Goal: Information Seeking & Learning: Learn about a topic

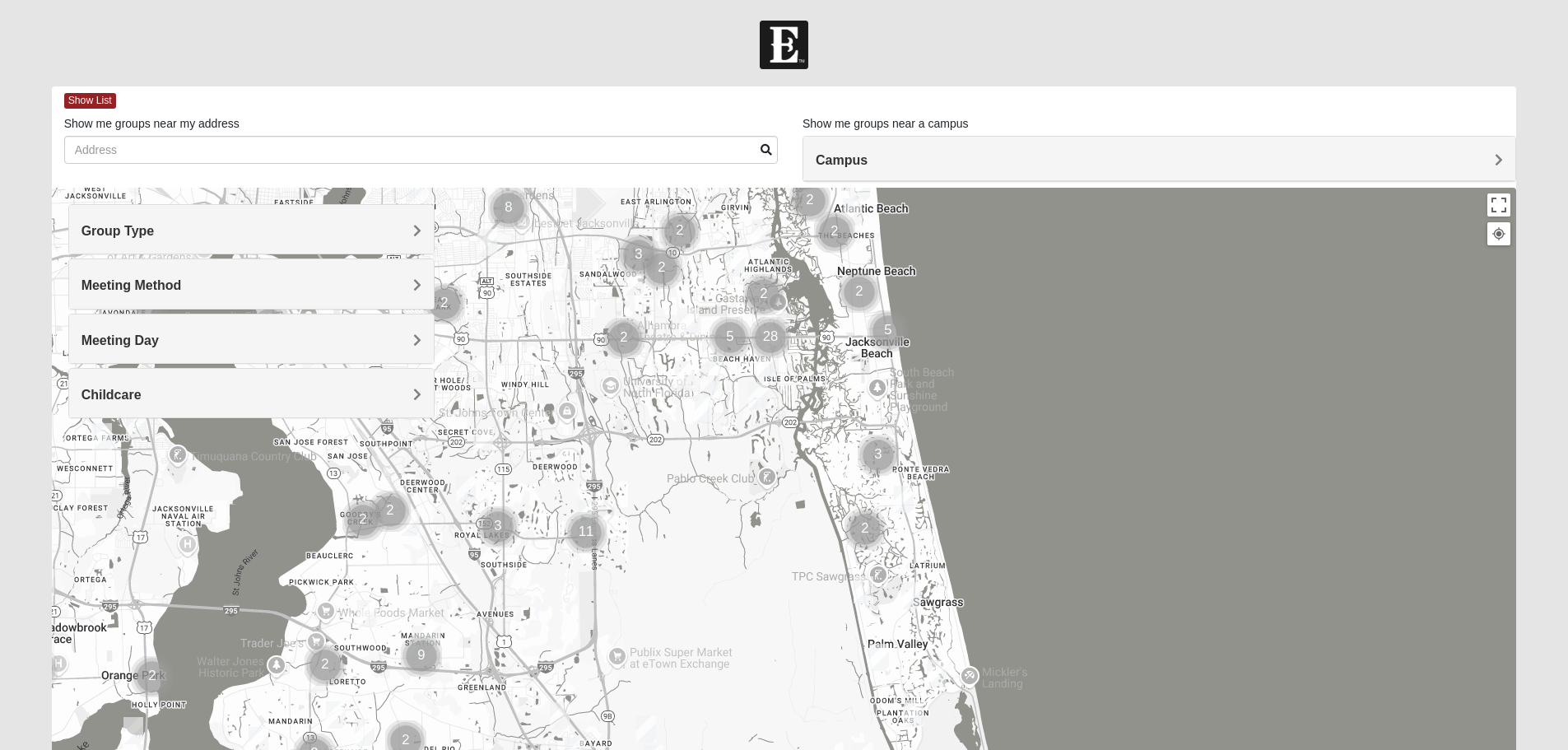
drag, startPoint x: 964, startPoint y: 712, endPoint x: 943, endPoint y: 483, distance: 230.0
click at [943, 483] on div at bounding box center [784, 517] width 1466 height 659
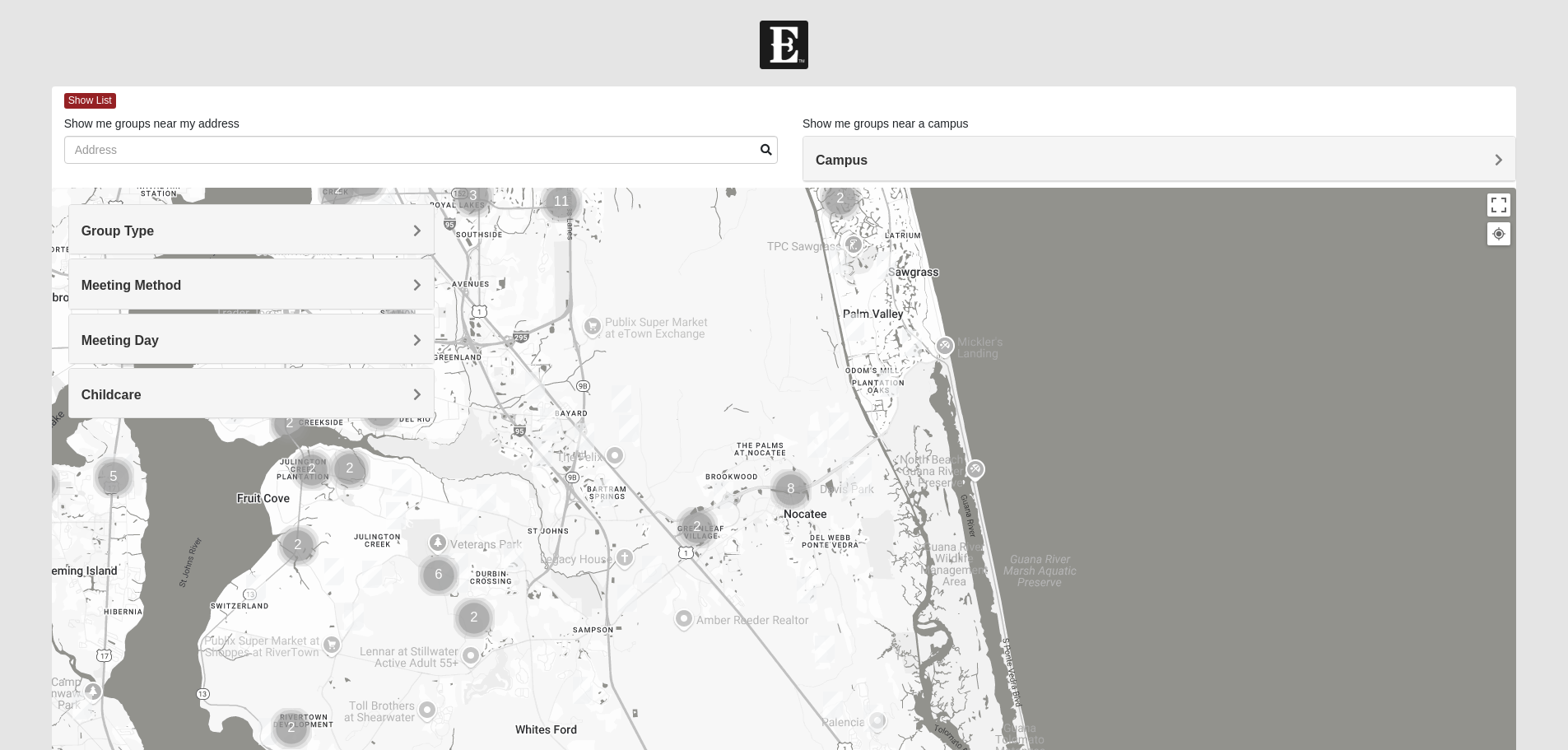
drag, startPoint x: 942, startPoint y: 698, endPoint x: 925, endPoint y: 444, distance: 254.6
click at [925, 444] on div at bounding box center [784, 517] width 1466 height 659
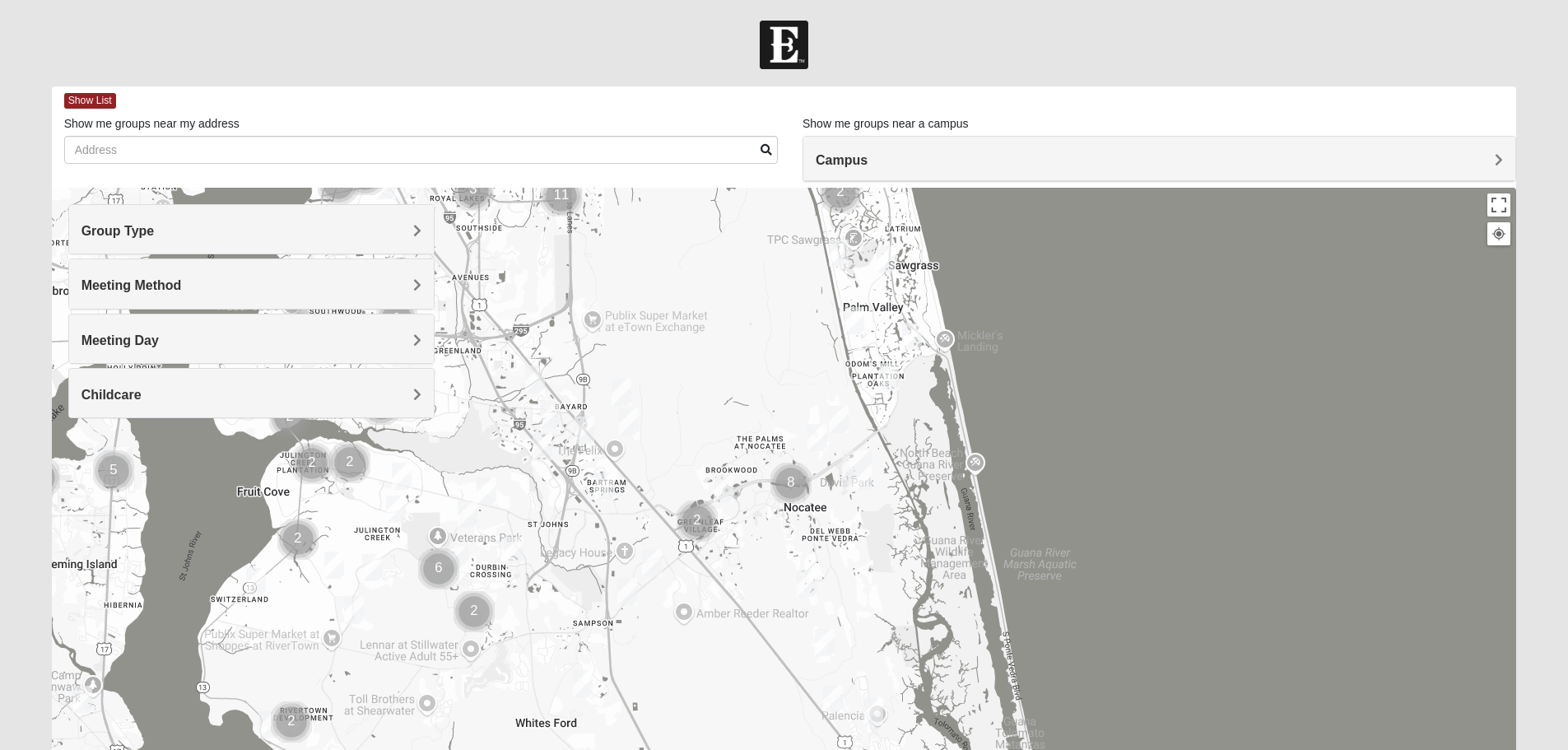
click at [829, 491] on div at bounding box center [784, 517] width 1466 height 659
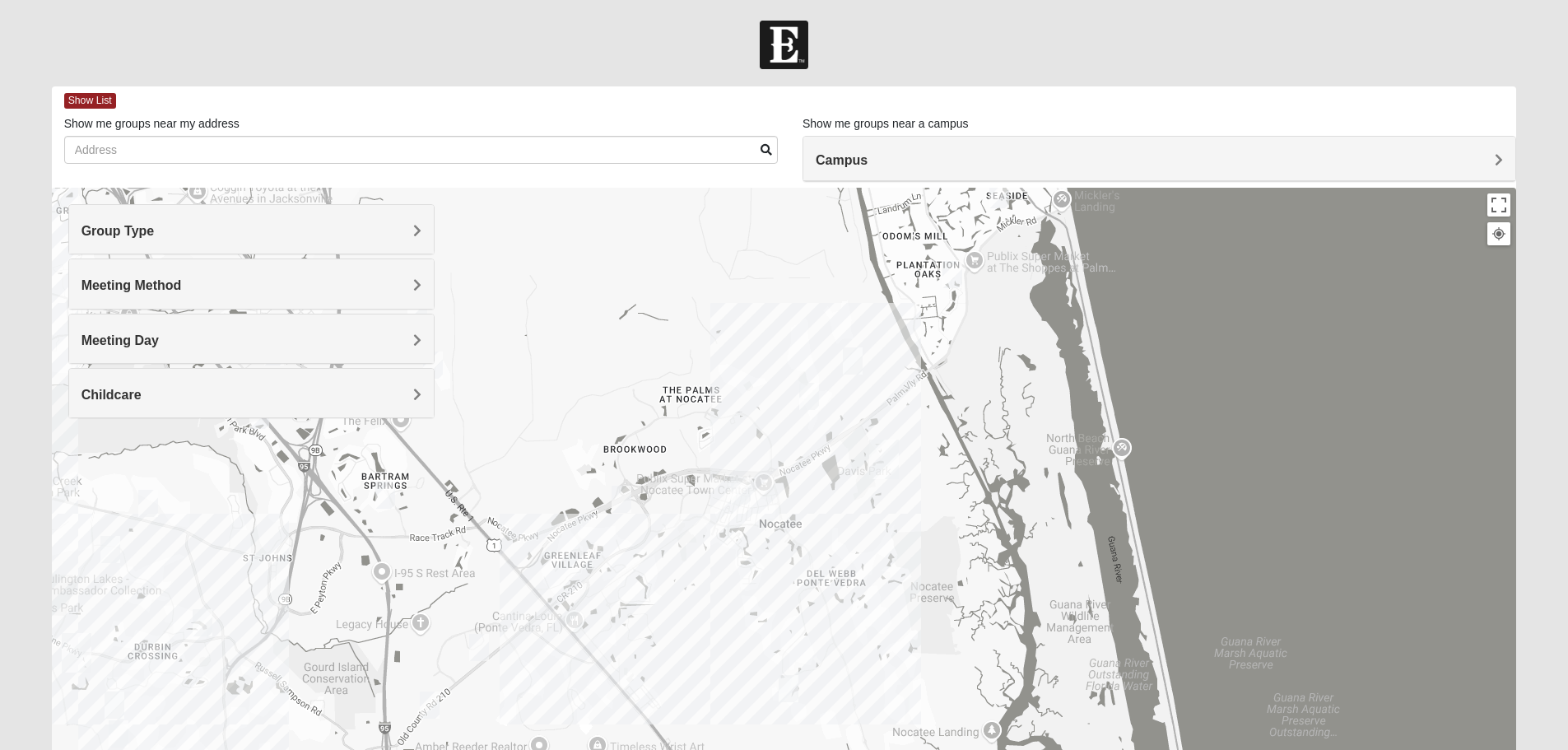
click at [818, 497] on div at bounding box center [784, 517] width 1466 height 659
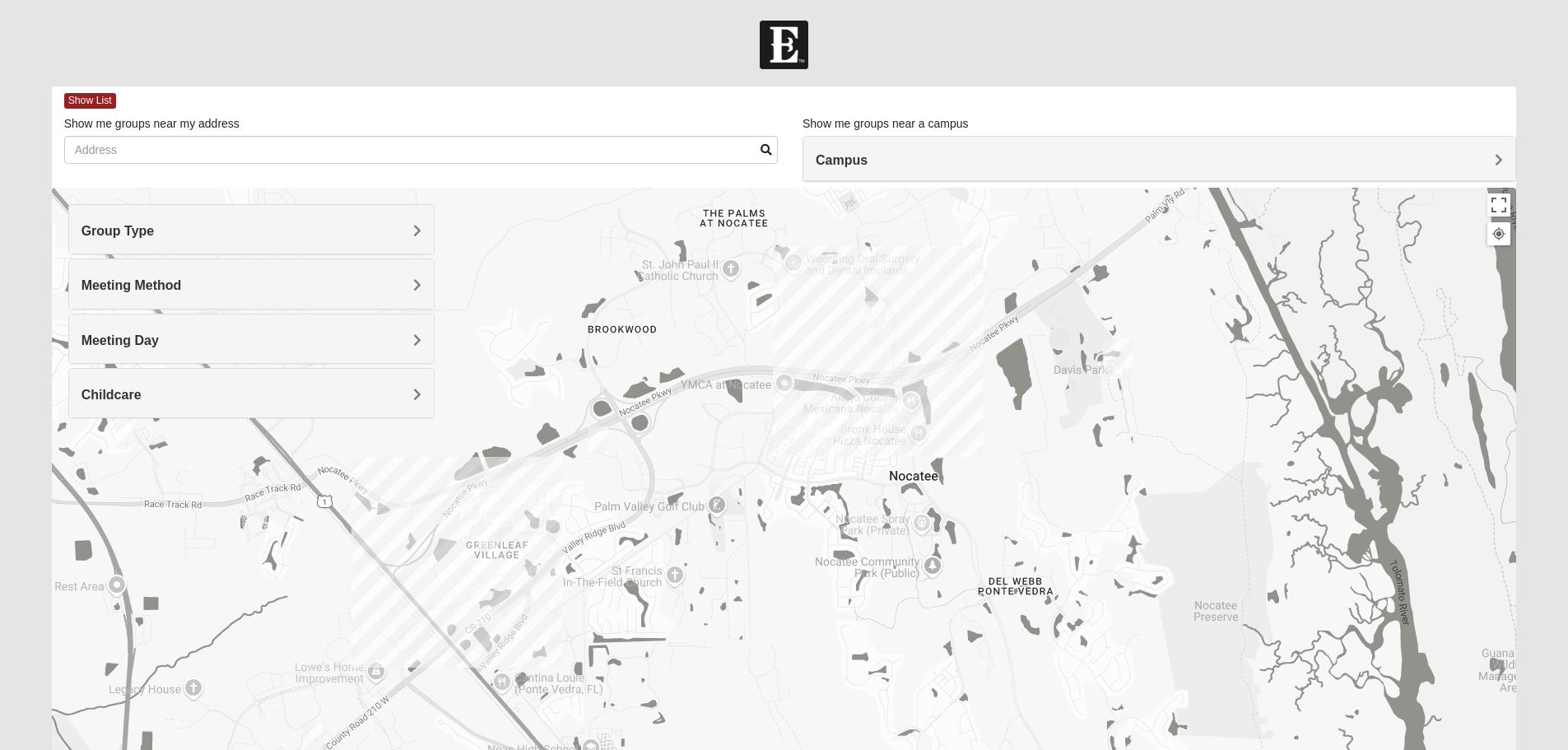
drag, startPoint x: 737, startPoint y: 567, endPoint x: 898, endPoint y: 495, distance: 176.4
click at [898, 495] on div at bounding box center [784, 517] width 1466 height 659
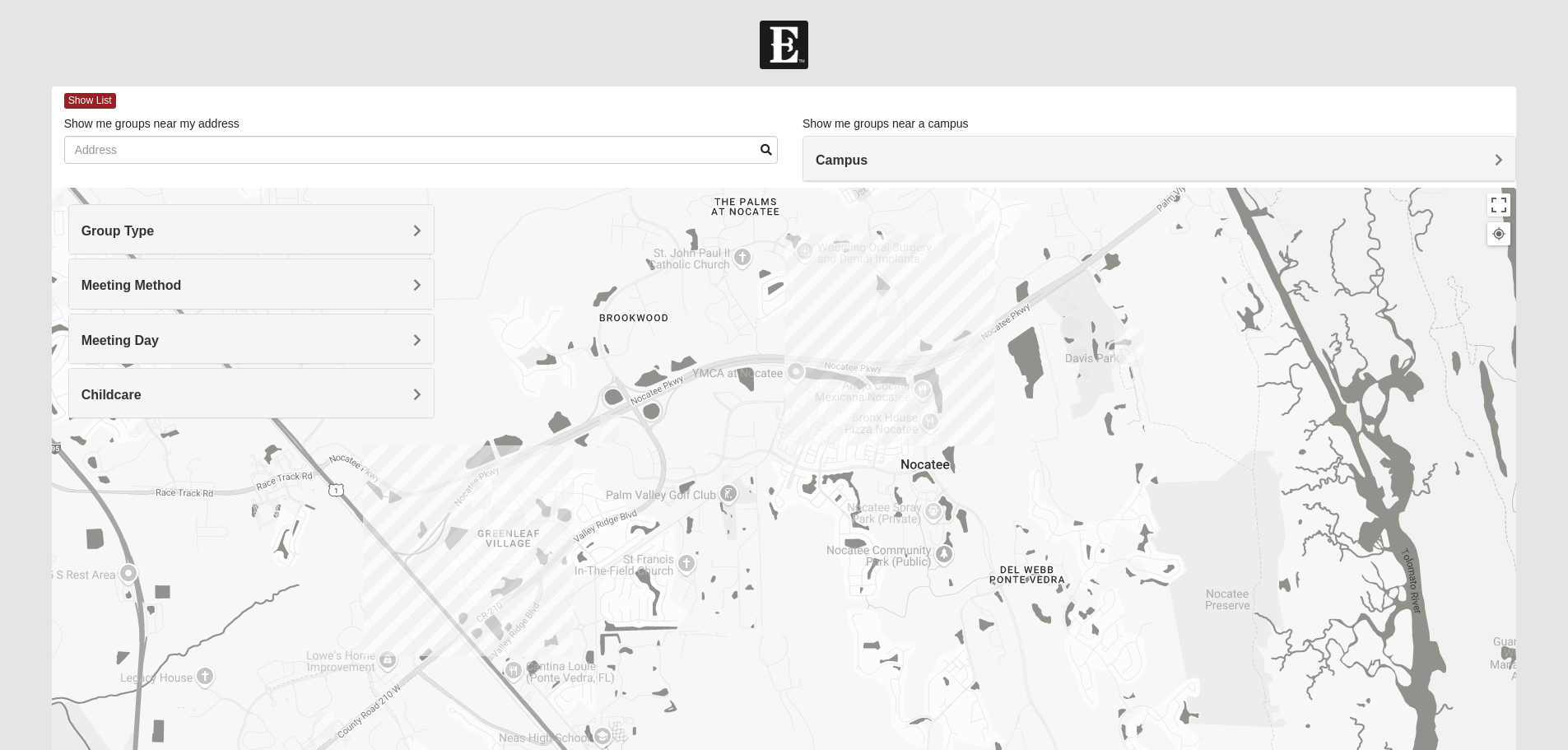
click at [885, 494] on div at bounding box center [784, 517] width 1466 height 659
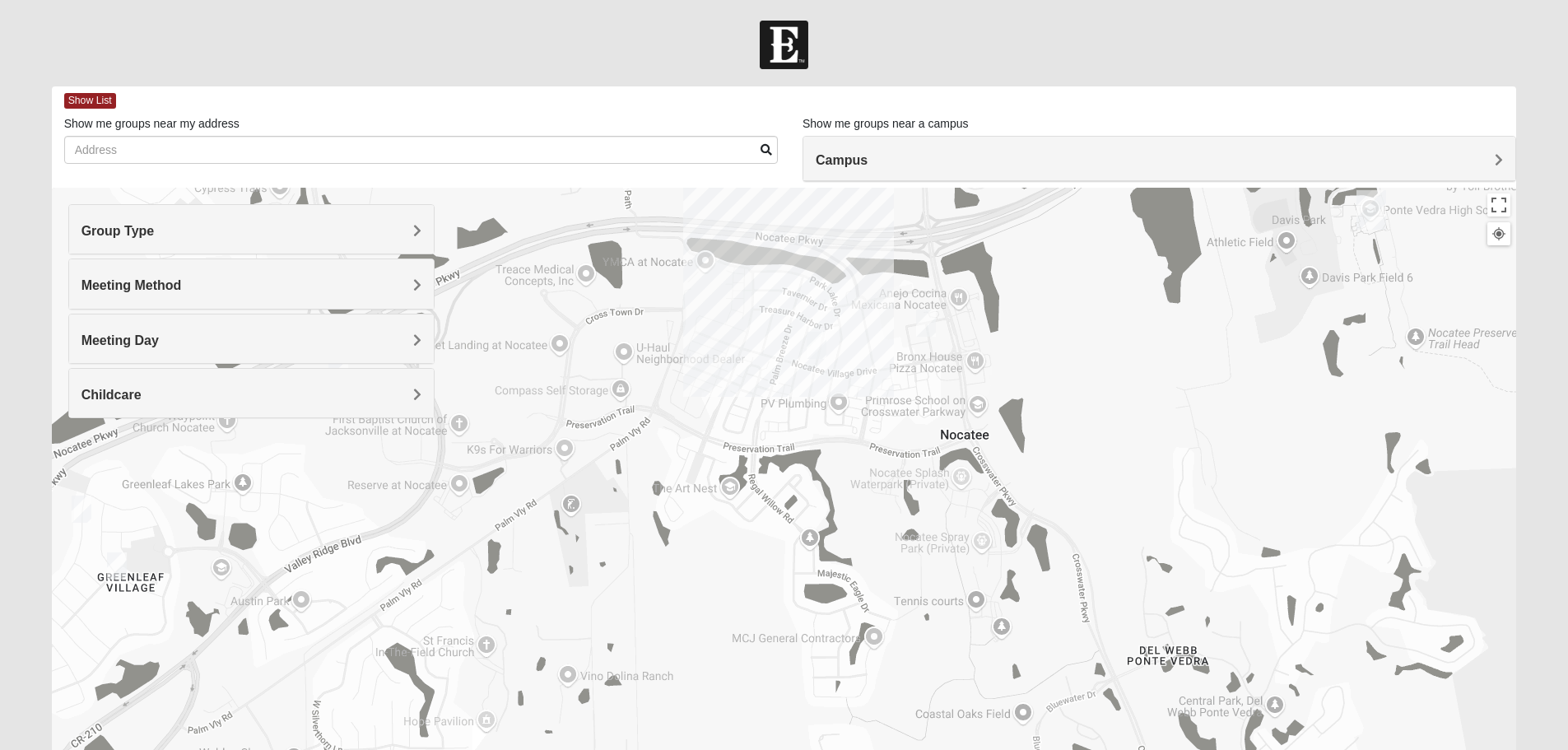
click at [833, 415] on div at bounding box center [784, 517] width 1466 height 659
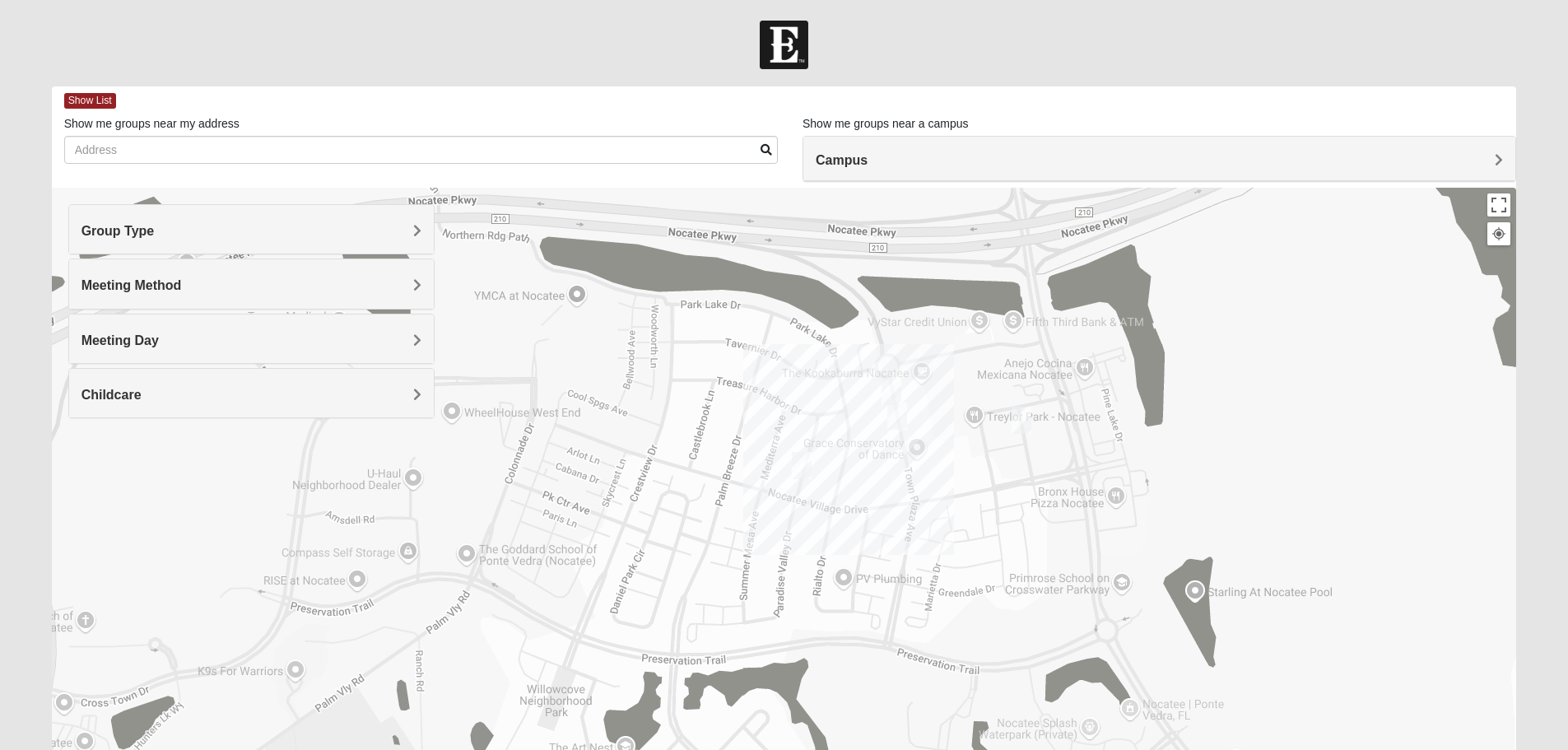
drag, startPoint x: 851, startPoint y: 341, endPoint x: 850, endPoint y: 520, distance: 179.0
click at [850, 520] on div at bounding box center [784, 517] width 1466 height 659
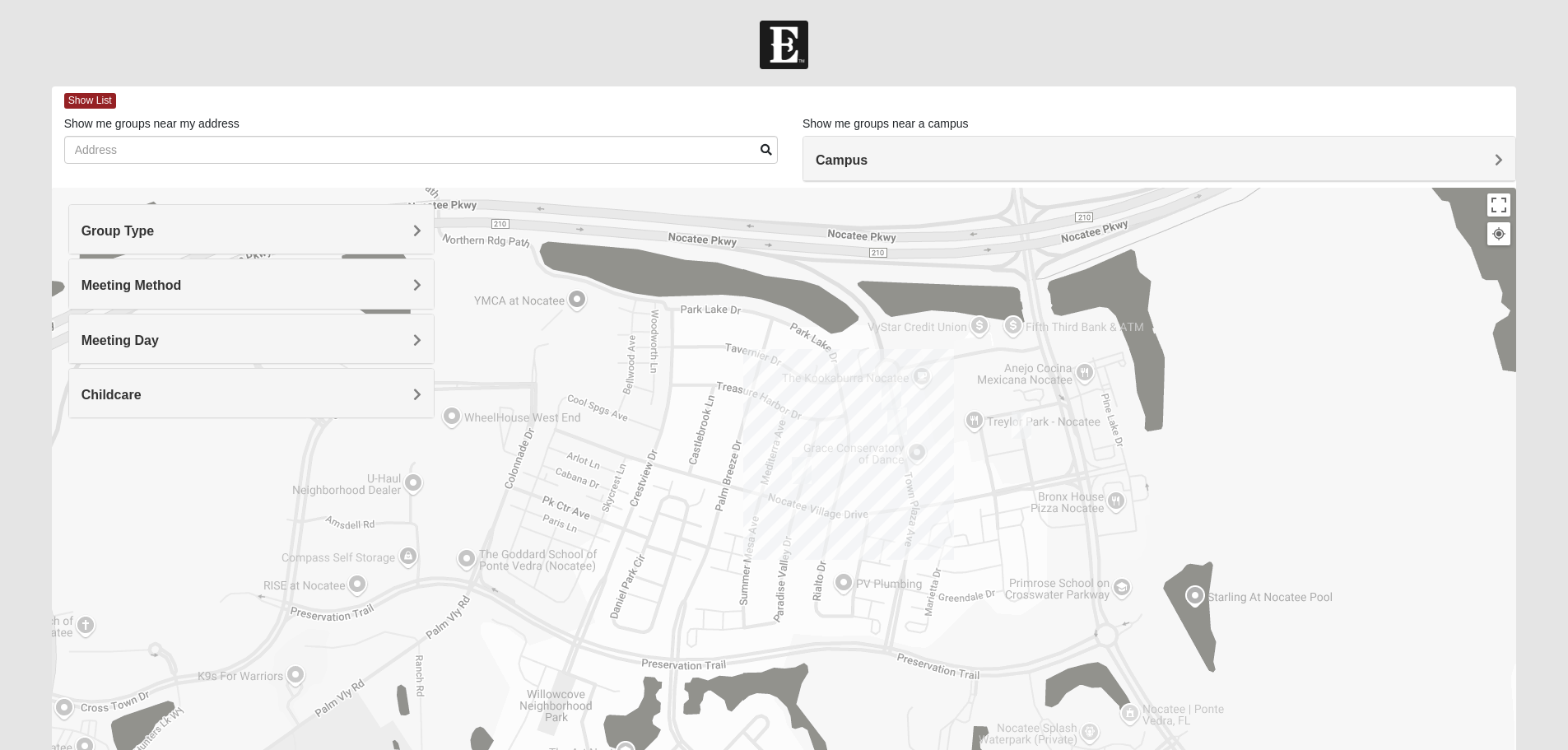
click at [802, 470] on img "Mixed Olsen 32081" at bounding box center [801, 470] width 19 height 27
drag, startPoint x: 705, startPoint y: 421, endPoint x: 690, endPoint y: 429, distance: 17.0
click at [690, 429] on span "Learn More" at bounding box center [706, 433] width 69 height 17
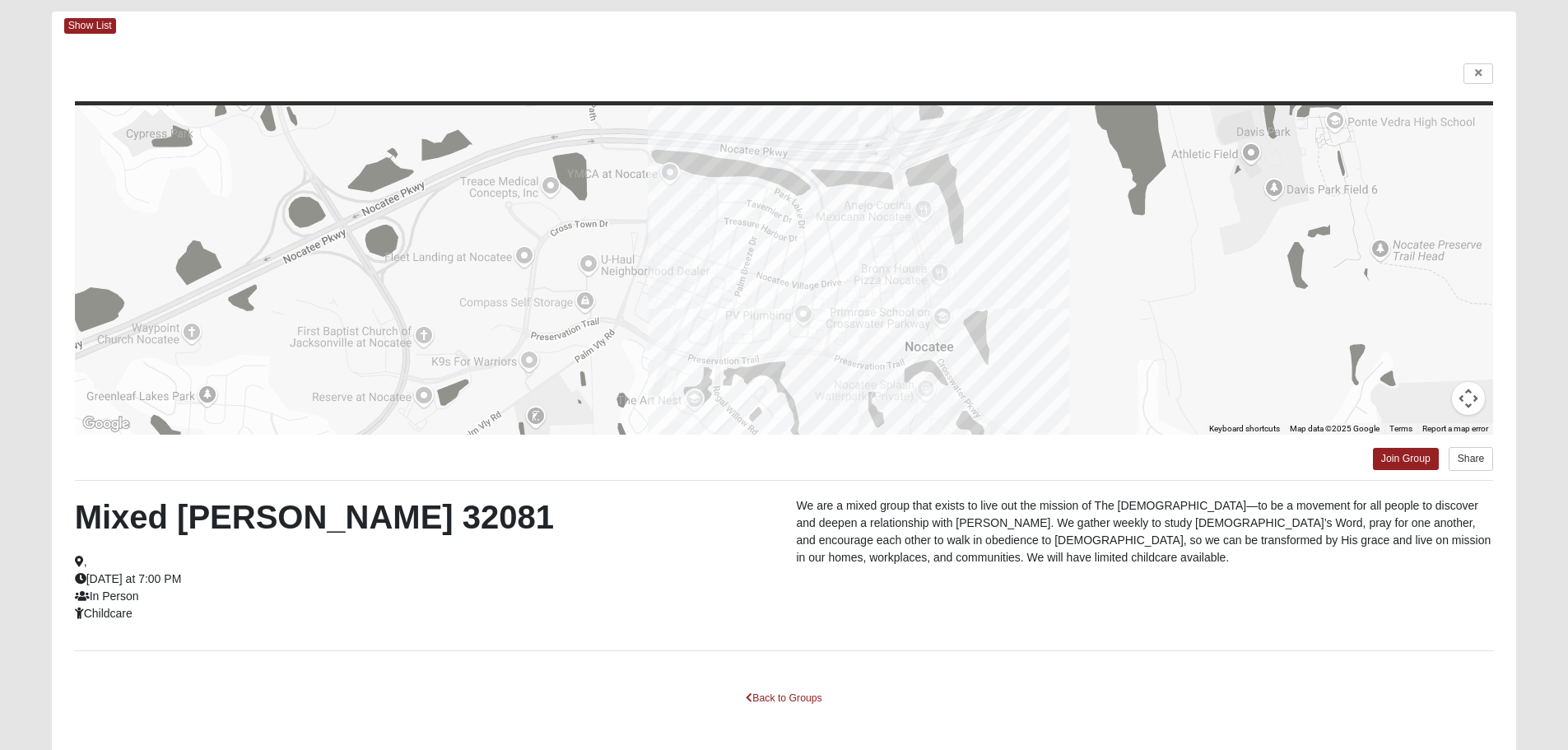
scroll to position [148, 0]
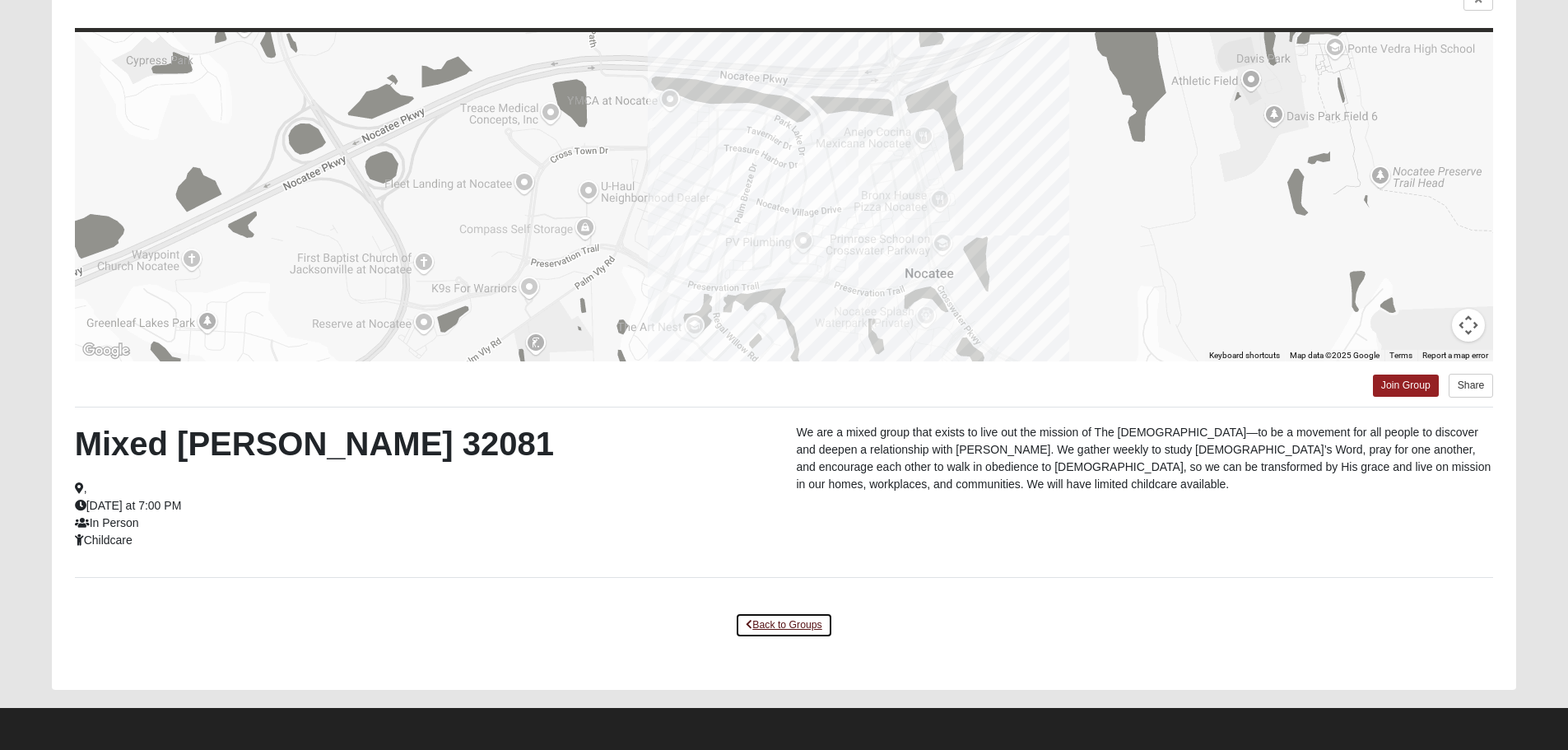
click at [809, 628] on link "Back to Groups" at bounding box center [783, 625] width 97 height 25
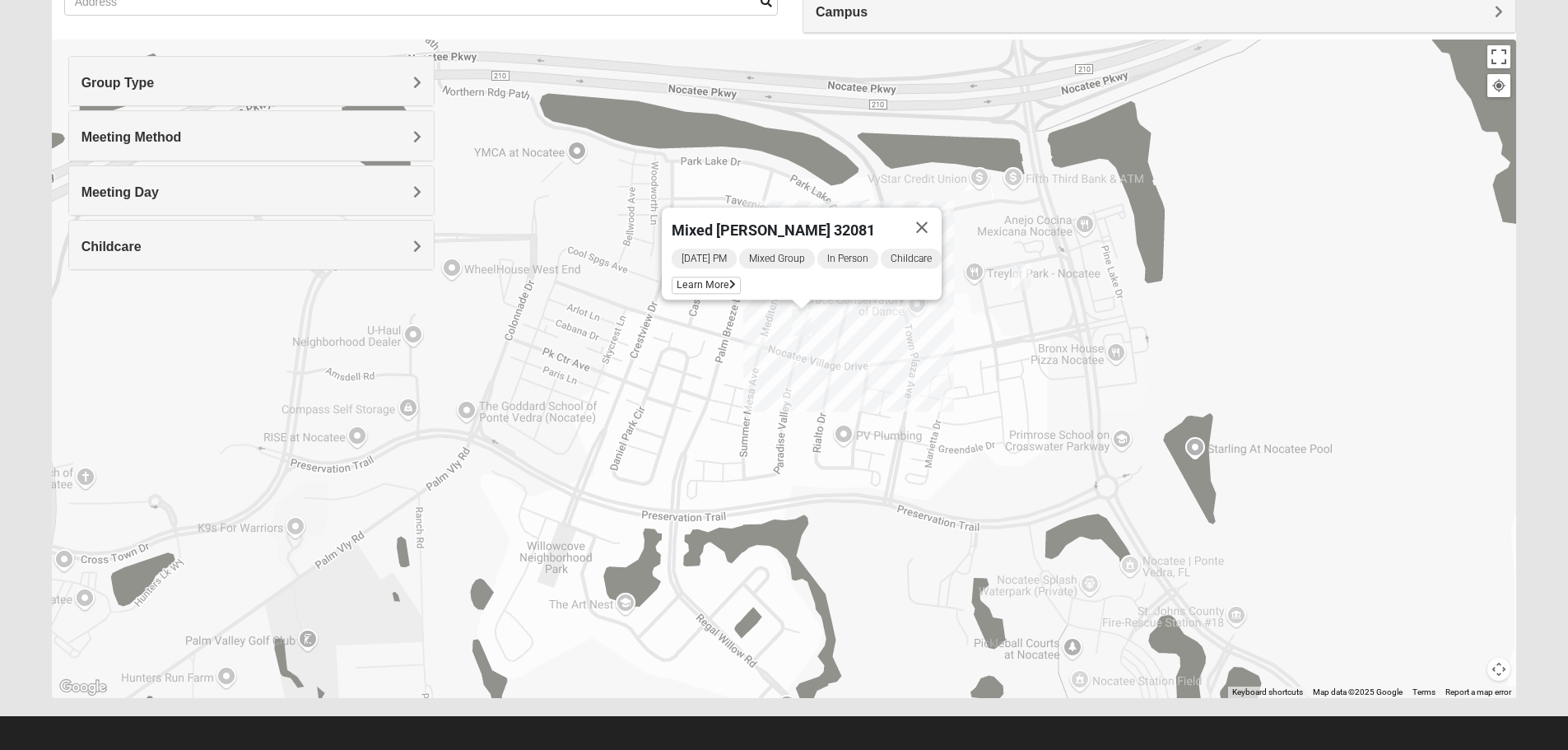
click at [1025, 276] on img "Mens Noel 32081" at bounding box center [1021, 276] width 19 height 27
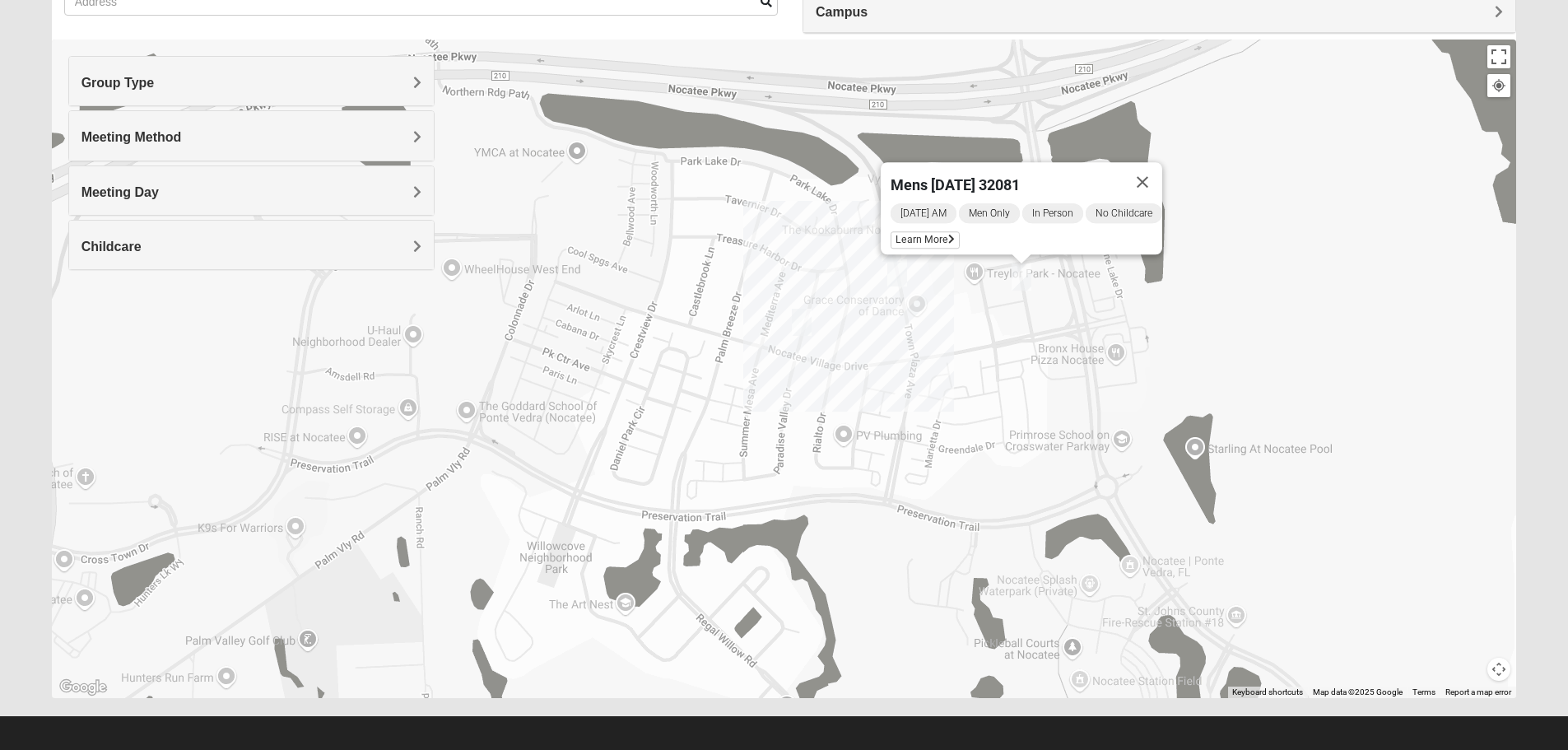
click at [896, 271] on img "Mens Barry 32081" at bounding box center [896, 273] width 19 height 27
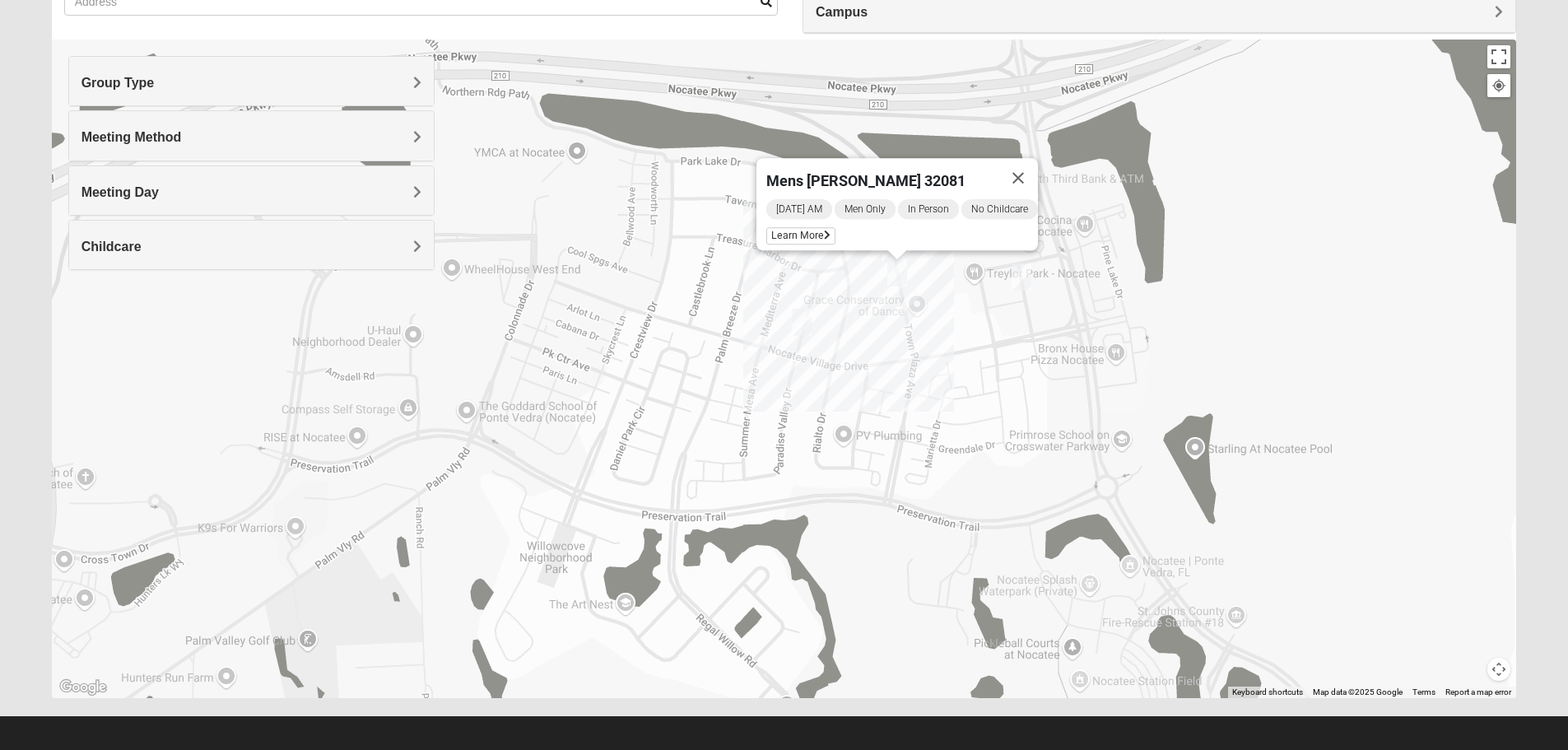
click at [947, 295] on div "Mens [PERSON_NAME] 32081 [DATE] AM Men Only In Person No Childcare Learn More" at bounding box center [784, 369] width 1466 height 659
click at [853, 285] on div "Mens [PERSON_NAME] 32081 [DATE] AM Men Only In Person No Childcare Learn More" at bounding box center [784, 369] width 1466 height 659
click at [1028, 165] on button "Close" at bounding box center [1018, 178] width 40 height 40
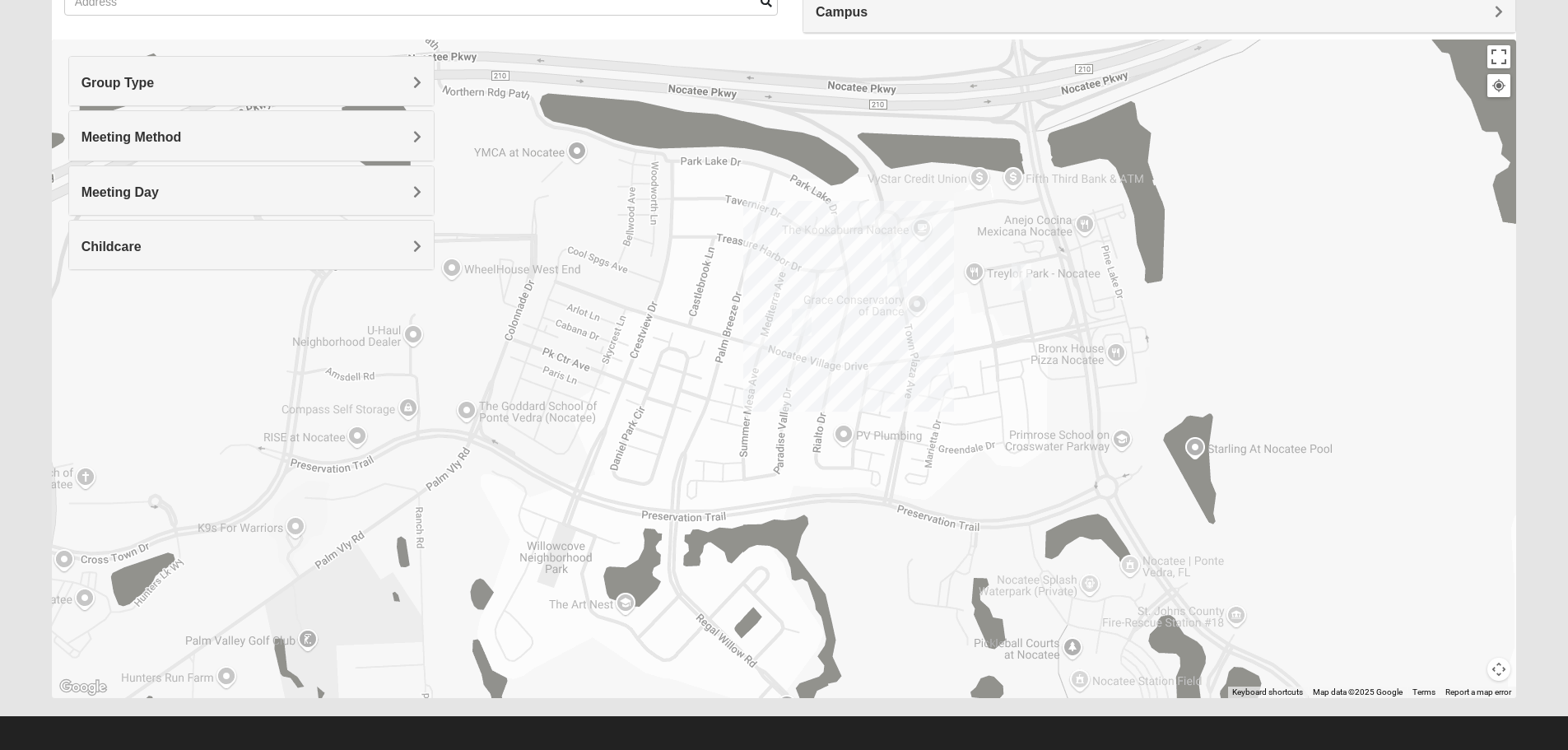
click at [892, 240] on img "Womens Santos (Portuguese-Speaking) 32081" at bounding box center [891, 248] width 19 height 27
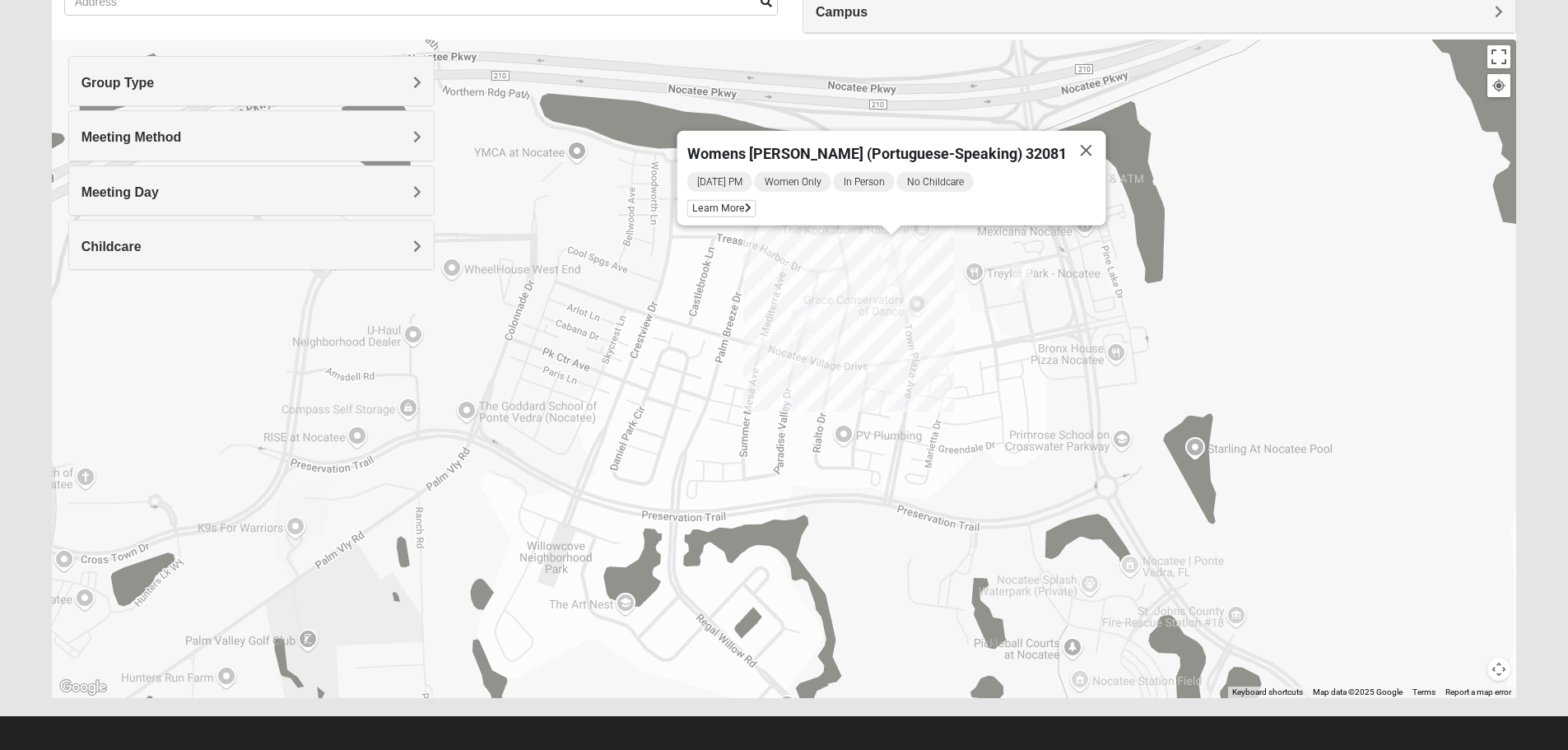
click at [973, 262] on div "Womens [PERSON_NAME] (Portuguese-Speaking) 32081 [DATE] PM Women Only In Person…" at bounding box center [784, 369] width 1466 height 659
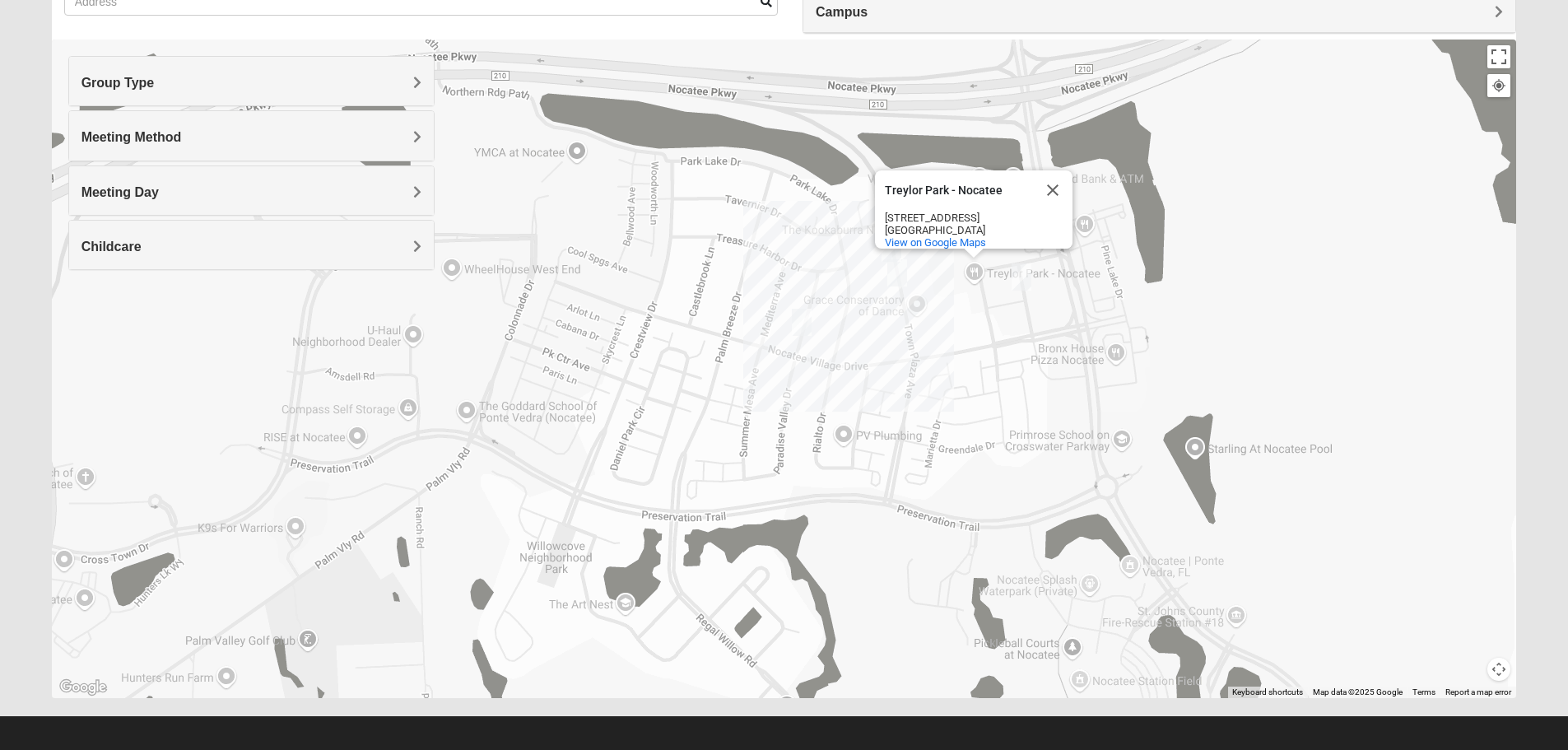
click at [1055, 140] on div "[GEOGRAPHIC_DATA] - Nocatee [GEOGRAPHIC_DATA] - Nocatee [STREET_ADDRESS] View o…" at bounding box center [784, 369] width 1466 height 659
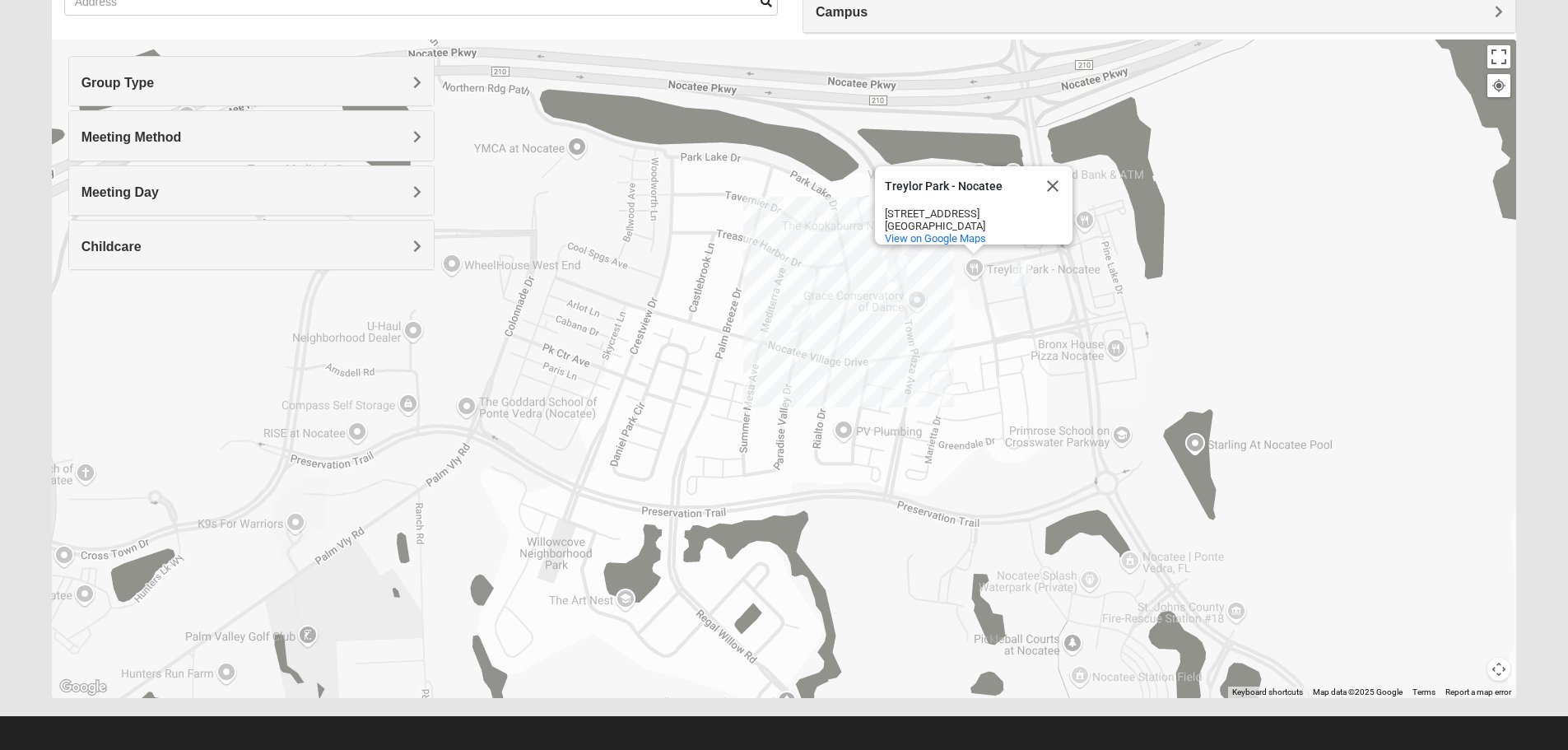
click at [806, 357] on div "[GEOGRAPHIC_DATA] - Nocatee [GEOGRAPHIC_DATA] - Nocatee [STREET_ADDRESS] View o…" at bounding box center [784, 369] width 1466 height 659
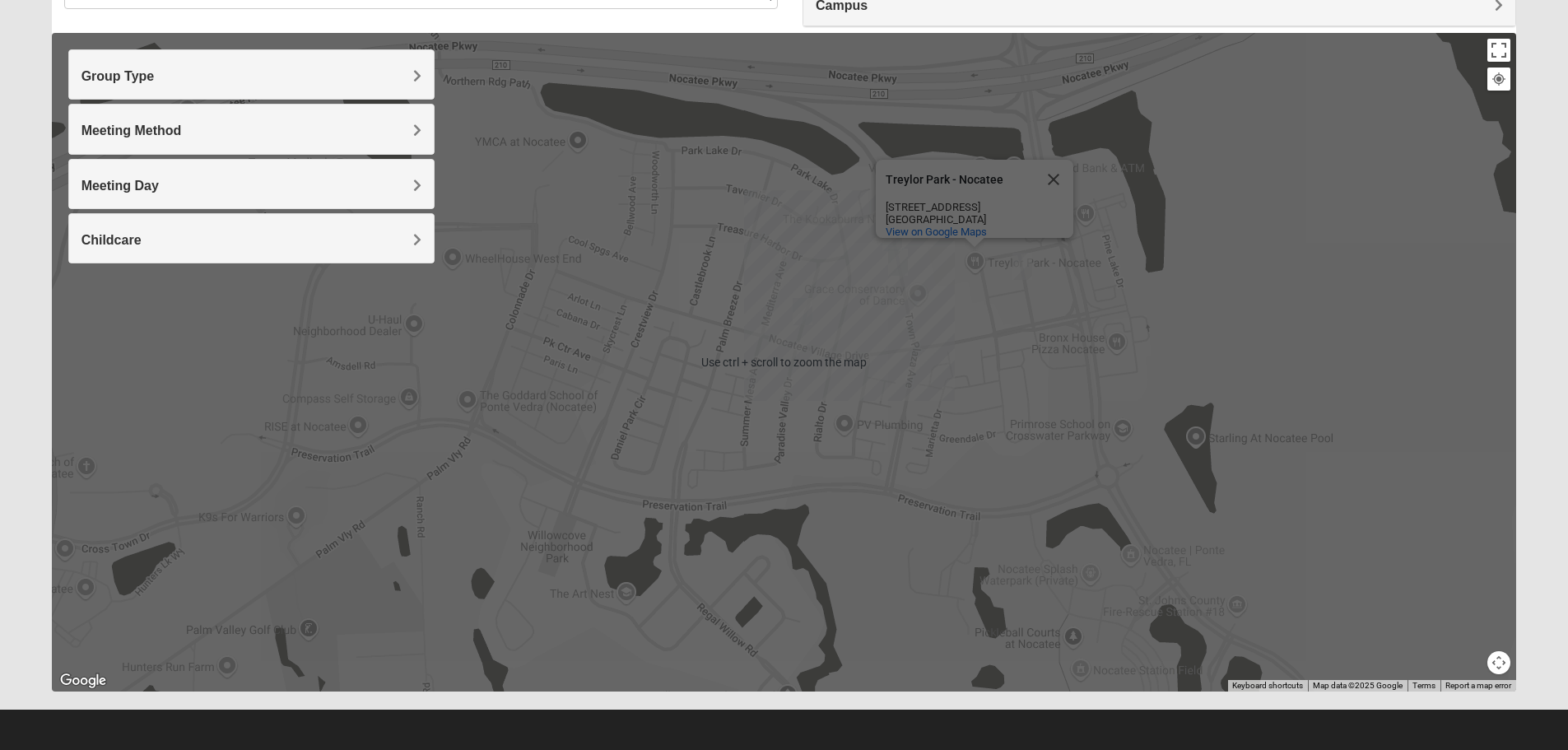
scroll to position [156, 0]
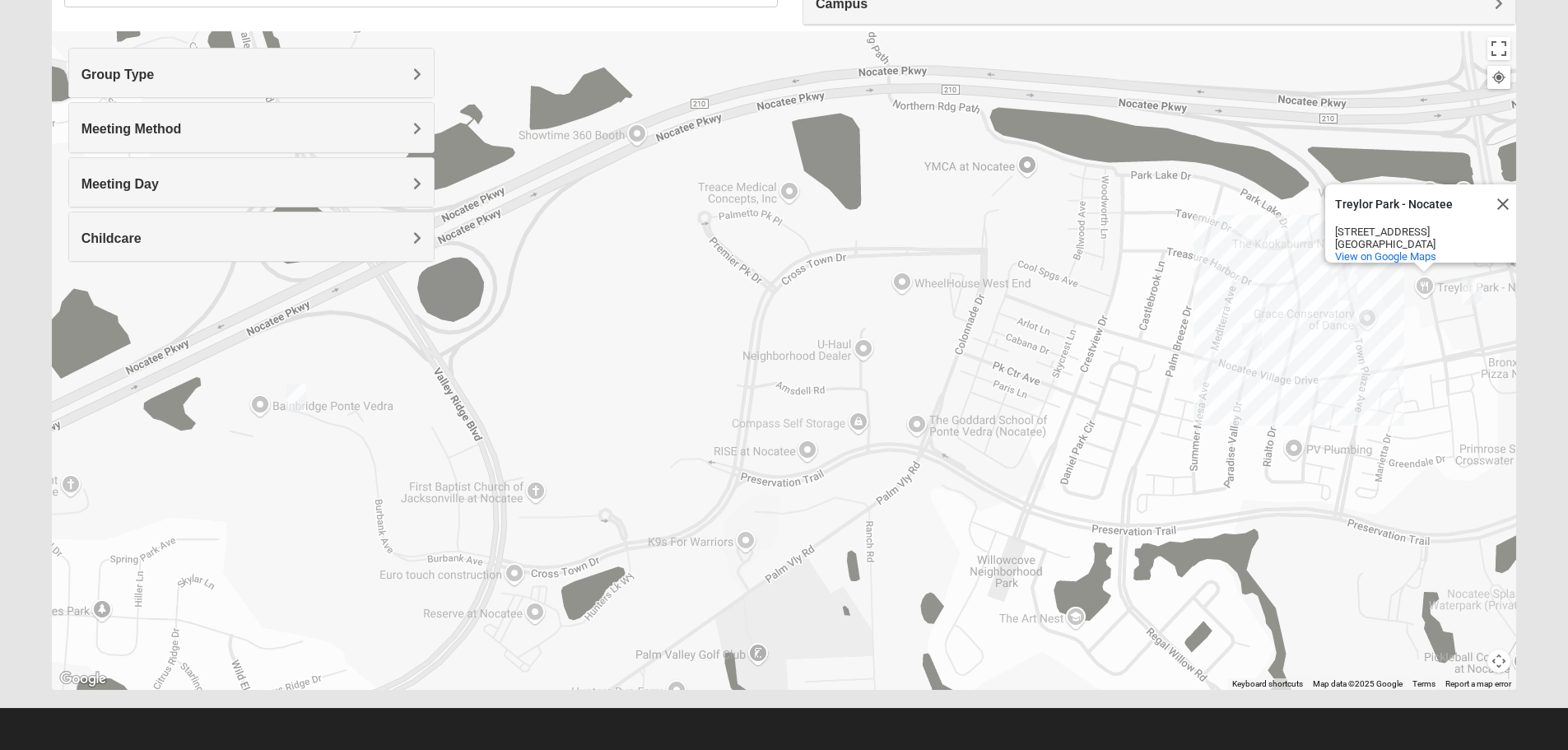
drag, startPoint x: 848, startPoint y: 463, endPoint x: 1291, endPoint y: 512, distance: 445.7
click at [1291, 512] on div "[GEOGRAPHIC_DATA] - Nocatee [GEOGRAPHIC_DATA] - Nocatee [STREET_ADDRESS] View o…" at bounding box center [784, 360] width 1466 height 659
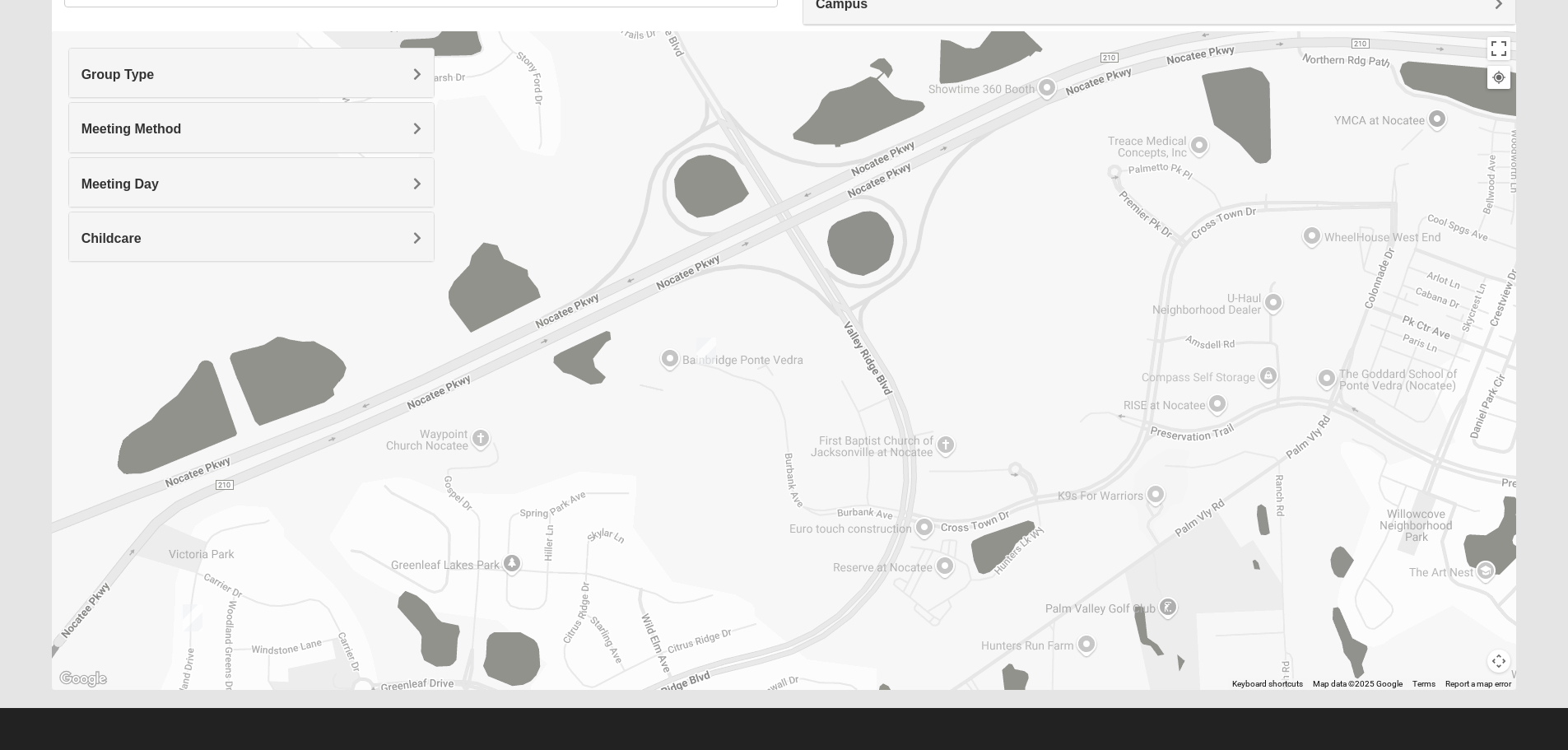
drag, startPoint x: 539, startPoint y: 418, endPoint x: 957, endPoint y: 363, distance: 421.6
click at [957, 363] on div "[GEOGRAPHIC_DATA] - Nocatee [GEOGRAPHIC_DATA] - Nocatee [STREET_ADDRESS] View o…" at bounding box center [784, 360] width 1466 height 659
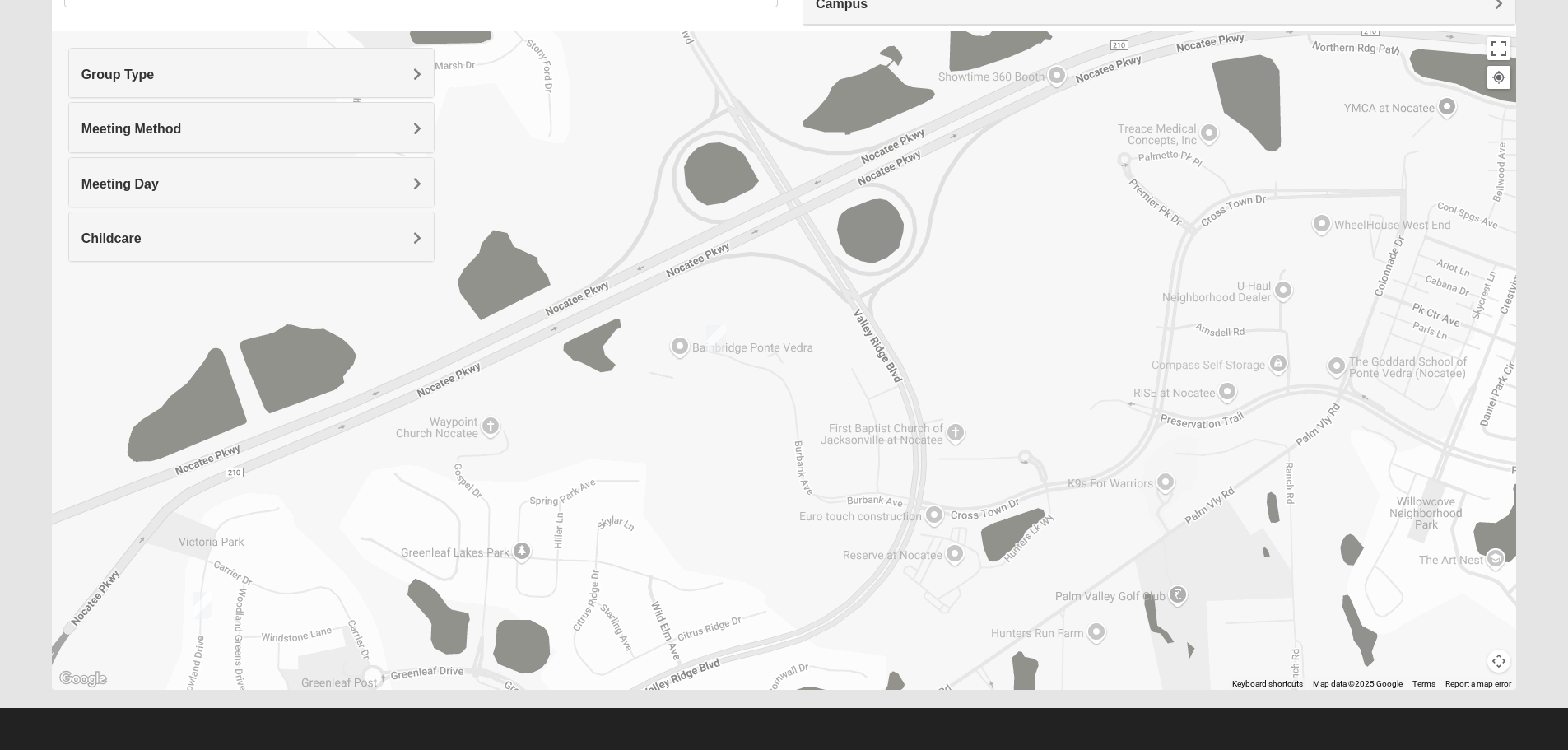
click at [720, 336] on img "Mens Schneider 32081" at bounding box center [715, 339] width 19 height 27
click at [704, 459] on div "Mens [PERSON_NAME] 32081 [DATE] PM Men Only In Person No Childcare Learn More" at bounding box center [784, 360] width 1466 height 659
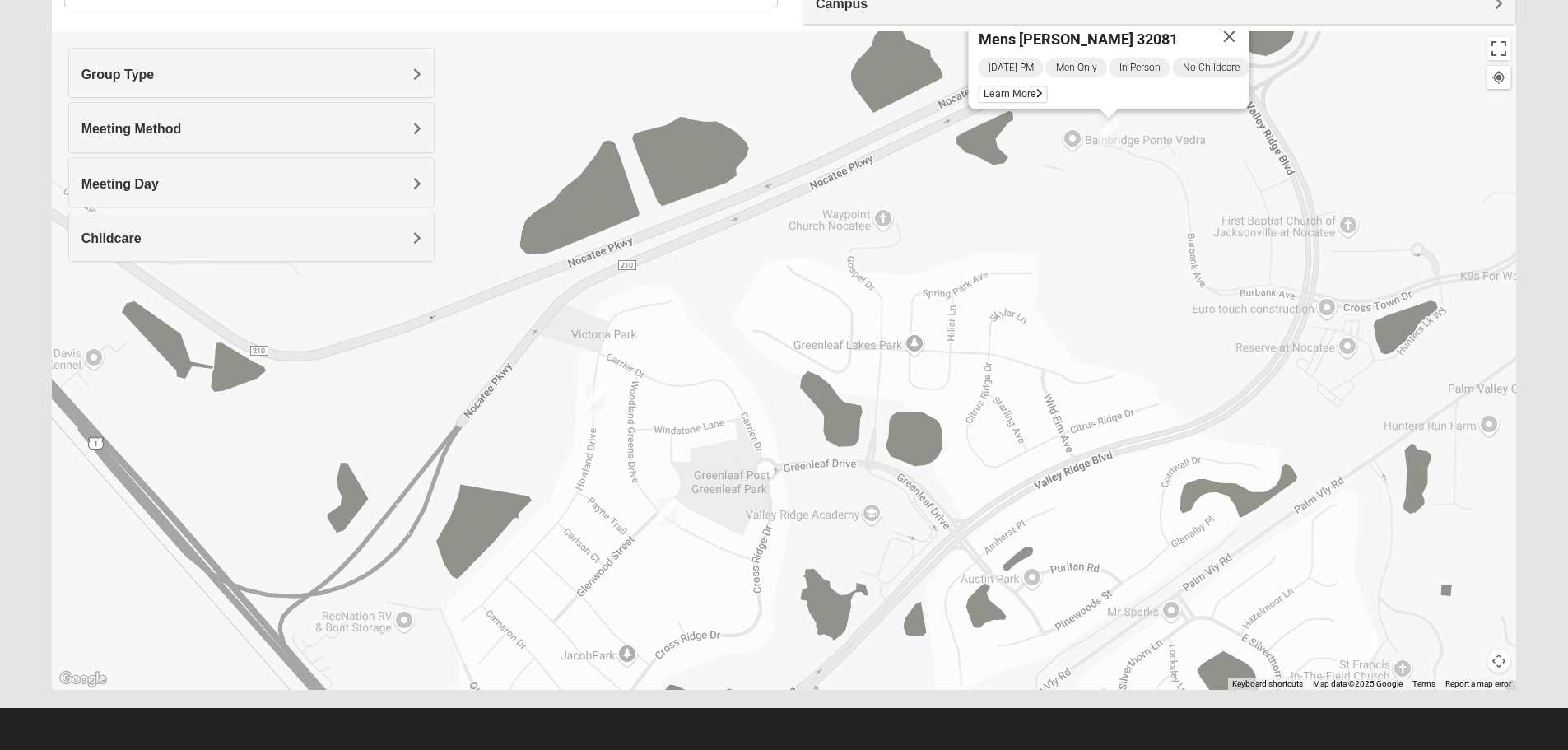
drag, startPoint x: 732, startPoint y: 511, endPoint x: 839, endPoint y: 361, distance: 184.3
click at [1065, 320] on div "Mens [PERSON_NAME] 32081 [DATE] PM Men Only In Person No Childcare Learn More" at bounding box center [784, 360] width 1466 height 659
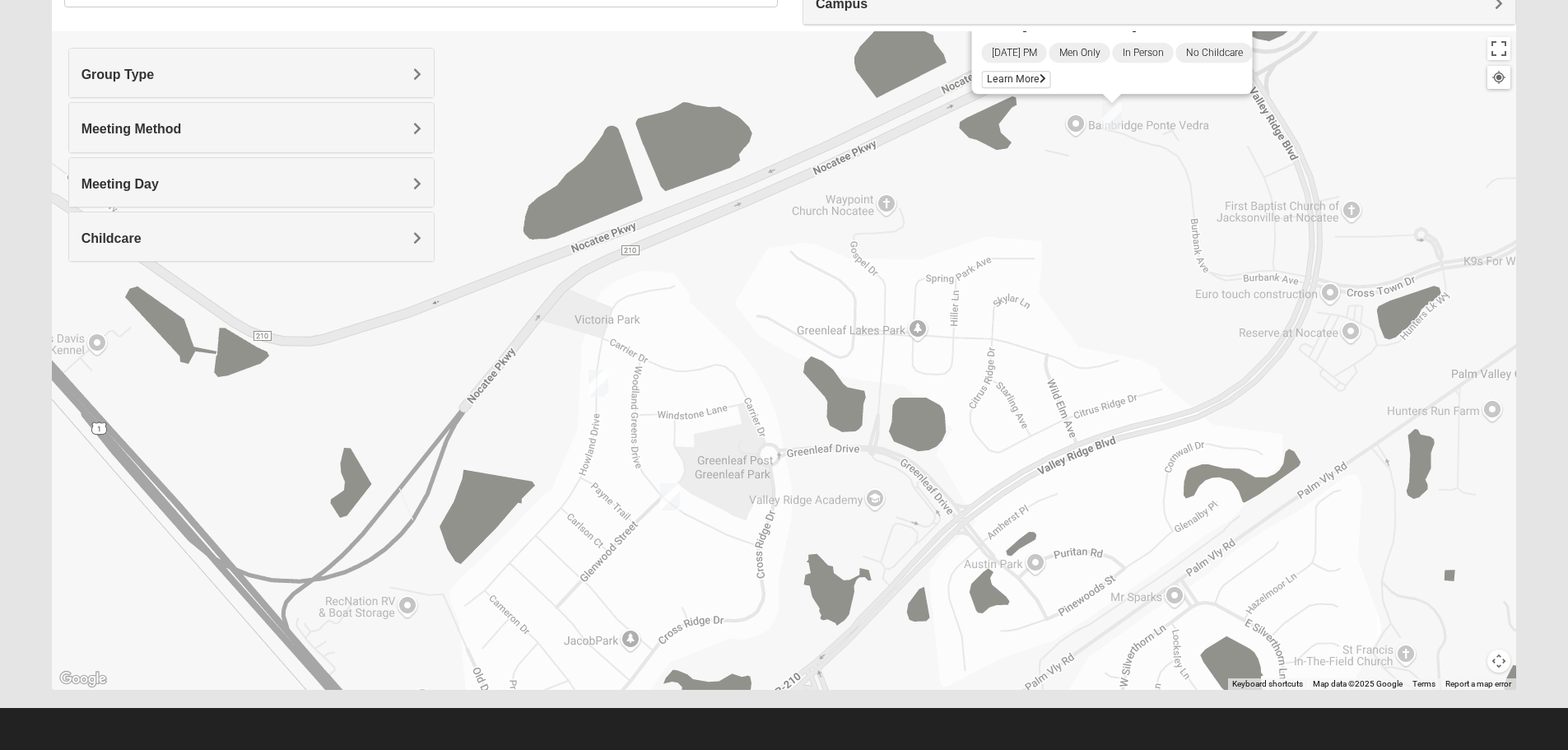
click at [600, 388] on img "Mixed Buckley 32081" at bounding box center [598, 383] width 19 height 27
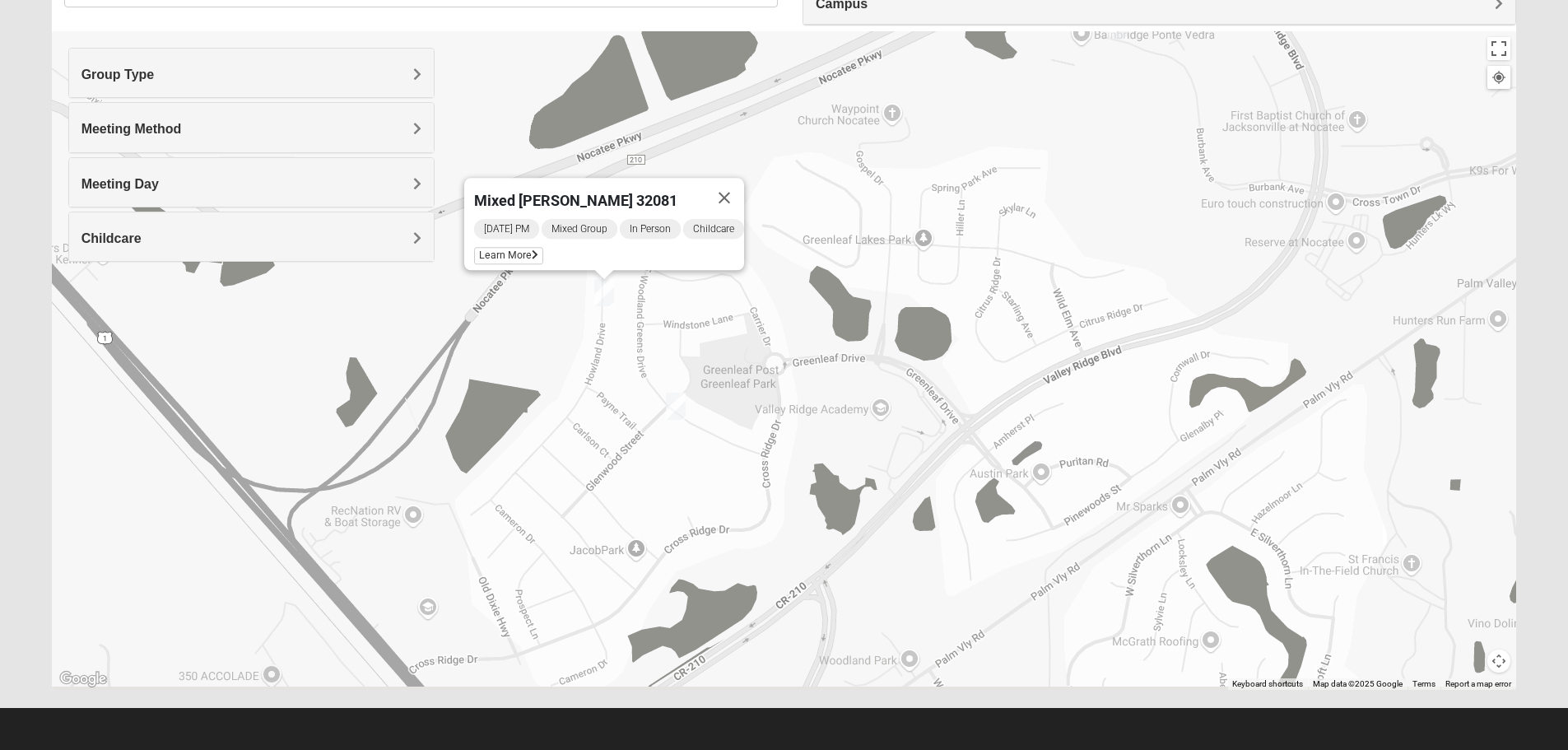
drag, startPoint x: 862, startPoint y: 561, endPoint x: 869, endPoint y: 468, distance: 93.3
click at [869, 468] on div "Mixed [PERSON_NAME] 32081 [DATE] PM Mixed Group In Person Childcare Learn More" at bounding box center [784, 360] width 1466 height 659
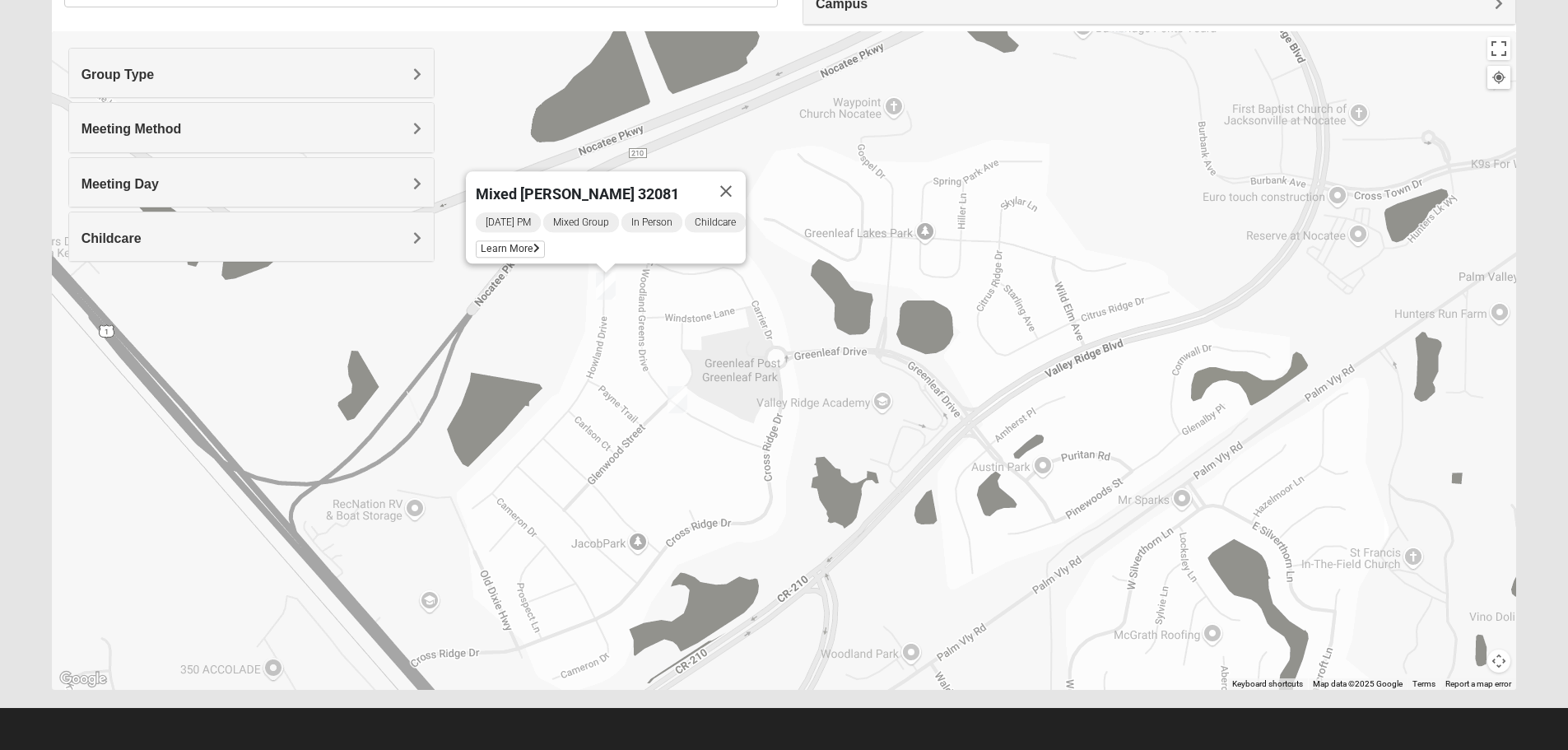
click at [672, 395] on img "1825 Mixed Brown 32081" at bounding box center [677, 400] width 19 height 27
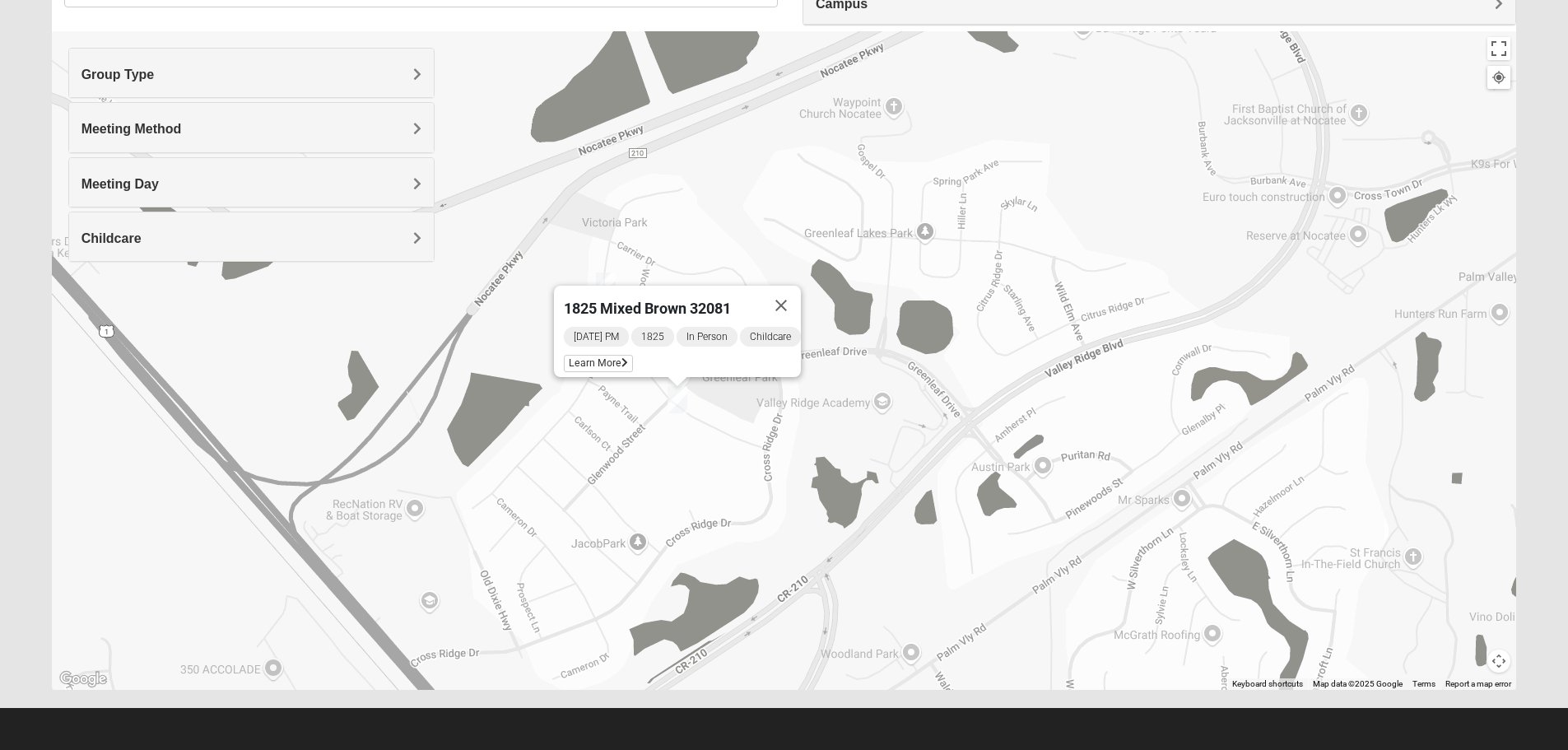
click at [742, 554] on div "1825 Mixed Brown 32081 [DATE] PM 1825 In Person Childcare Learn More" at bounding box center [784, 360] width 1466 height 659
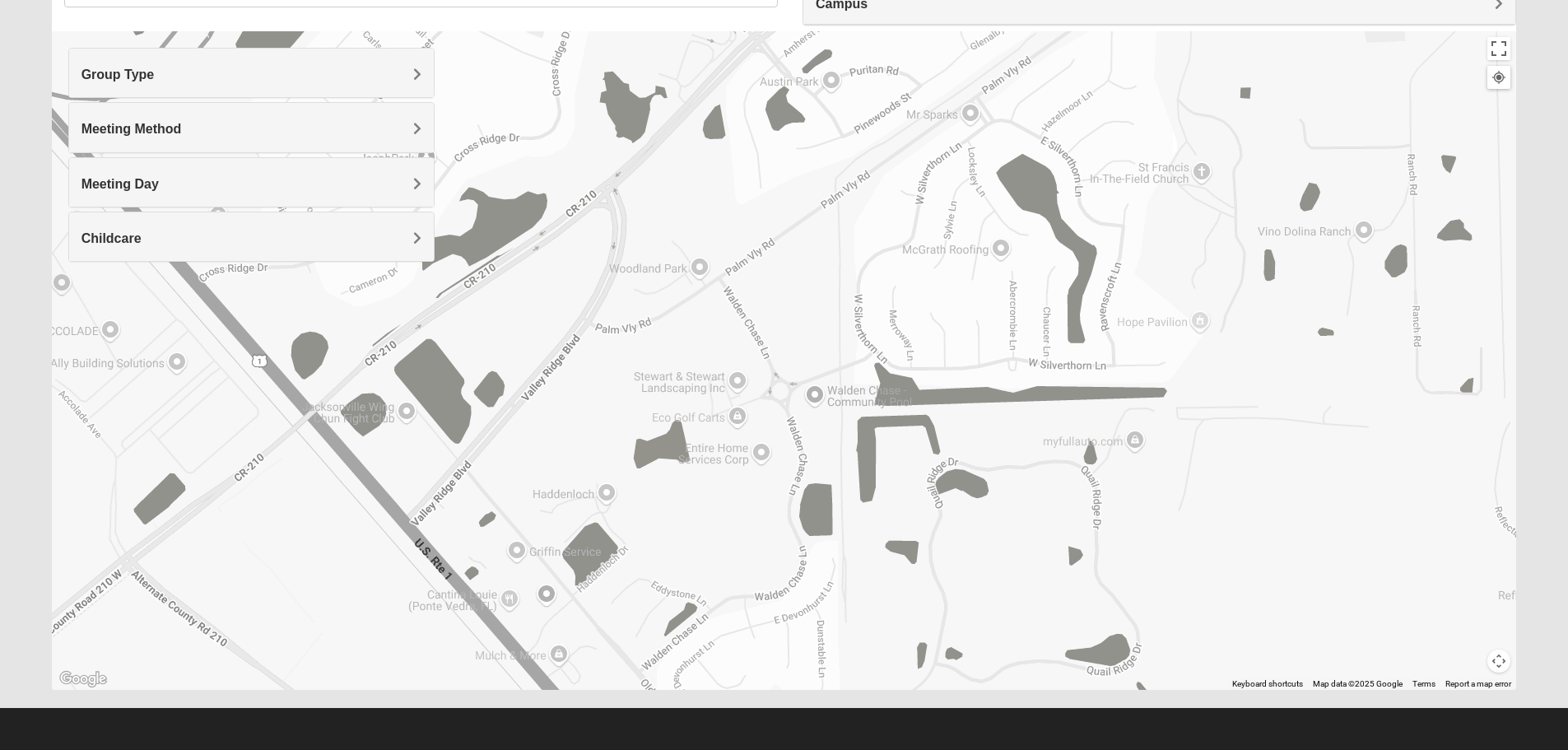
drag, startPoint x: 946, startPoint y: 559, endPoint x: 735, endPoint y: 172, distance: 440.8
click at [735, 172] on div "1825 Mixed Brown 32081 [DATE] PM 1825 In Person Childcare Learn More" at bounding box center [784, 360] width 1466 height 659
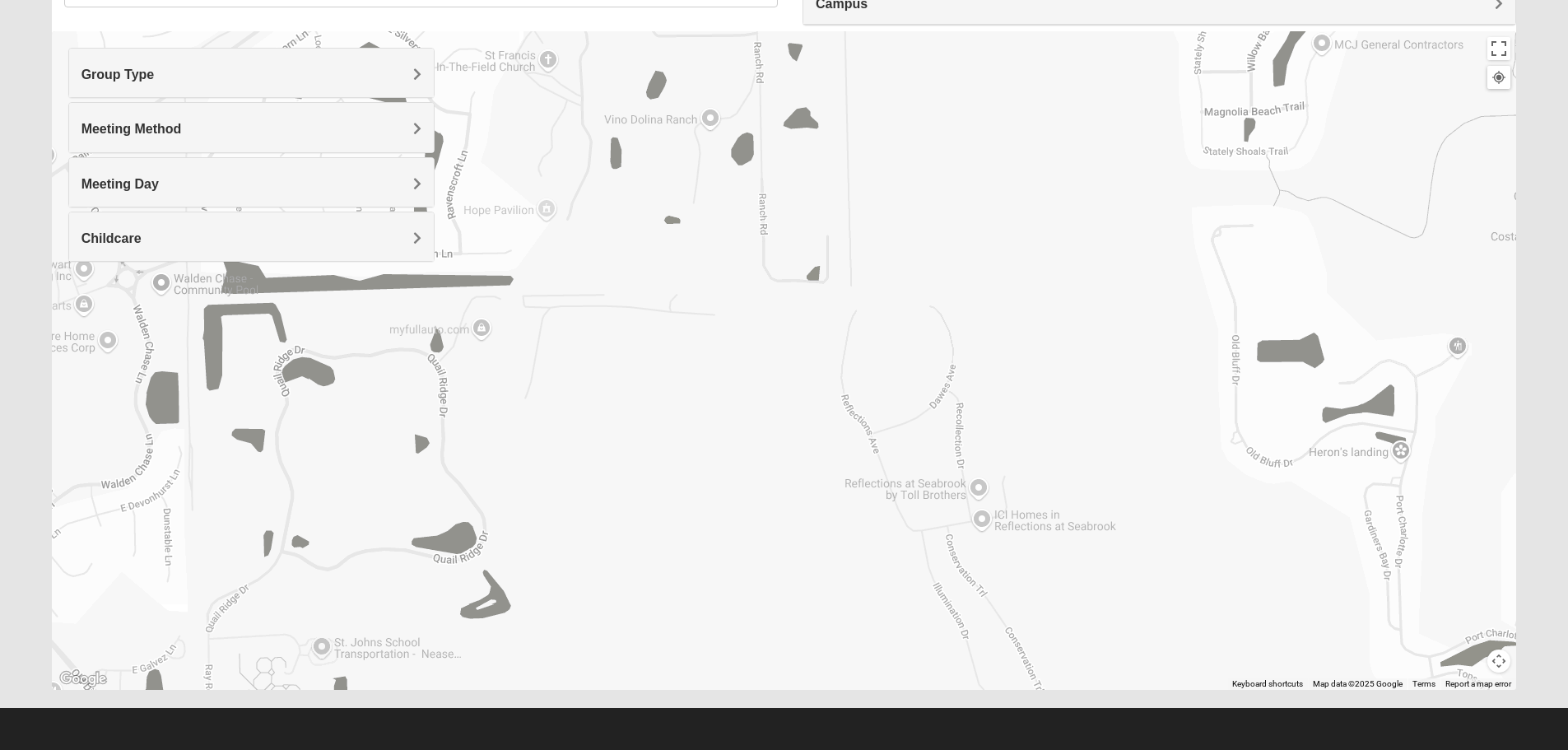
drag, startPoint x: 1090, startPoint y: 411, endPoint x: 417, endPoint y: 298, distance: 682.4
click at [417, 298] on div "1825 Mixed Brown 32081 [DATE] PM 1825 In Person Childcare Learn More" at bounding box center [784, 360] width 1466 height 659
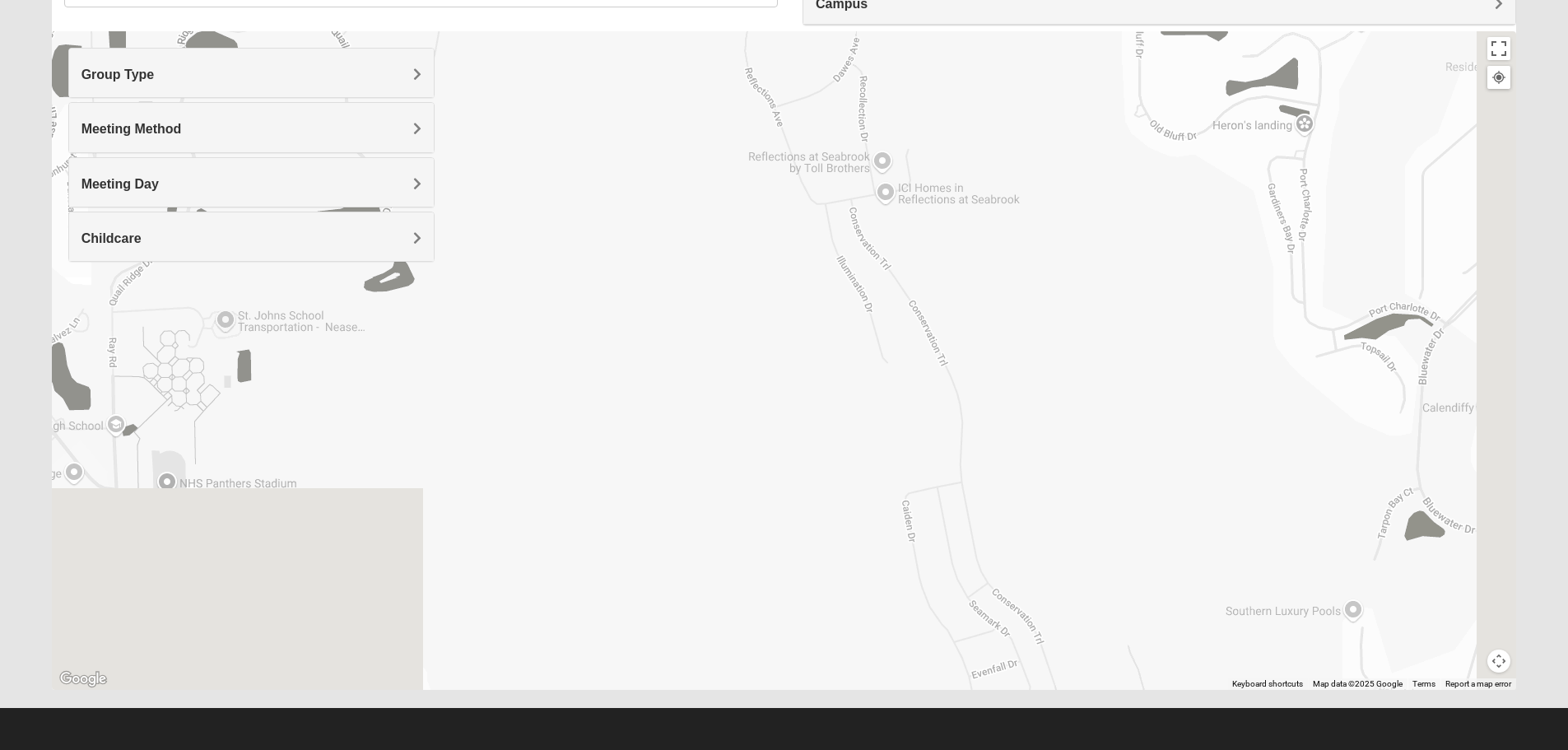
drag, startPoint x: 856, startPoint y: 387, endPoint x: 766, endPoint y: 140, distance: 262.9
click at [765, 127] on div "1825 Mixed Brown 32081 [DATE] PM 1825 In Person Childcare Learn More" at bounding box center [784, 360] width 1466 height 659
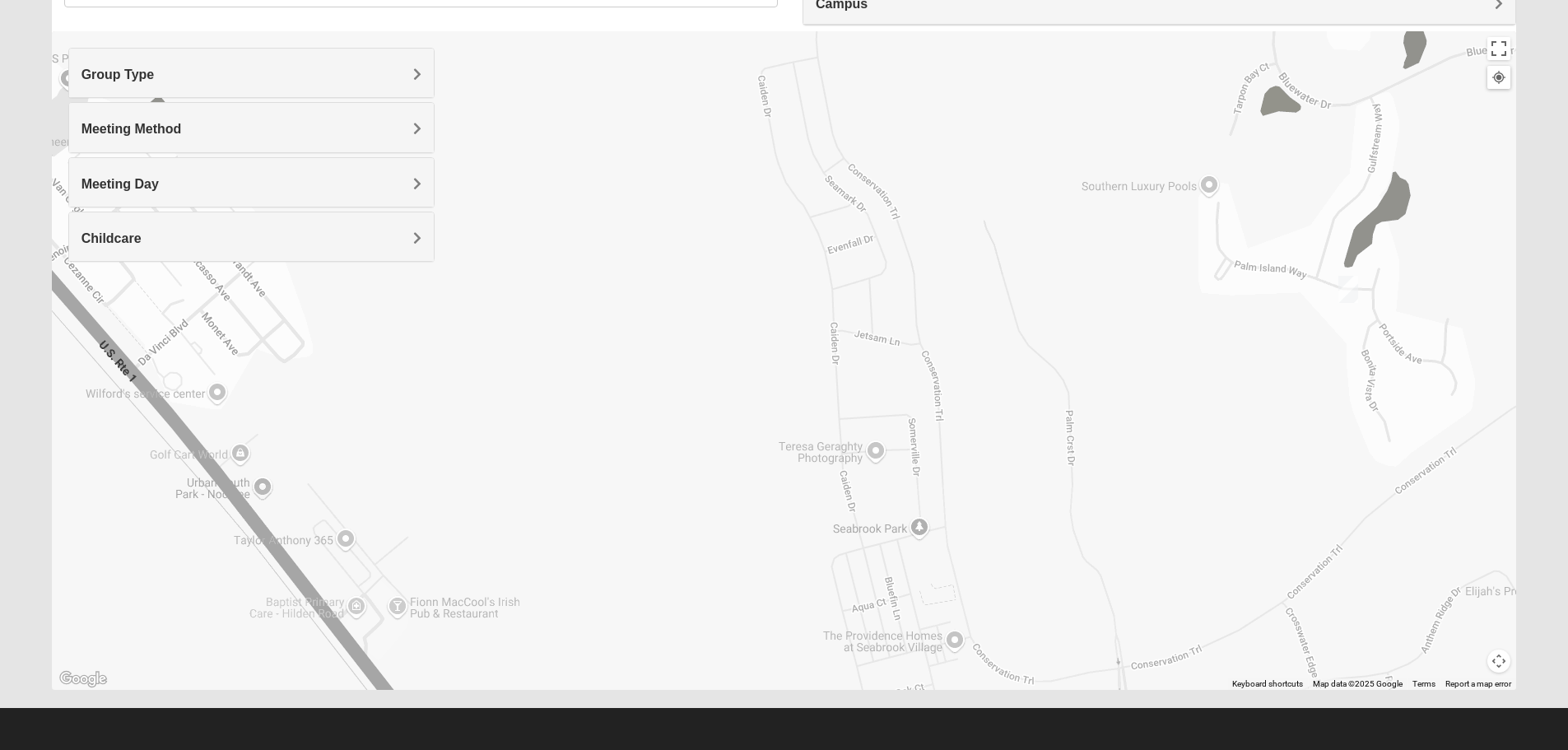
drag, startPoint x: 967, startPoint y: 459, endPoint x: 853, endPoint y: 109, distance: 368.1
click at [853, 109] on div "1825 Mixed Brown 32081 [DATE] PM 1825 In Person Childcare Learn More" at bounding box center [784, 360] width 1466 height 659
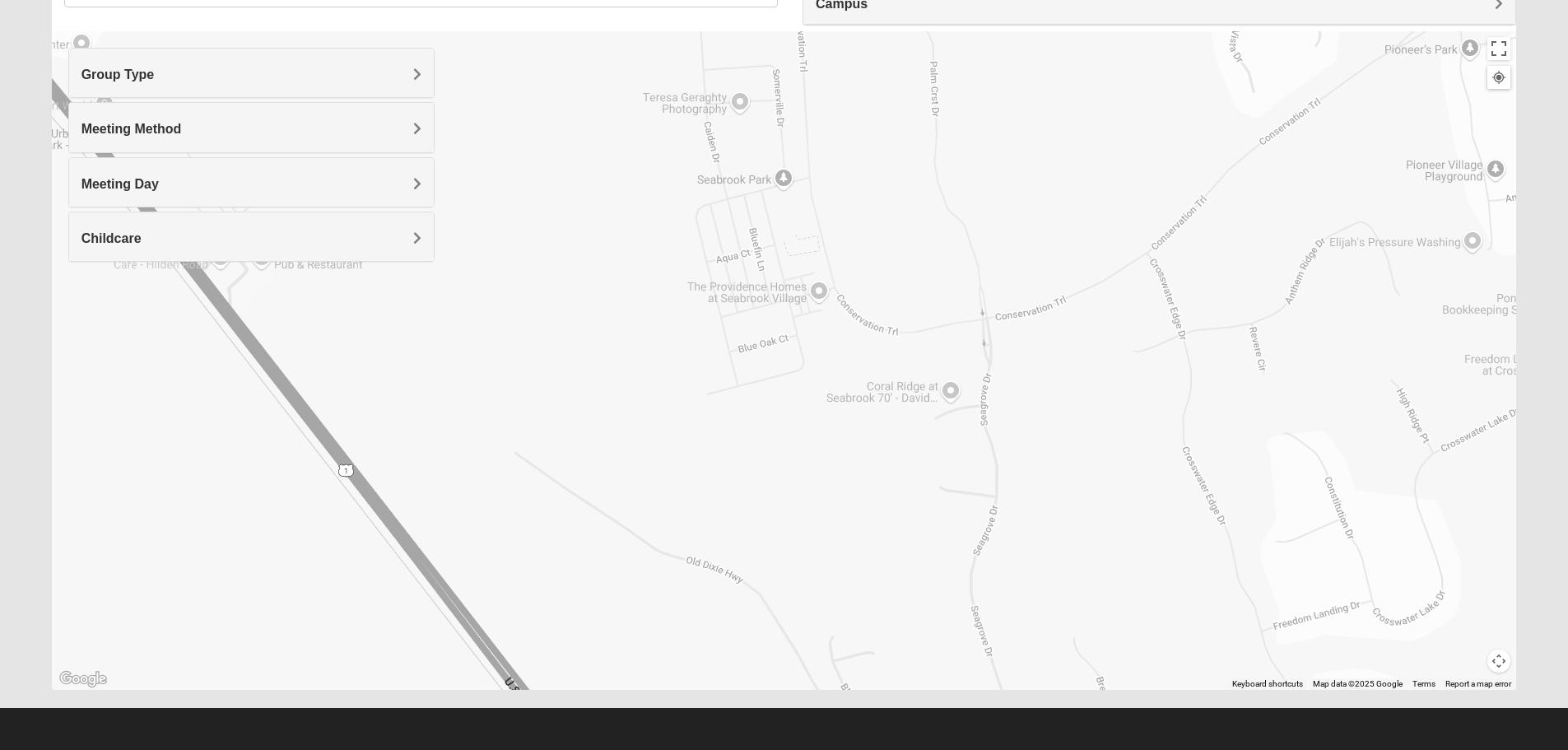
drag, startPoint x: 955, startPoint y: 539, endPoint x: 820, endPoint y: 191, distance: 373.3
click at [820, 184] on div "1825 Mixed Brown 32081 [DATE] PM 1825 In Person Childcare Learn More" at bounding box center [784, 360] width 1466 height 659
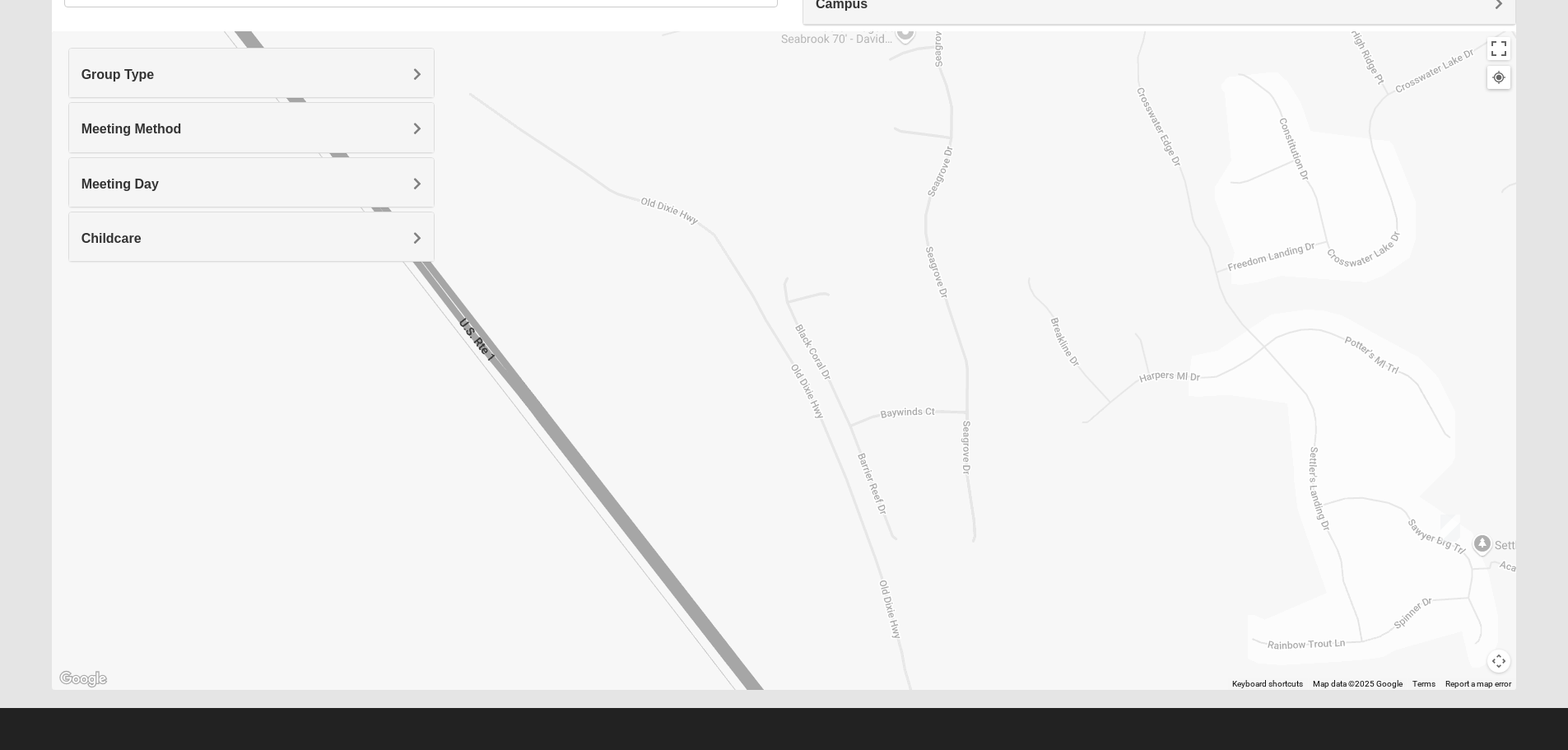
drag, startPoint x: 1021, startPoint y: 562, endPoint x: 979, endPoint y: 227, distance: 337.6
click at [979, 227] on div "1825 Mixed Brown 32081 [DATE] PM 1825 In Person Childcare Learn More" at bounding box center [784, 360] width 1466 height 659
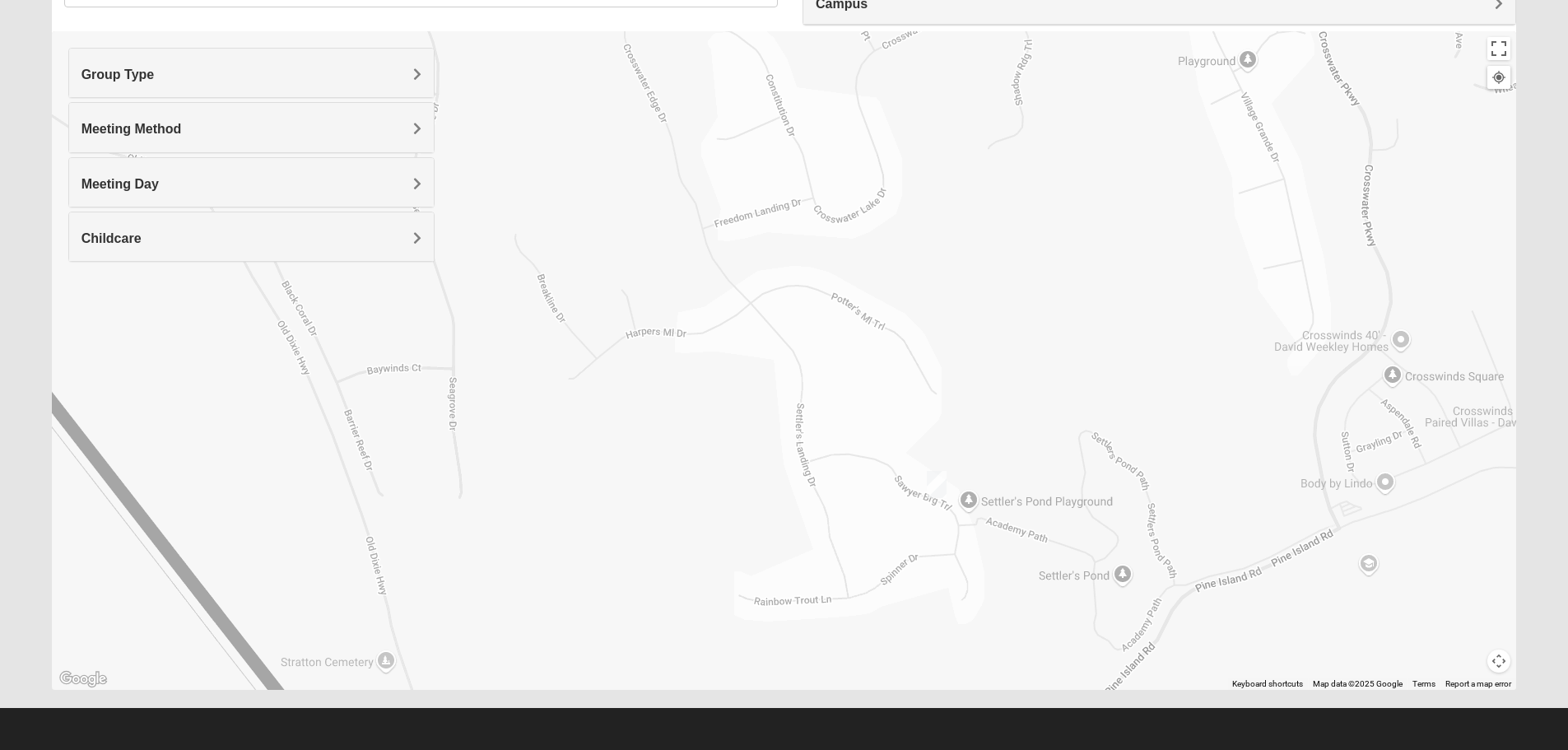
drag, startPoint x: 1221, startPoint y: 492, endPoint x: 696, endPoint y: 465, distance: 525.7
click at [696, 465] on div "1825 Mixed Brown 32081 [DATE] PM 1825 In Person Childcare Learn More" at bounding box center [784, 360] width 1466 height 659
click at [937, 483] on img "Mens Mountford 32081" at bounding box center [936, 484] width 19 height 27
click at [721, 429] on div "Mens [PERSON_NAME] 32081 [DATE] PM Men Only In Person No Childcare Learn More" at bounding box center [784, 360] width 1466 height 659
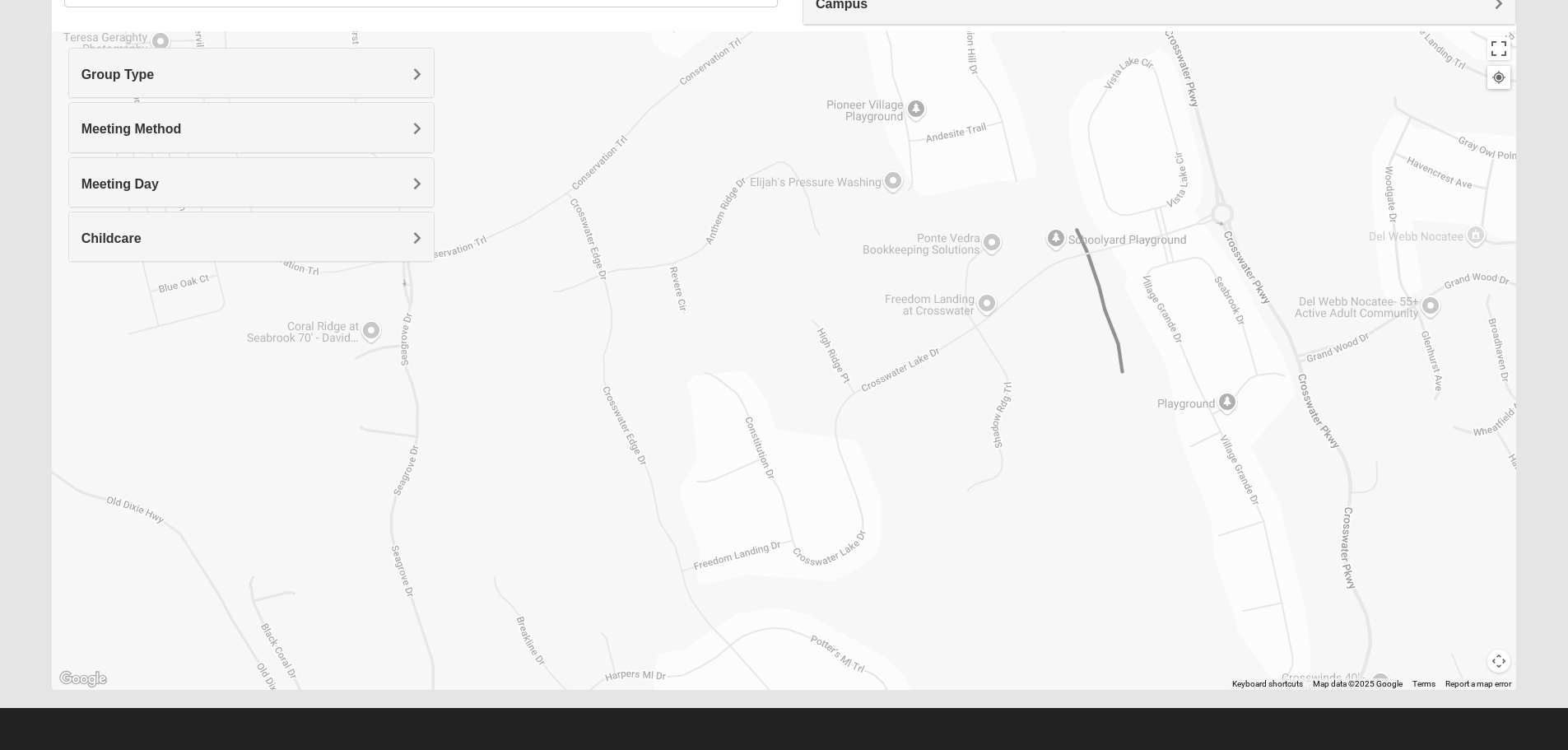
drag, startPoint x: 768, startPoint y: 228, endPoint x: 756, endPoint y: 555, distance: 327.2
click at [755, 555] on div "Mens [PERSON_NAME] 32081 [DATE] PM Men Only In Person No Childcare Learn More" at bounding box center [784, 360] width 1466 height 659
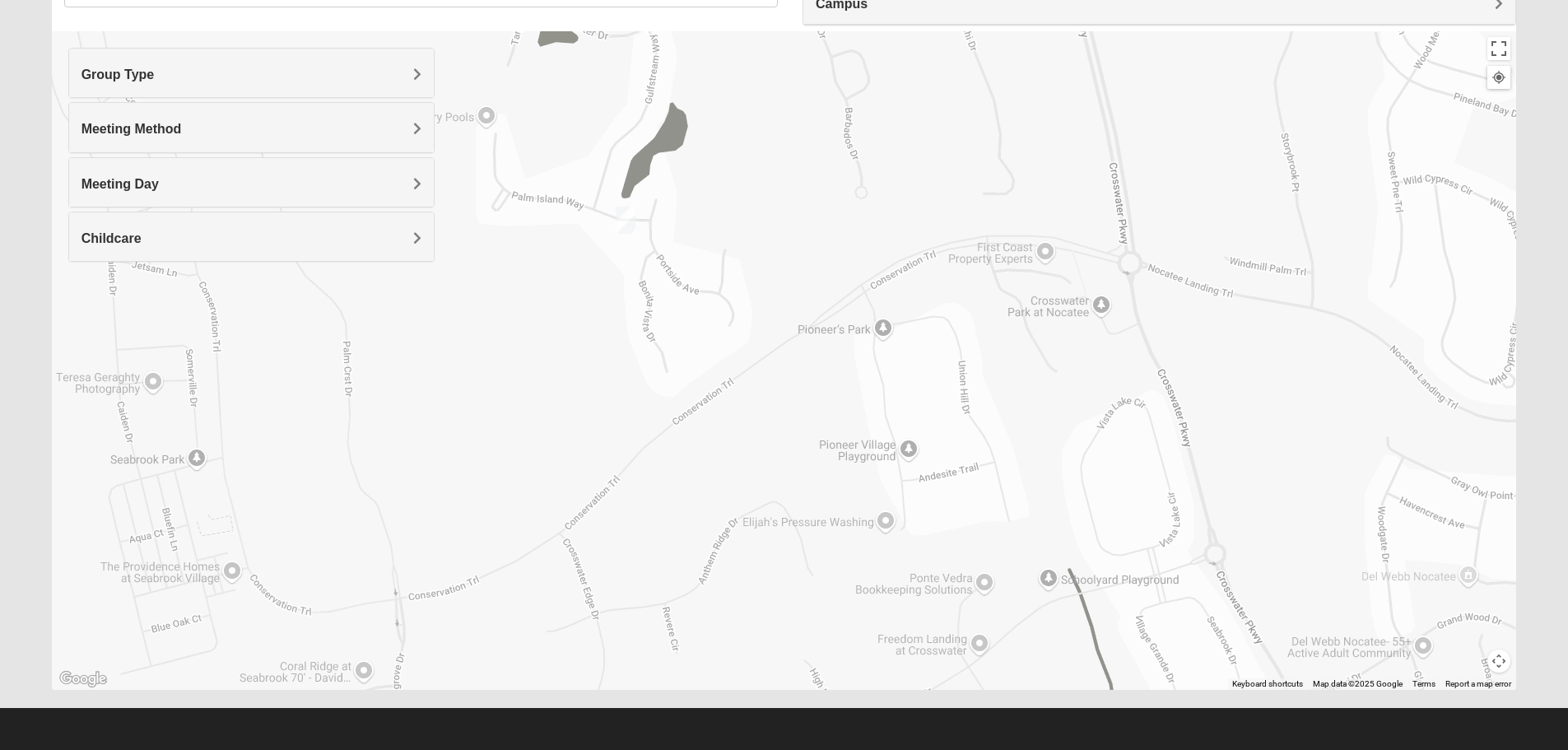
drag, startPoint x: 753, startPoint y: 250, endPoint x: 722, endPoint y: 356, distance: 110.4
click at [743, 543] on div "Mens [PERSON_NAME] 32081 [DATE] PM Men Only In Person No Childcare Learn More" at bounding box center [784, 360] width 1466 height 659
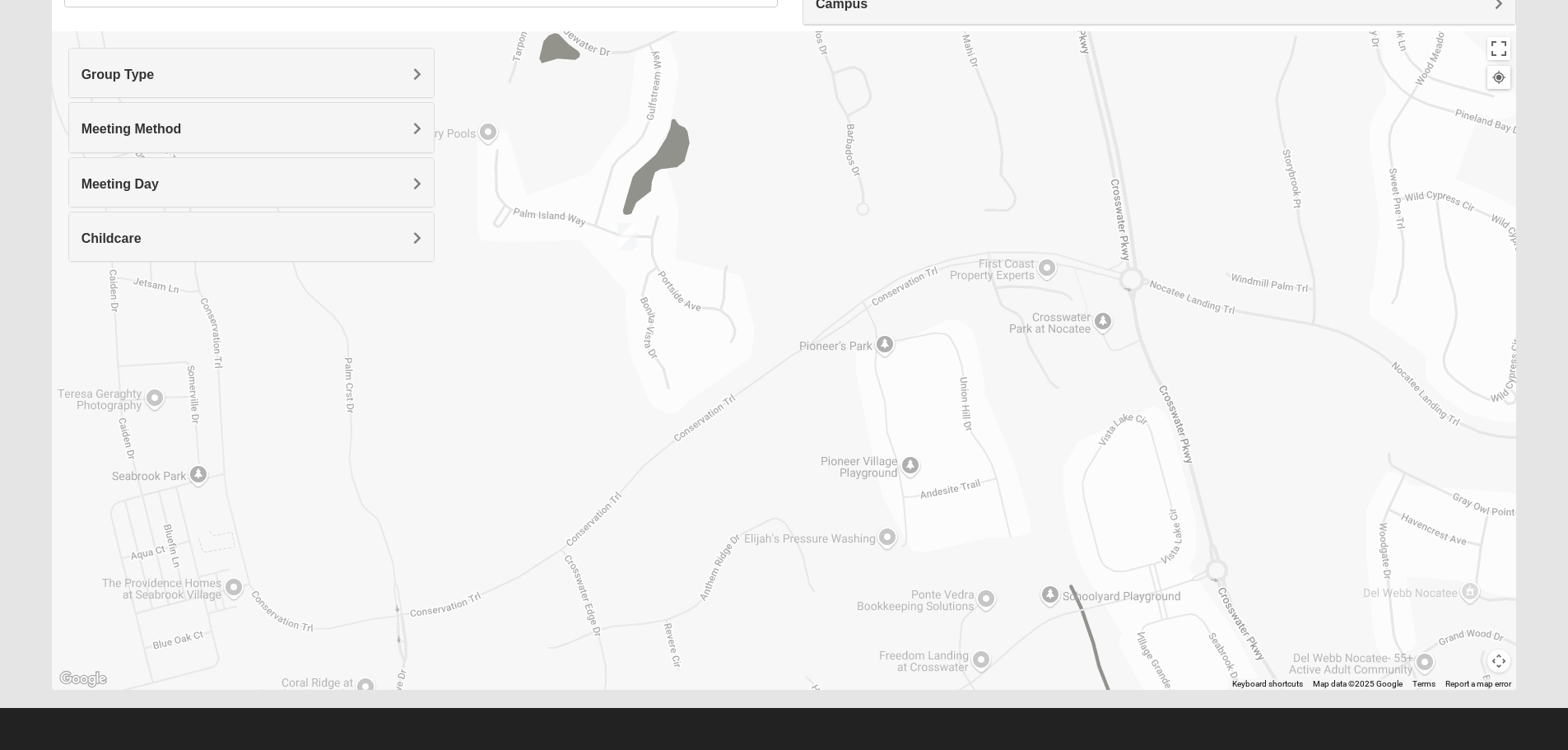
click at [624, 238] on img "Womens Buckland/McGowan 32081" at bounding box center [627, 237] width 19 height 27
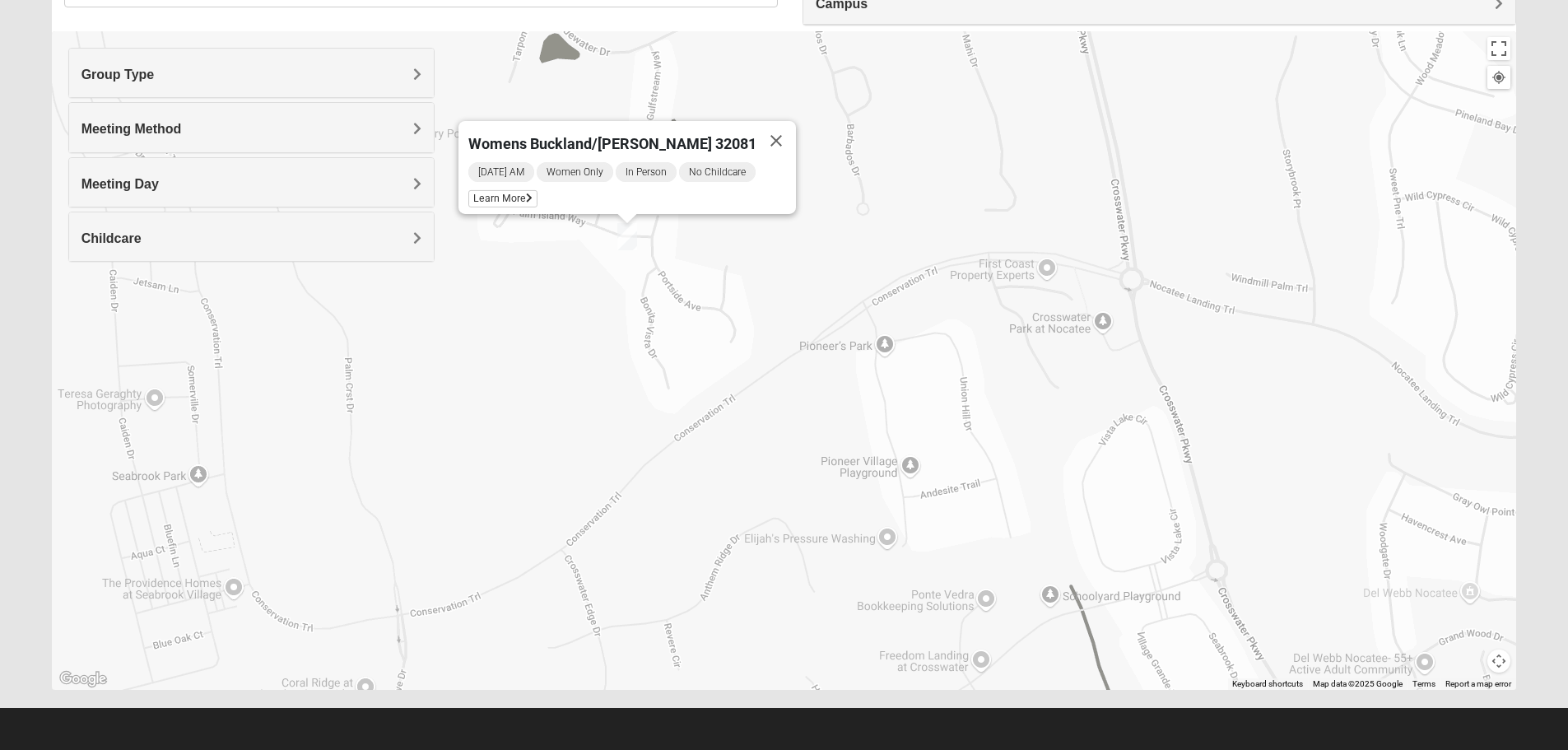
click at [638, 319] on div "Womens Buckland/[PERSON_NAME] 32081 [DATE] AM Women Only In Person No Childcare…" at bounding box center [784, 360] width 1466 height 659
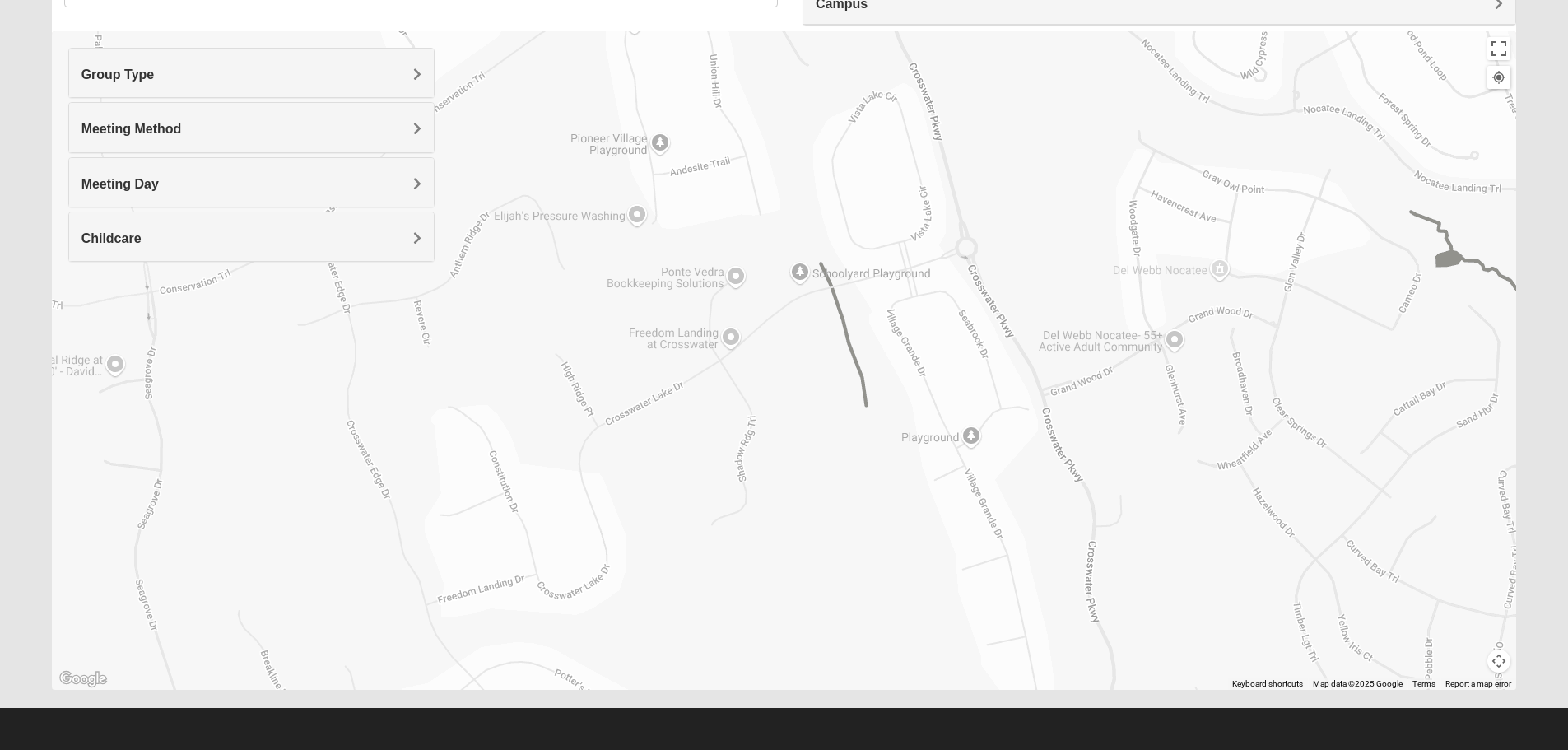
drag, startPoint x: 917, startPoint y: 436, endPoint x: 672, endPoint y: 119, distance: 400.6
click at [672, 119] on div "Womens Buckland/[PERSON_NAME] 32081 [DATE] AM Women Only In Person No Childcare…" at bounding box center [784, 360] width 1466 height 659
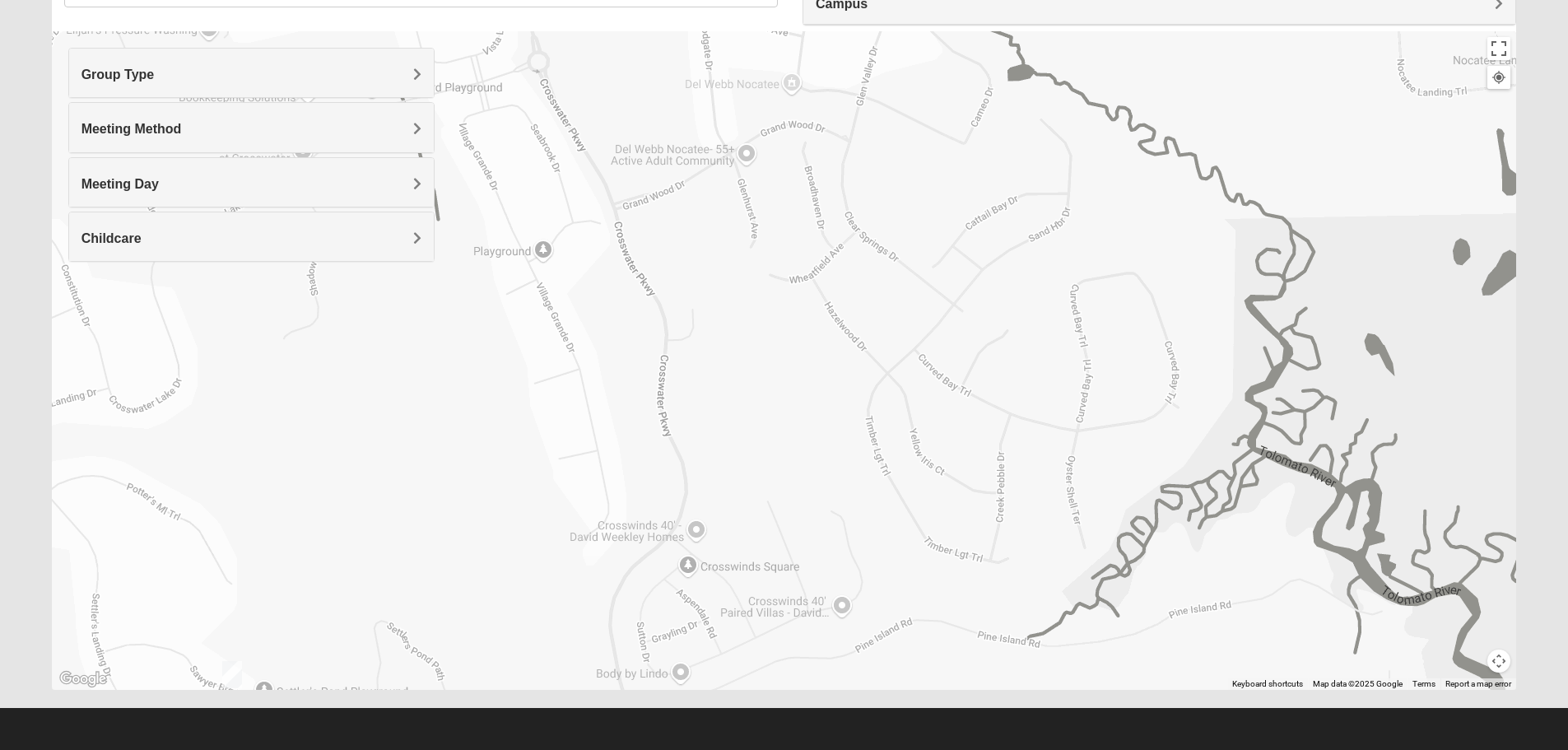
drag, startPoint x: 1006, startPoint y: 411, endPoint x: 612, endPoint y: 265, distance: 420.2
click at [612, 265] on div "Womens Buckland/[PERSON_NAME] 32081 [DATE] AM Women Only In Person No Childcare…" at bounding box center [784, 360] width 1466 height 659
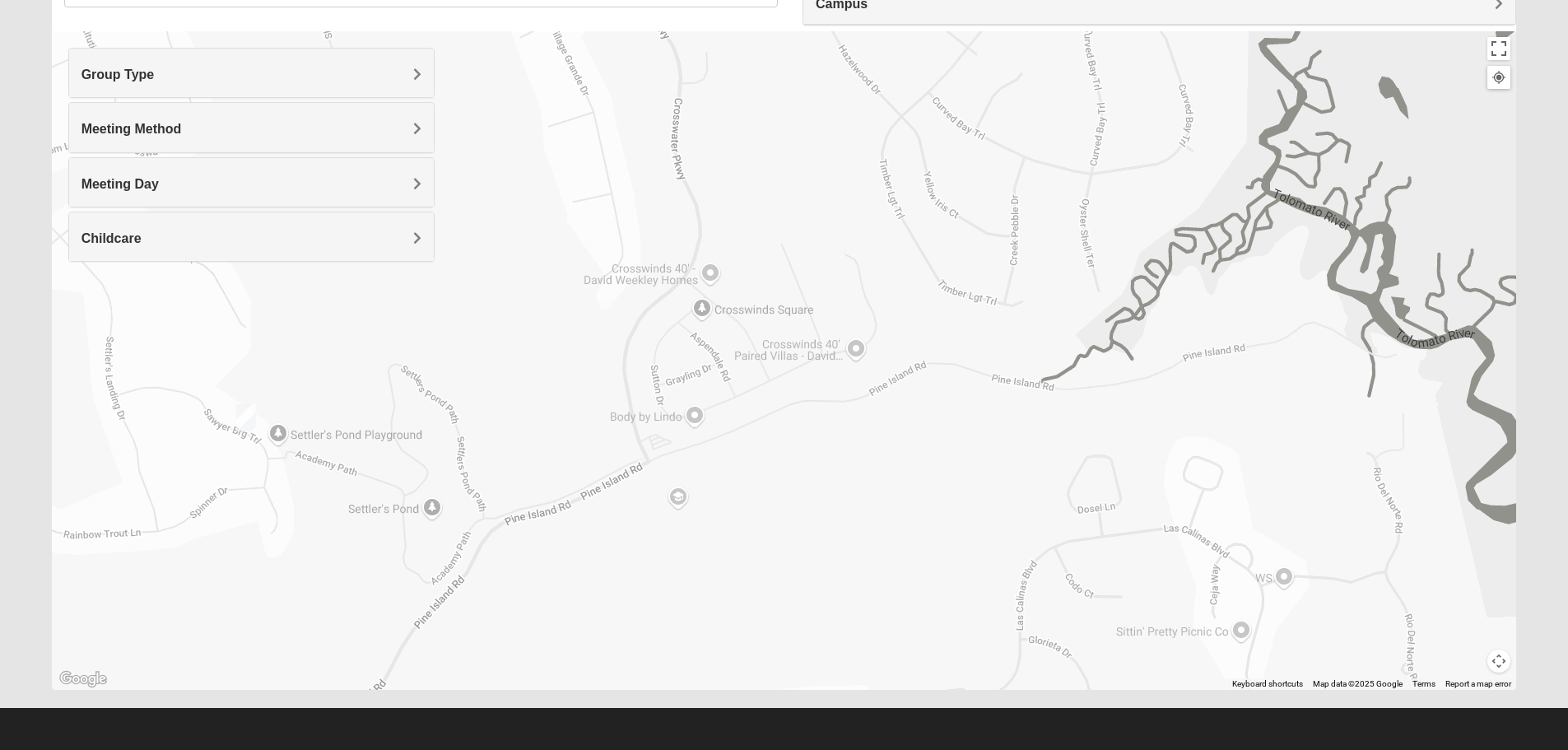
drag, startPoint x: 900, startPoint y: 364, endPoint x: 887, endPoint y: 217, distance: 147.6
click at [887, 217] on div "Womens Buckland/[PERSON_NAME] 32081 [DATE] AM Women Only In Person No Childcare…" at bounding box center [784, 360] width 1466 height 659
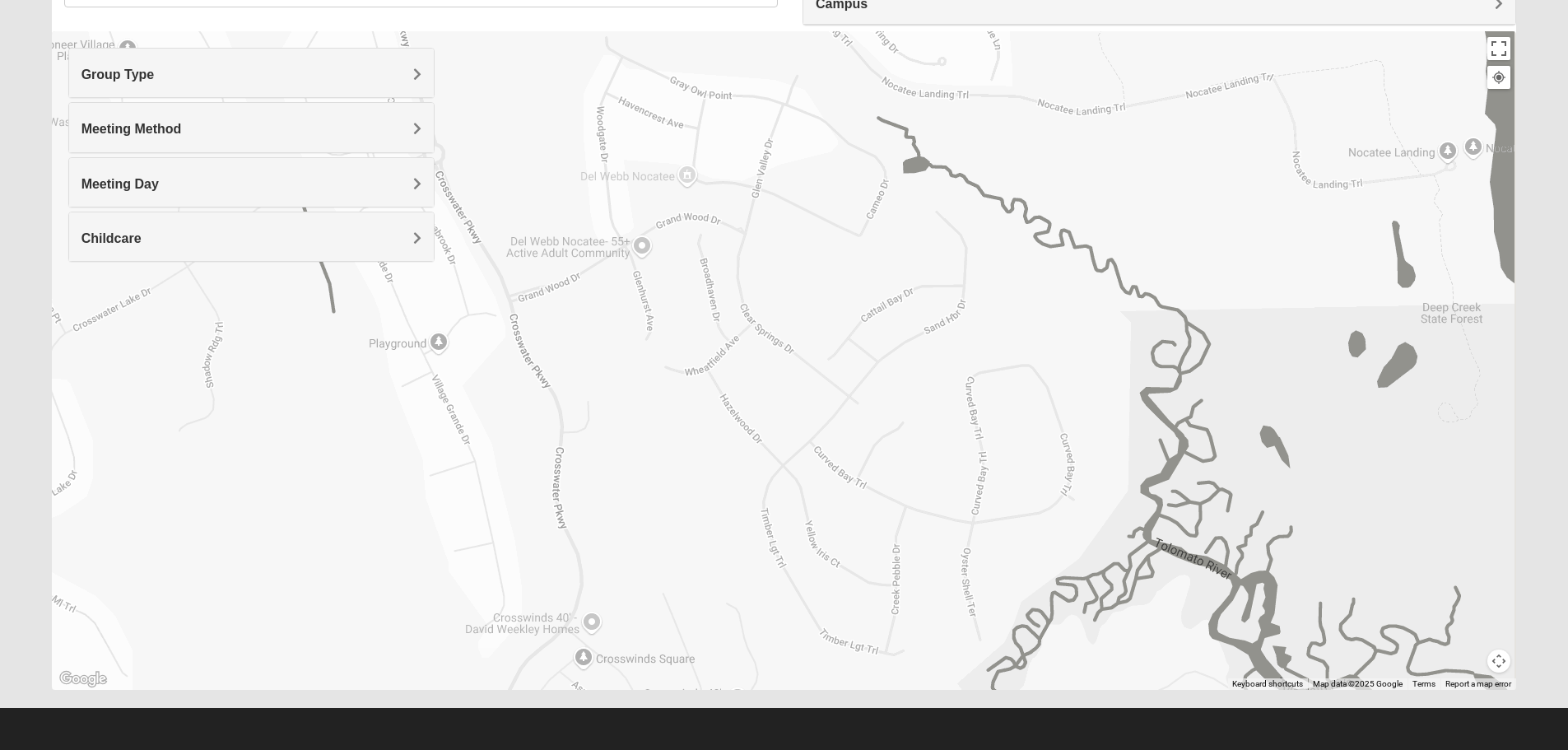
drag, startPoint x: 962, startPoint y: 249, endPoint x: 836, endPoint y: 691, distance: 459.6
click at [836, 691] on div "Show List Loading Groups Keywords Filter Additional Filters Campus [GEOGRAPHIC_…" at bounding box center [785, 318] width 1490 height 776
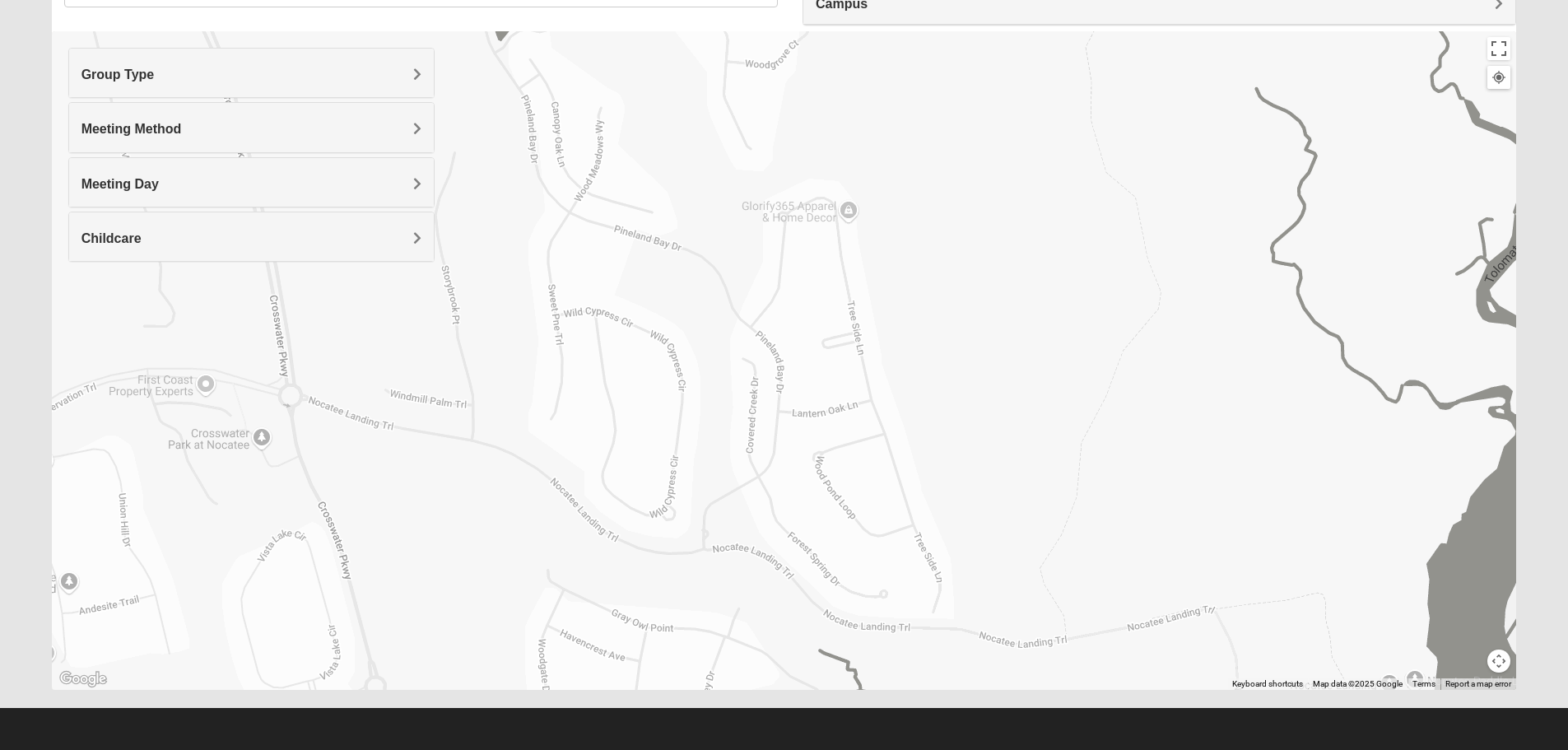
drag, startPoint x: 820, startPoint y: 249, endPoint x: 765, endPoint y: 546, distance: 302.0
click at [766, 552] on div "Womens Buckland/[PERSON_NAME] 32081 [DATE] AM Women Only In Person No Childcare…" at bounding box center [784, 360] width 1466 height 659
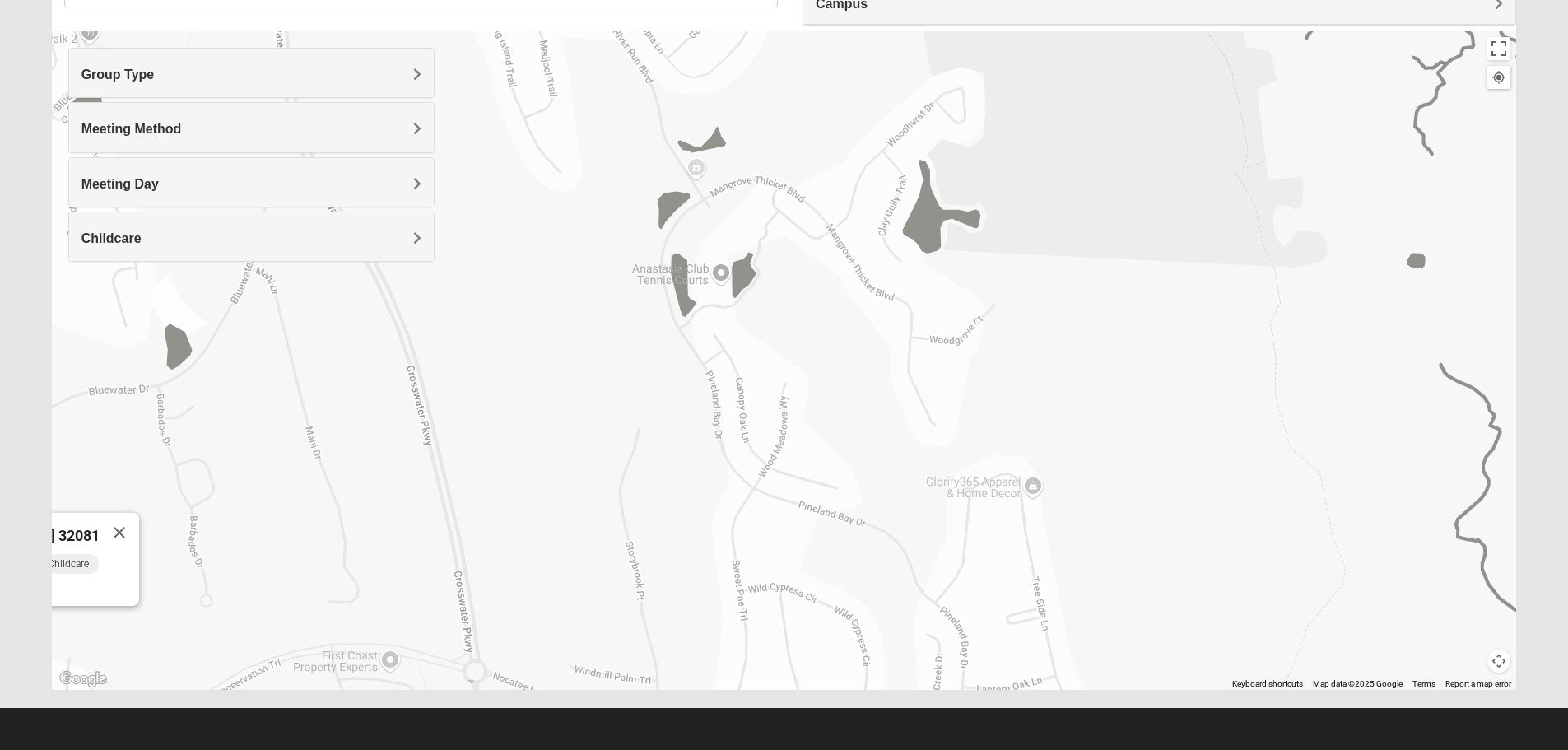
drag, startPoint x: 501, startPoint y: 211, endPoint x: 724, endPoint y: 592, distance: 441.5
click at [724, 592] on div "Womens Buckland/[PERSON_NAME] 32081 [DATE] AM Women Only In Person No Childcare…" at bounding box center [784, 360] width 1466 height 659
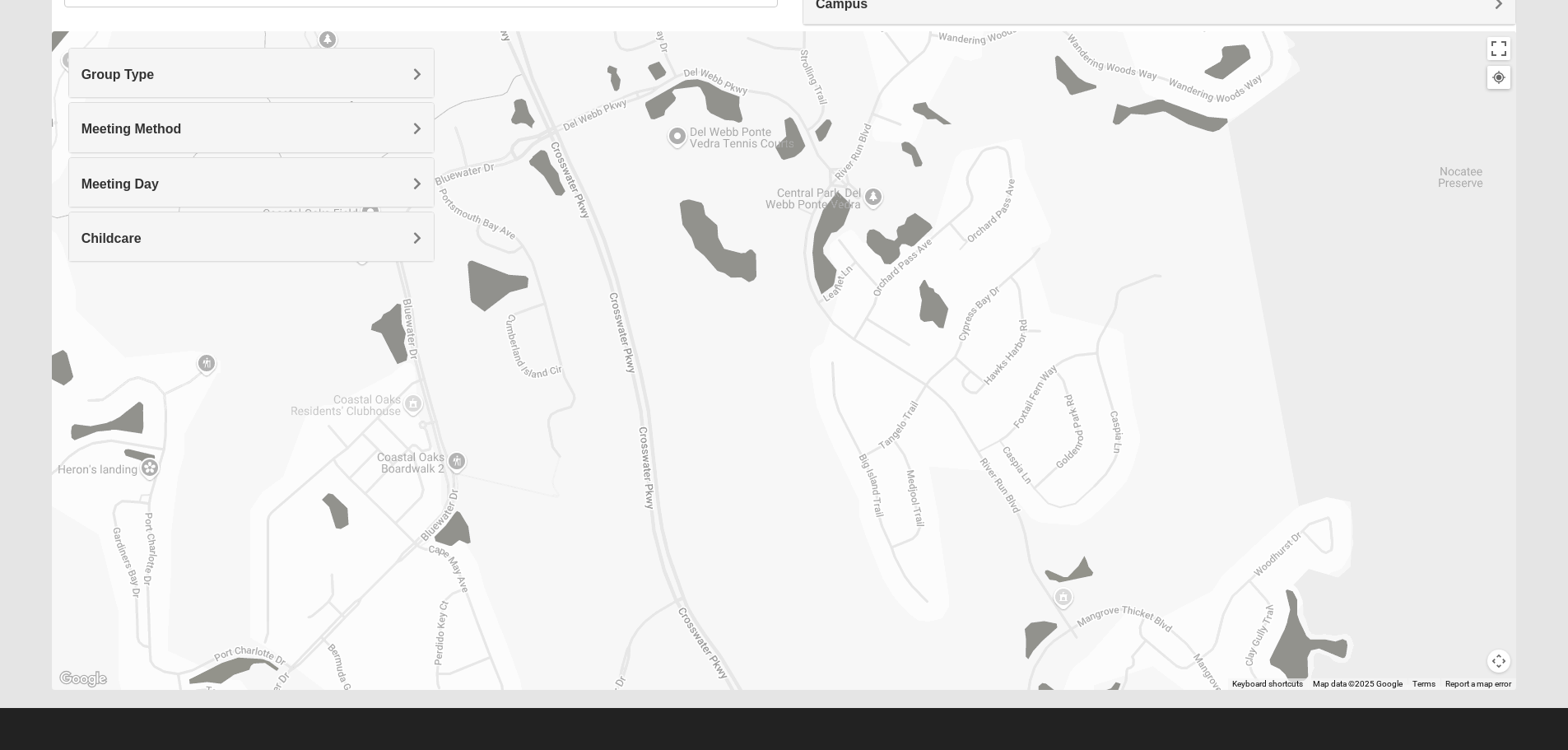
drag, startPoint x: 645, startPoint y: 237, endPoint x: 930, endPoint y: 452, distance: 357.0
click at [940, 457] on div "Womens Buckland/[PERSON_NAME] 32081 [DATE] AM Women Only In Person No Childcare…" at bounding box center [784, 360] width 1466 height 659
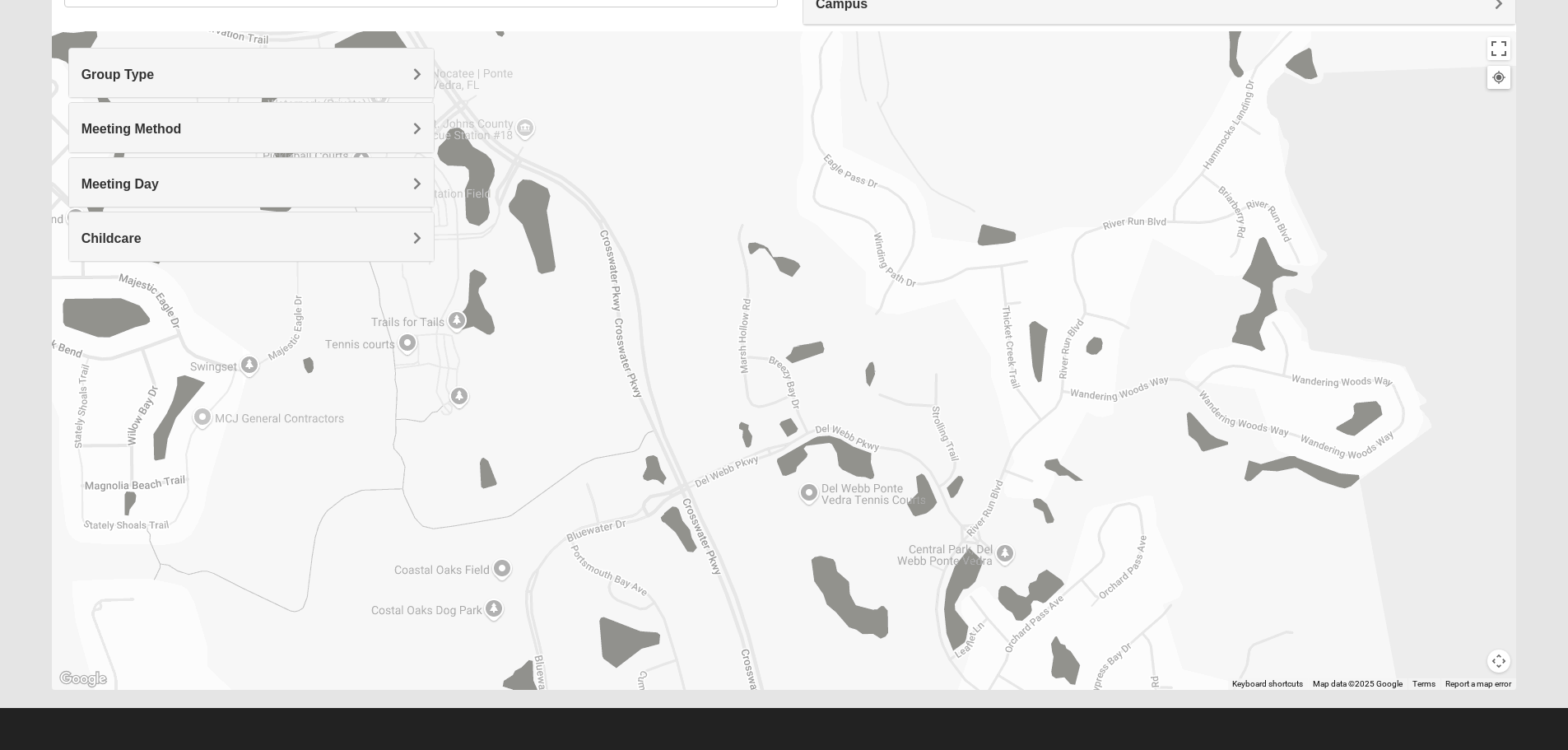
drag, startPoint x: 569, startPoint y: 201, endPoint x: 676, endPoint y: 547, distance: 362.2
click at [676, 547] on div "Womens Buckland/[PERSON_NAME] 32081 [DATE] AM Women Only In Person No Childcare…" at bounding box center [784, 360] width 1466 height 659
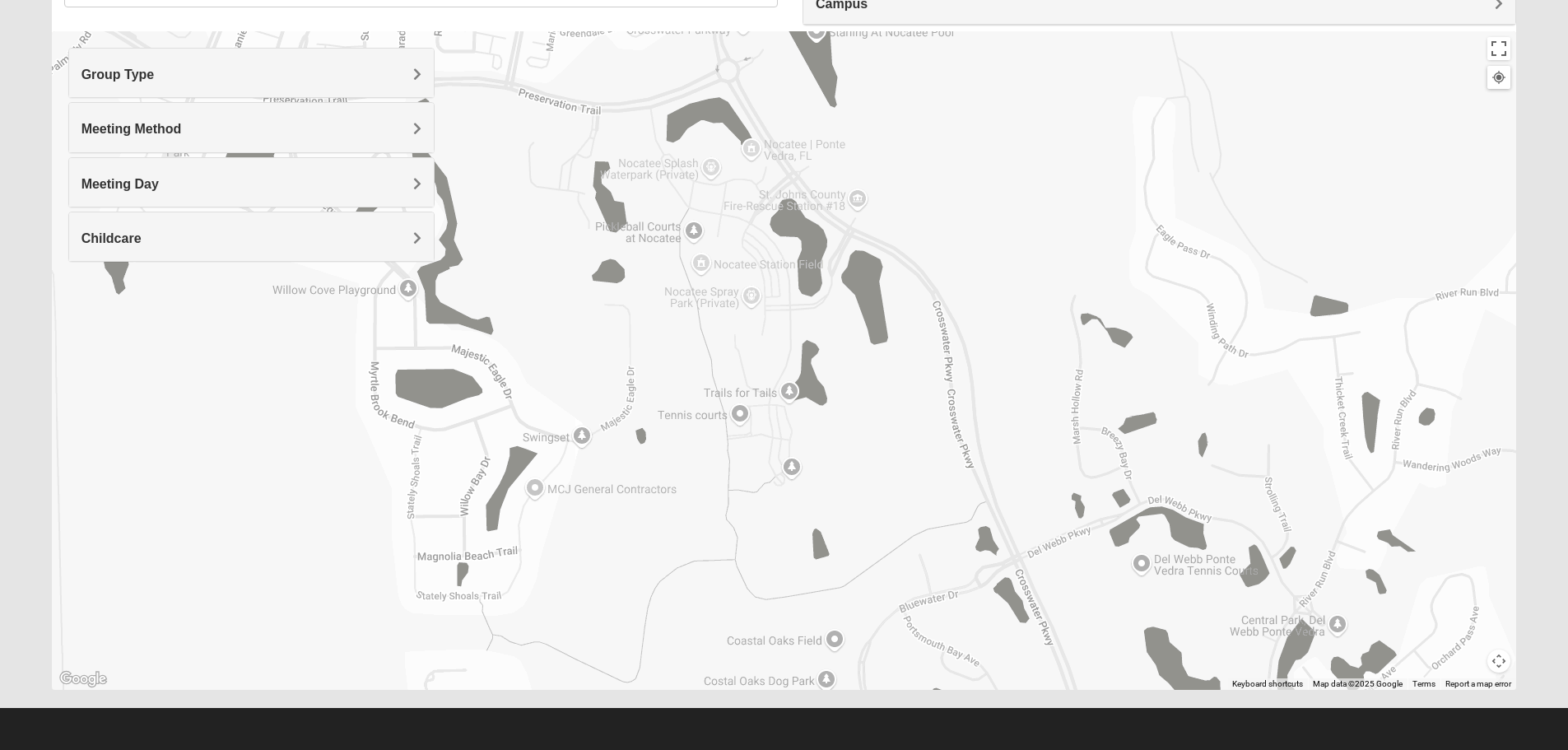
drag, startPoint x: 722, startPoint y: 233, endPoint x: 1096, endPoint y: 293, distance: 378.8
click at [1096, 293] on div "Womens Buckland/[PERSON_NAME] 32081 [DATE] AM Women Only In Person No Childcare…" at bounding box center [784, 360] width 1466 height 659
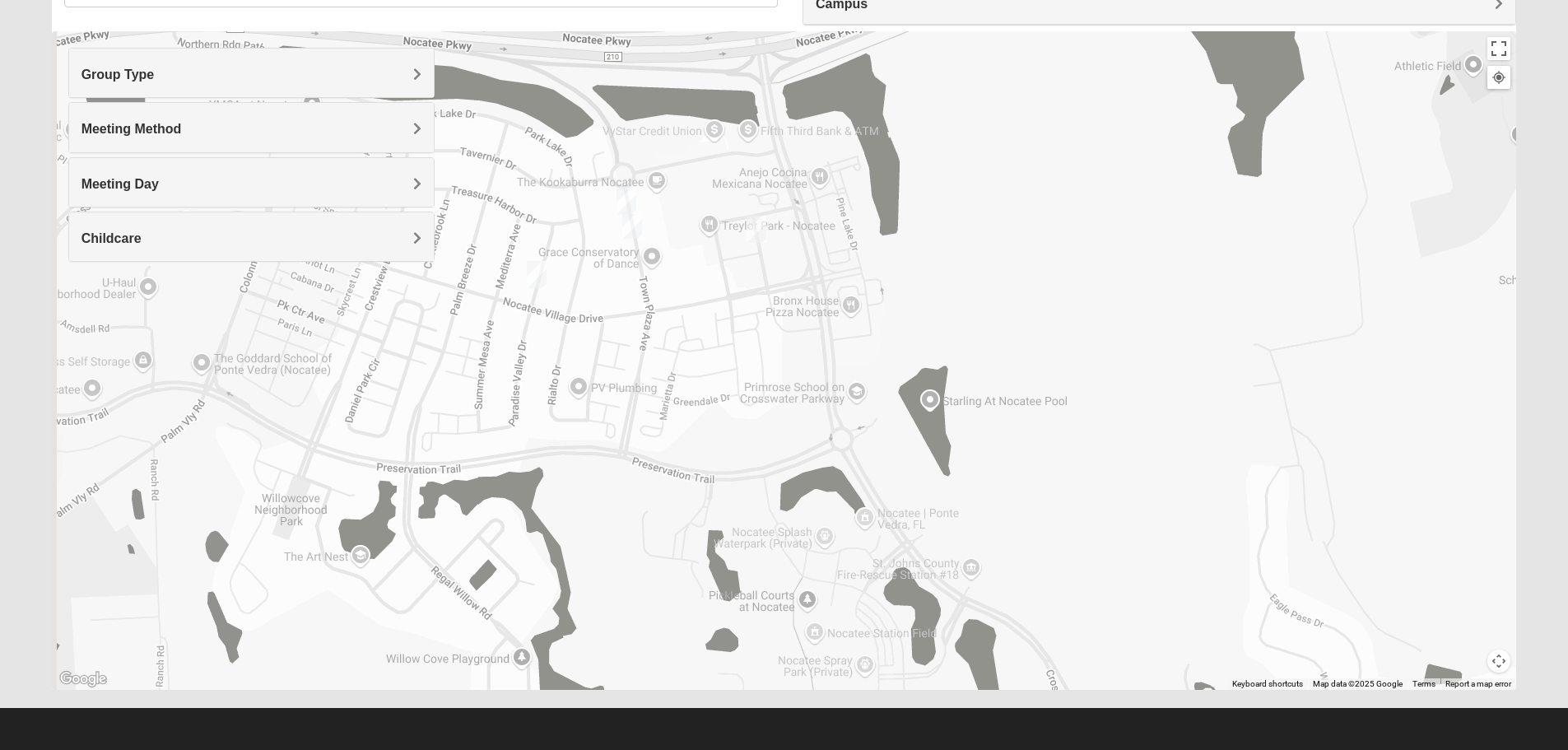
drag, startPoint x: 610, startPoint y: 140, endPoint x: 650, endPoint y: 512, distance: 374.1
click at [649, 512] on div "Womens Buckland/[PERSON_NAME] 32081 [DATE] AM Women Only In Person No Childcare…" at bounding box center [784, 360] width 1466 height 659
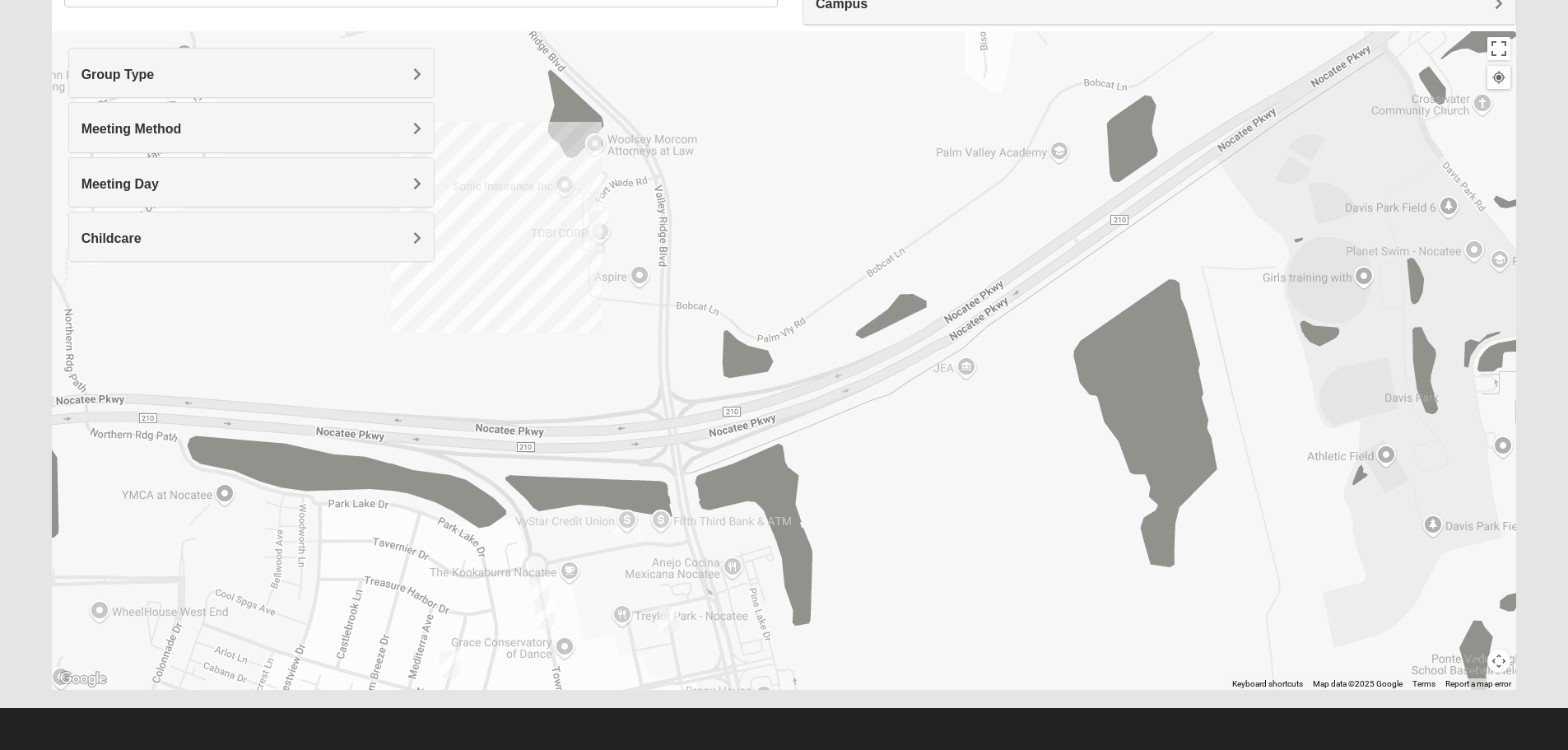
drag, startPoint x: 805, startPoint y: 236, endPoint x: 715, endPoint y: 623, distance: 397.3
click at [715, 623] on div "Womens Buckland/[PERSON_NAME] 32081 [DATE] AM Women Only In Person No Childcare…" at bounding box center [784, 360] width 1466 height 659
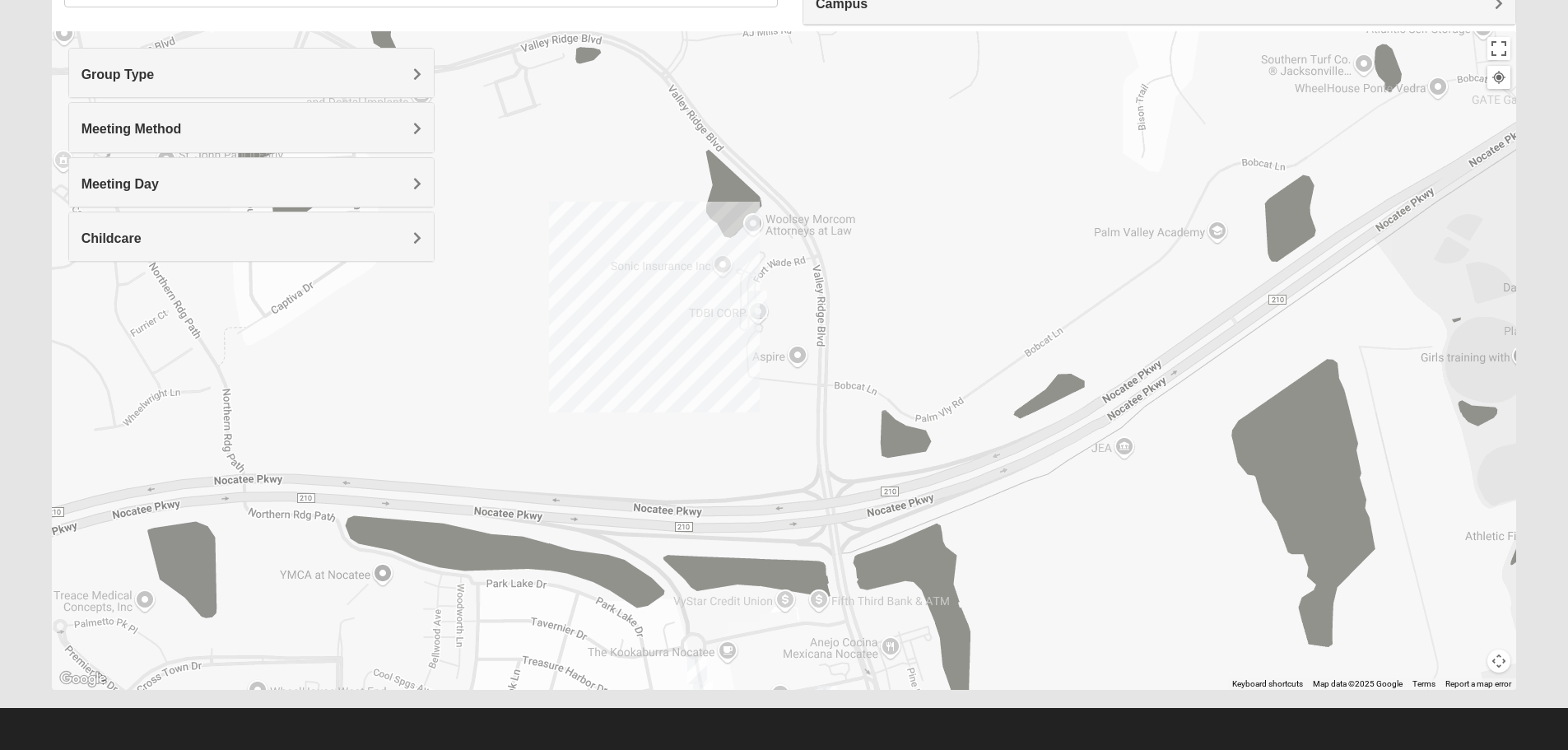
drag, startPoint x: 557, startPoint y: 398, endPoint x: 605, endPoint y: 419, distance: 52.4
click at [605, 419] on div "Womens Buckland/[PERSON_NAME] 32081 [DATE] AM Women Only In Person No Childcare…" at bounding box center [784, 360] width 1466 height 659
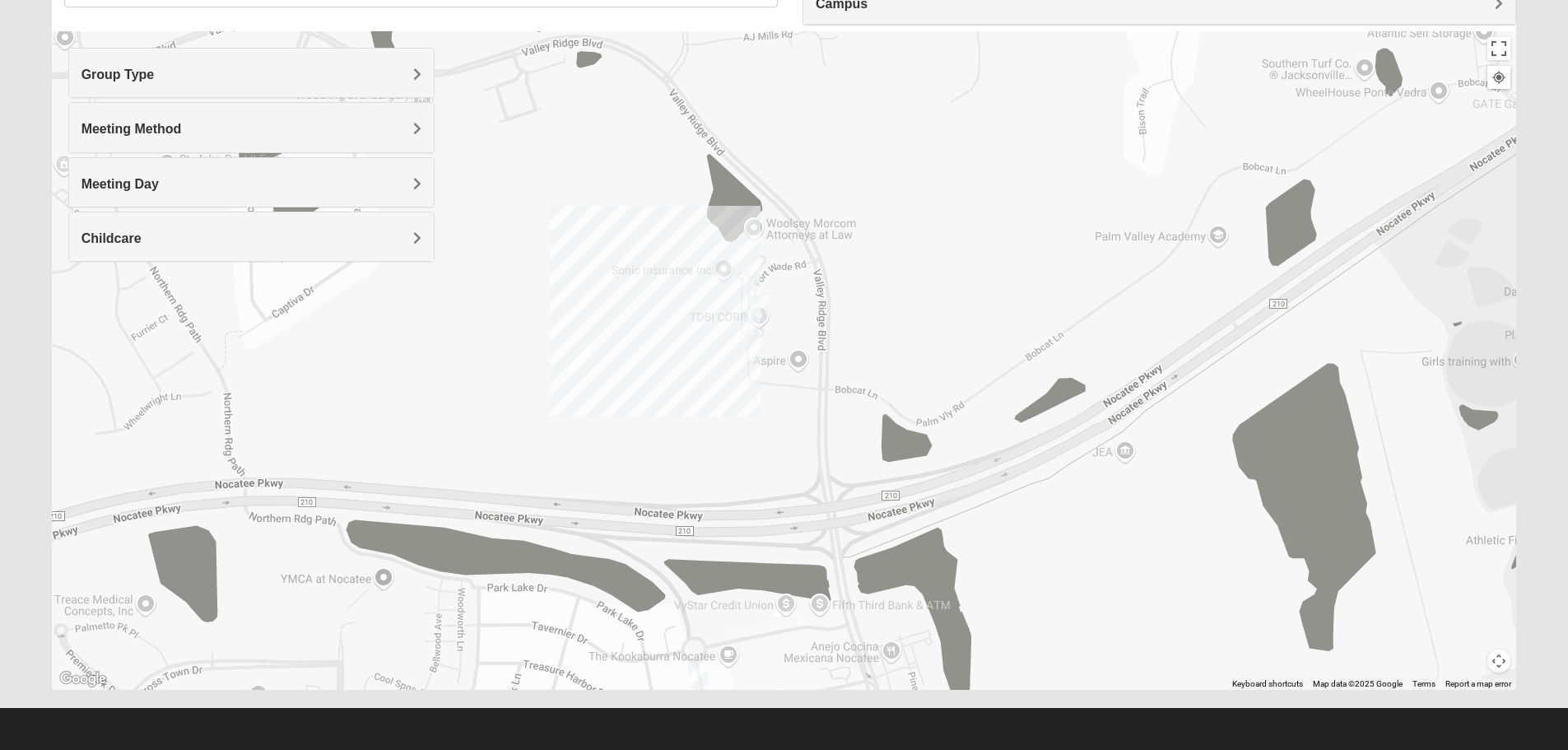
click at [661, 380] on div "Womens Buckland/[PERSON_NAME] 32081 [DATE] AM Women Only In Person No Childcare…" at bounding box center [784, 360] width 1466 height 659
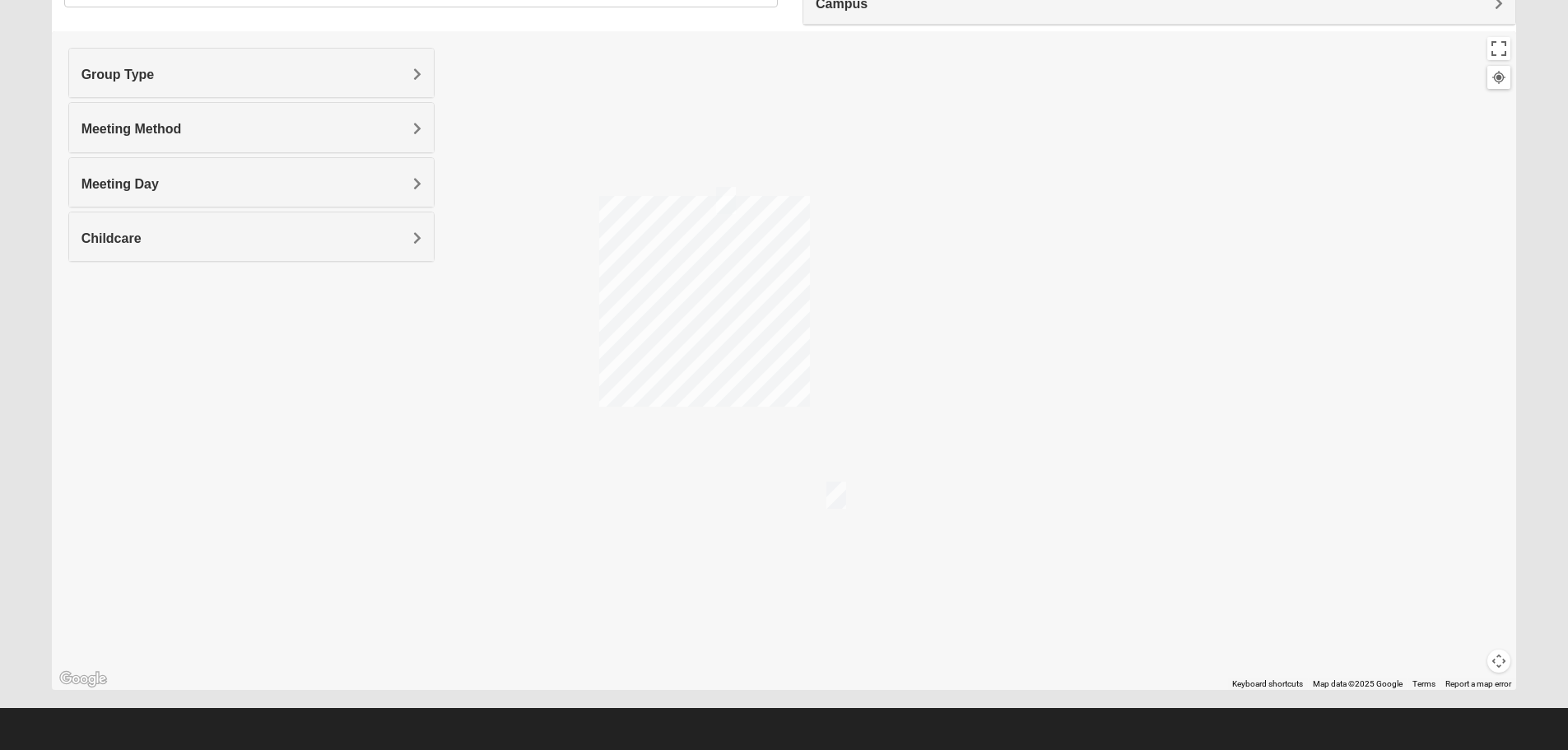
click at [719, 205] on img "Womens Piscitelli 32081" at bounding box center [726, 200] width 19 height 27
click at [828, 498] on div "Womens [PERSON_NAME] 32081 [DATE] AM Women Only In Person No Childcare Learn Mo…" at bounding box center [784, 360] width 1466 height 659
click at [830, 498] on img "Mens Greer/Mayers 32081" at bounding box center [836, 501] width 19 height 27
click at [624, 516] on div "Mens [PERSON_NAME]/[PERSON_NAME] 32081 [DATE] AM Men Only In Person No Childcar…" at bounding box center [784, 360] width 1466 height 659
drag, startPoint x: 821, startPoint y: 459, endPoint x: 811, endPoint y: 471, distance: 15.6
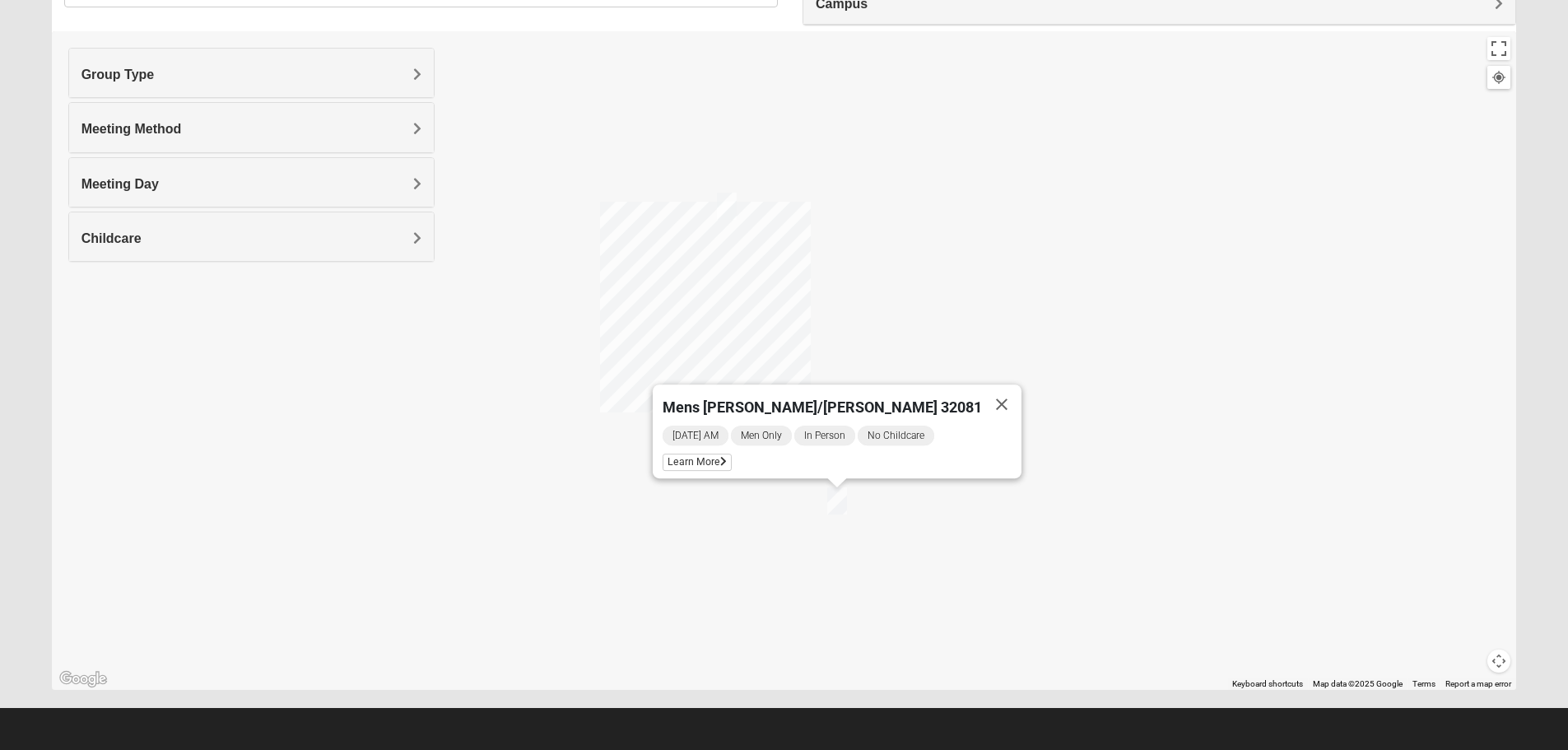
click at [820, 463] on div "[DATE] AM Men Only In Person No Childcare Learn More" at bounding box center [842, 451] width 359 height 54
click at [699, 561] on div "Mens [PERSON_NAME]/[PERSON_NAME] 32081 [DATE] AM Men Only In Person No Childcar…" at bounding box center [784, 360] width 1466 height 659
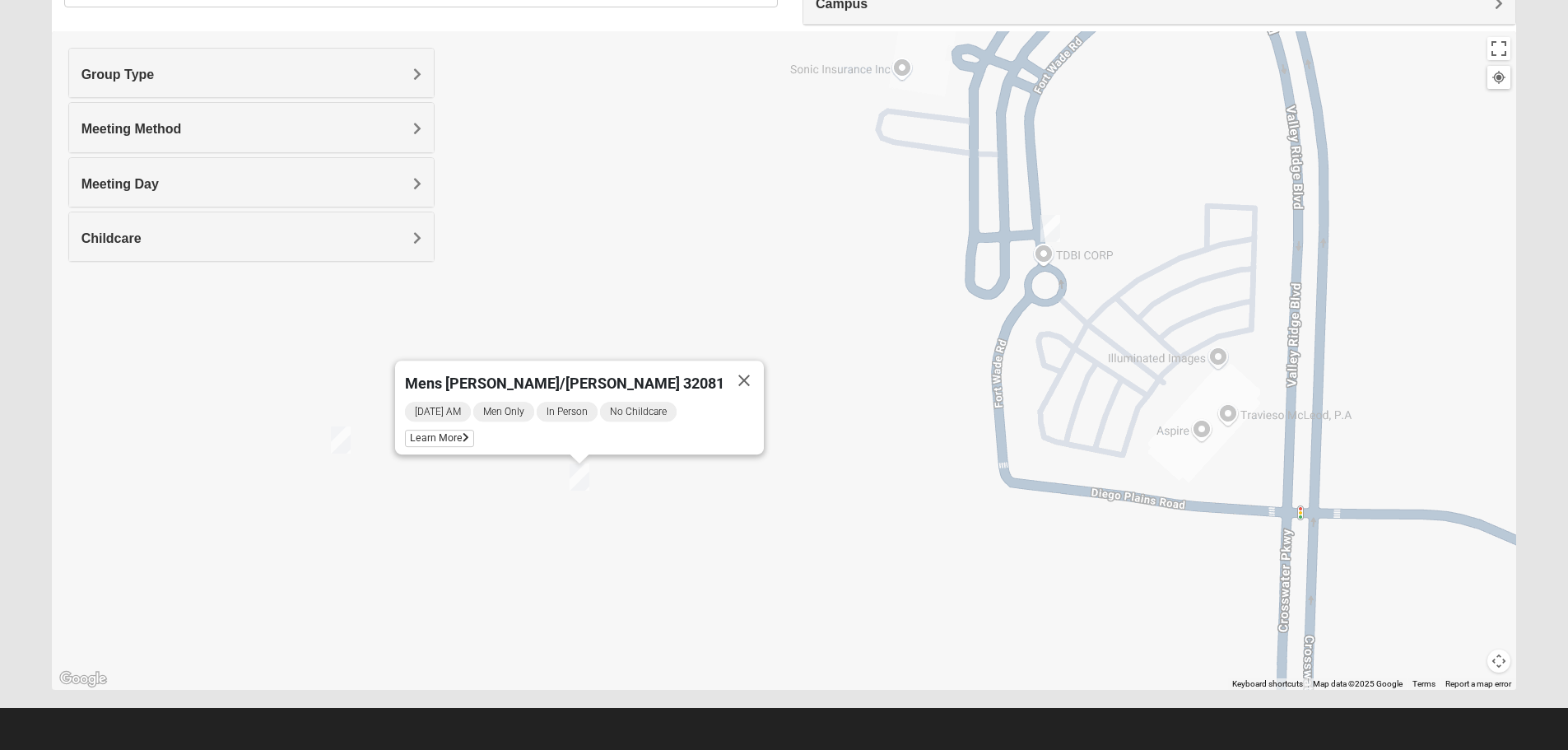
click at [334, 439] on img "Mens Damrow/Walsh 32082" at bounding box center [340, 440] width 19 height 27
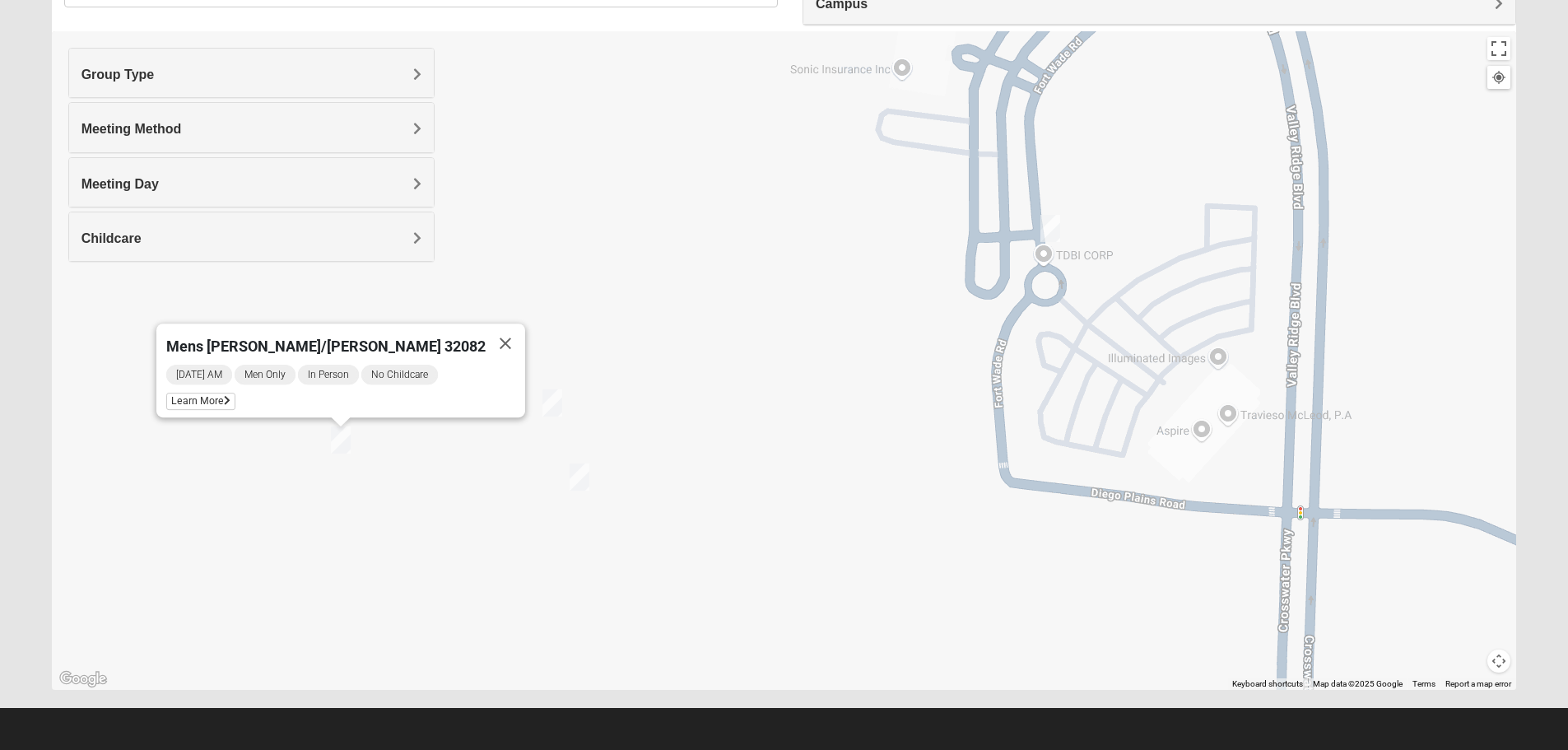
click at [1055, 226] on img "Womens Damrow 32081" at bounding box center [1050, 228] width 19 height 27
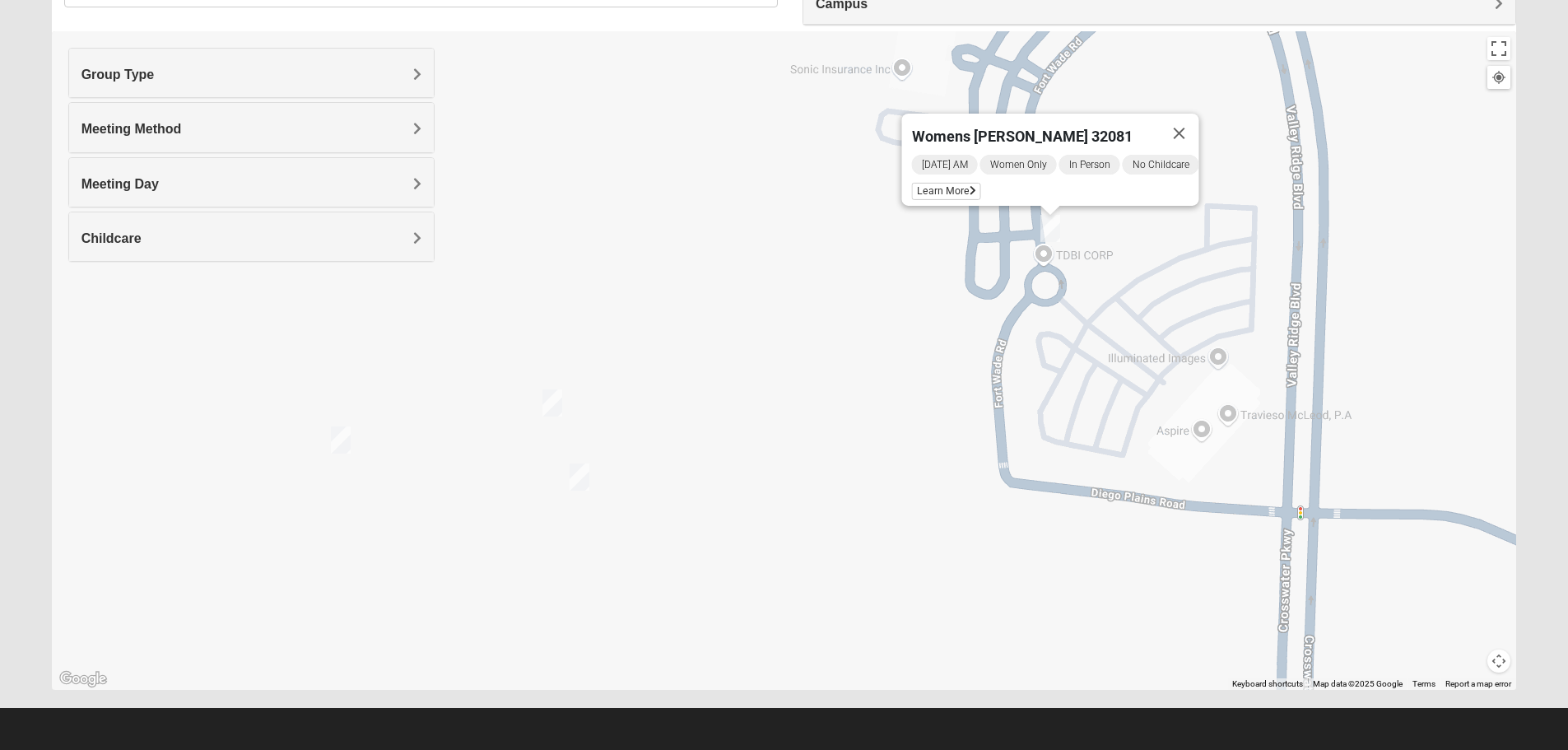
click at [976, 442] on div "Womens [PERSON_NAME] 32081 [DATE] AM Women Only In Person No Childcare Learn Mo…" at bounding box center [784, 360] width 1466 height 659
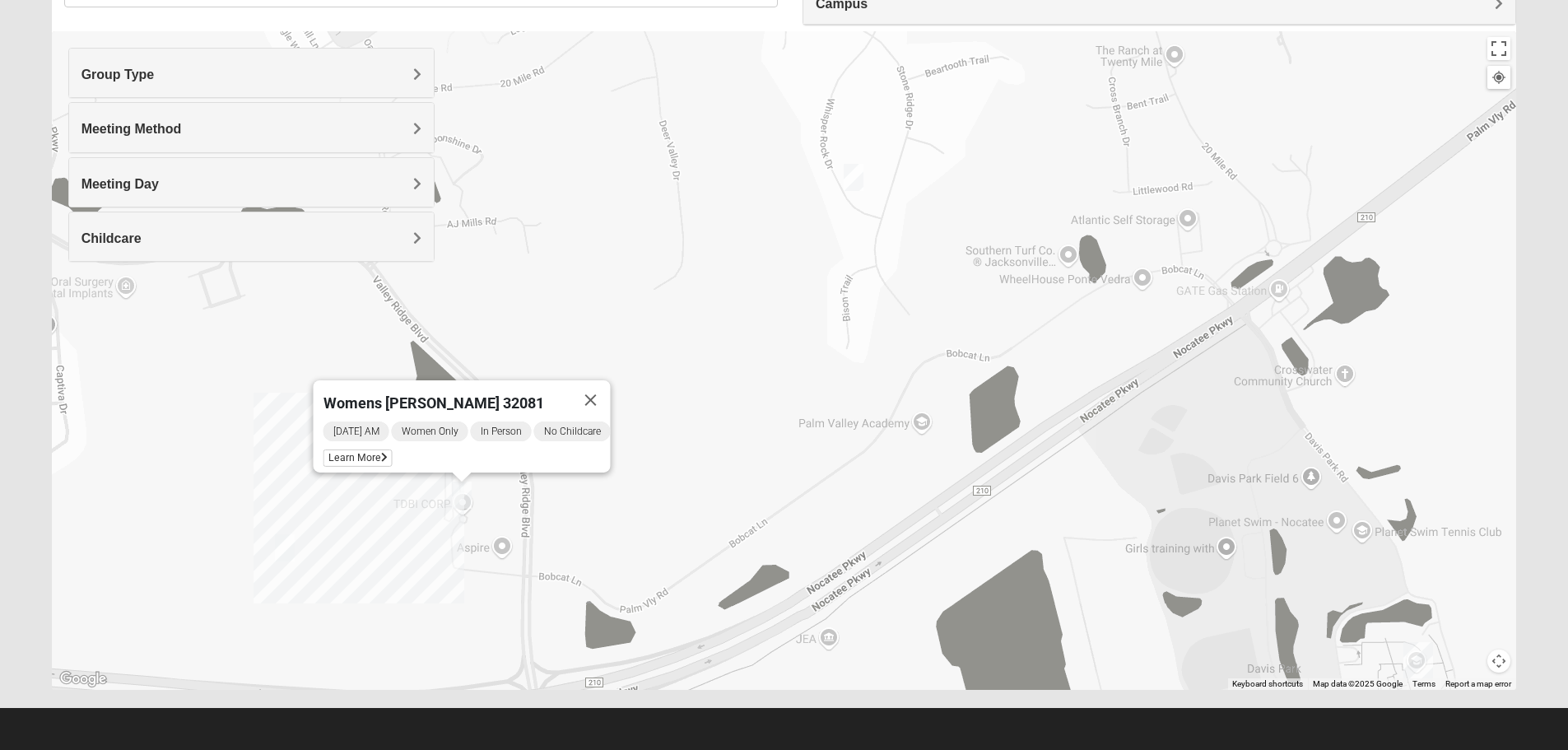
drag, startPoint x: 907, startPoint y: 476, endPoint x: 627, endPoint y: 616, distance: 313.0
click at [627, 616] on div "Womens [PERSON_NAME] 32081 [DATE] AM Women Only In Person No Childcare Learn Mo…" at bounding box center [784, 360] width 1466 height 659
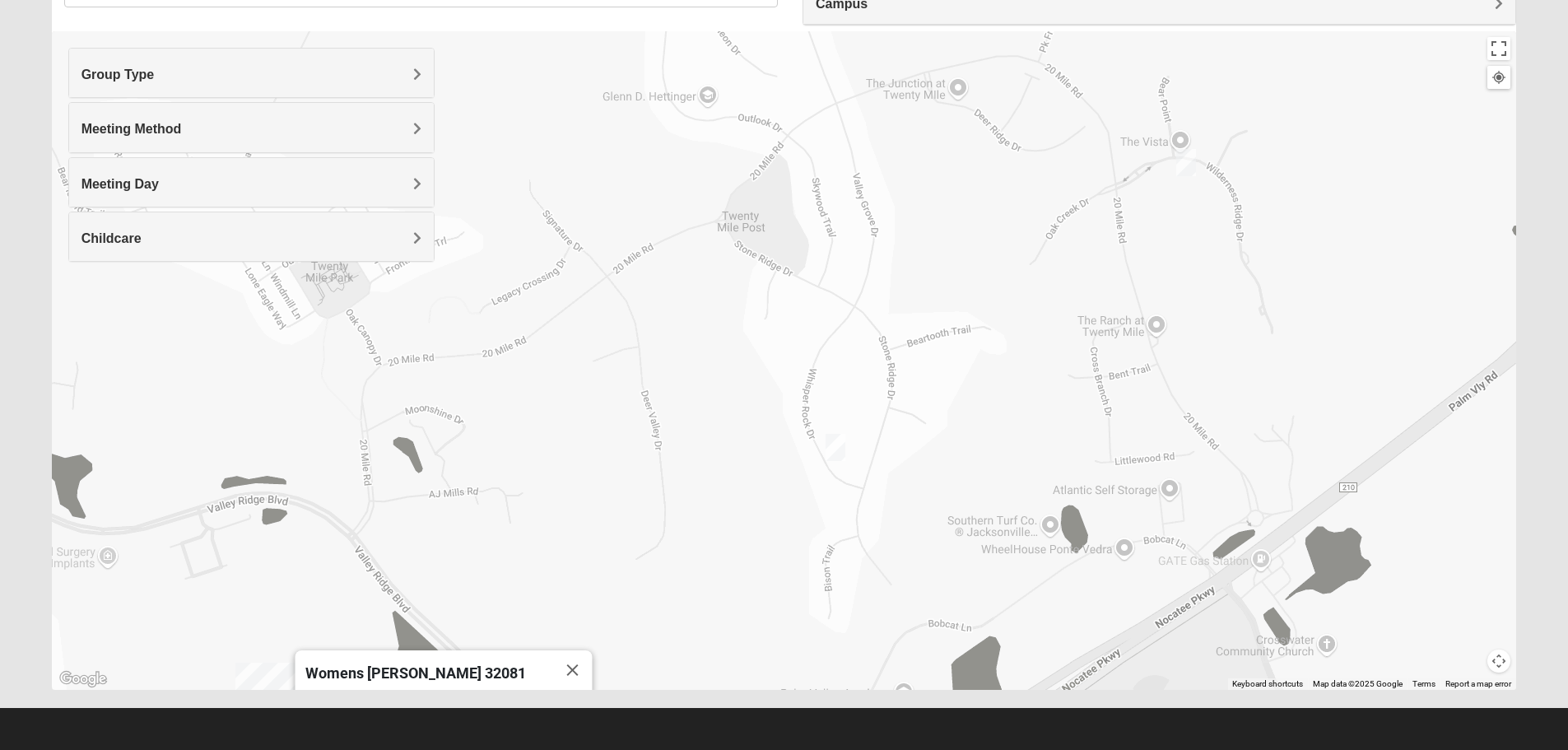
drag, startPoint x: 1050, startPoint y: 216, endPoint x: 1028, endPoint y: 480, distance: 264.9
click at [1028, 480] on div "Womens [PERSON_NAME] 32081 [DATE] AM Women Only In Person No Childcare Learn Mo…" at bounding box center [784, 360] width 1466 height 659
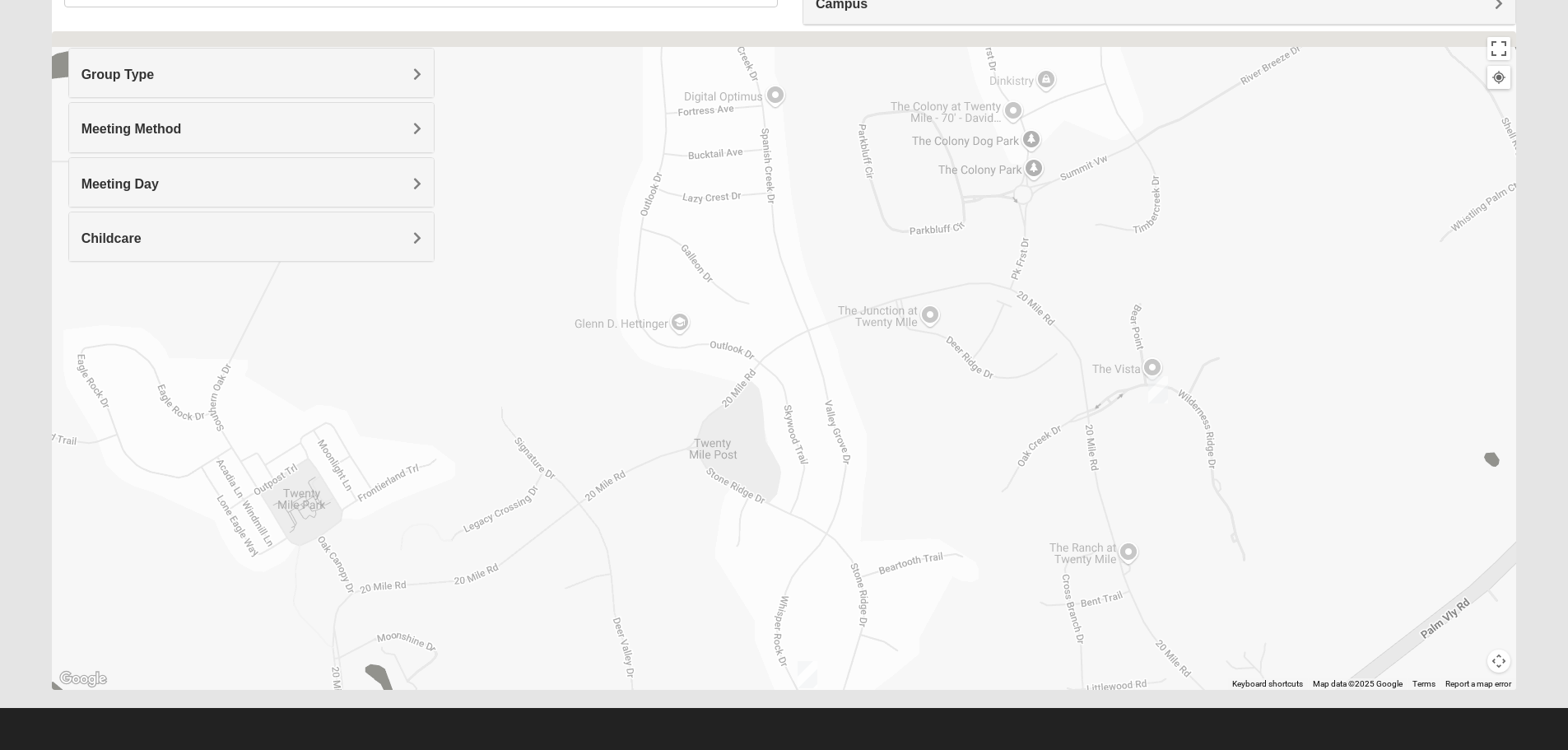
drag, startPoint x: 1169, startPoint y: 147, endPoint x: 1139, endPoint y: 386, distance: 240.9
click at [1139, 386] on div "Womens [PERSON_NAME] 32081 [DATE] AM Women Only In Person No Childcare Learn Mo…" at bounding box center [784, 360] width 1466 height 659
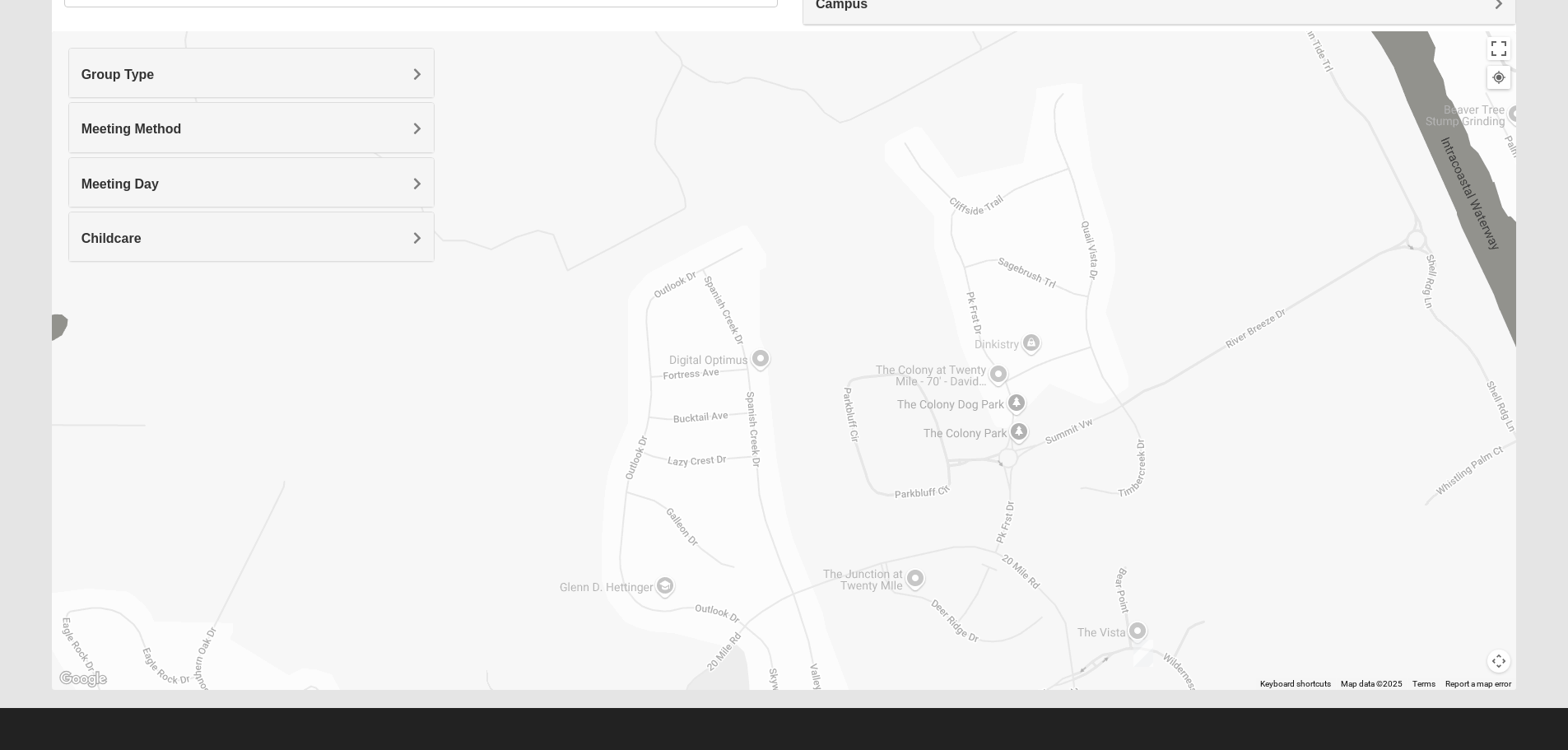
drag, startPoint x: 1081, startPoint y: 193, endPoint x: 1069, endPoint y: 437, distance: 244.3
click at [1069, 437] on div "Womens [PERSON_NAME] 32081 [DATE] AM Women Only In Person No Childcare Learn Mo…" at bounding box center [784, 360] width 1466 height 659
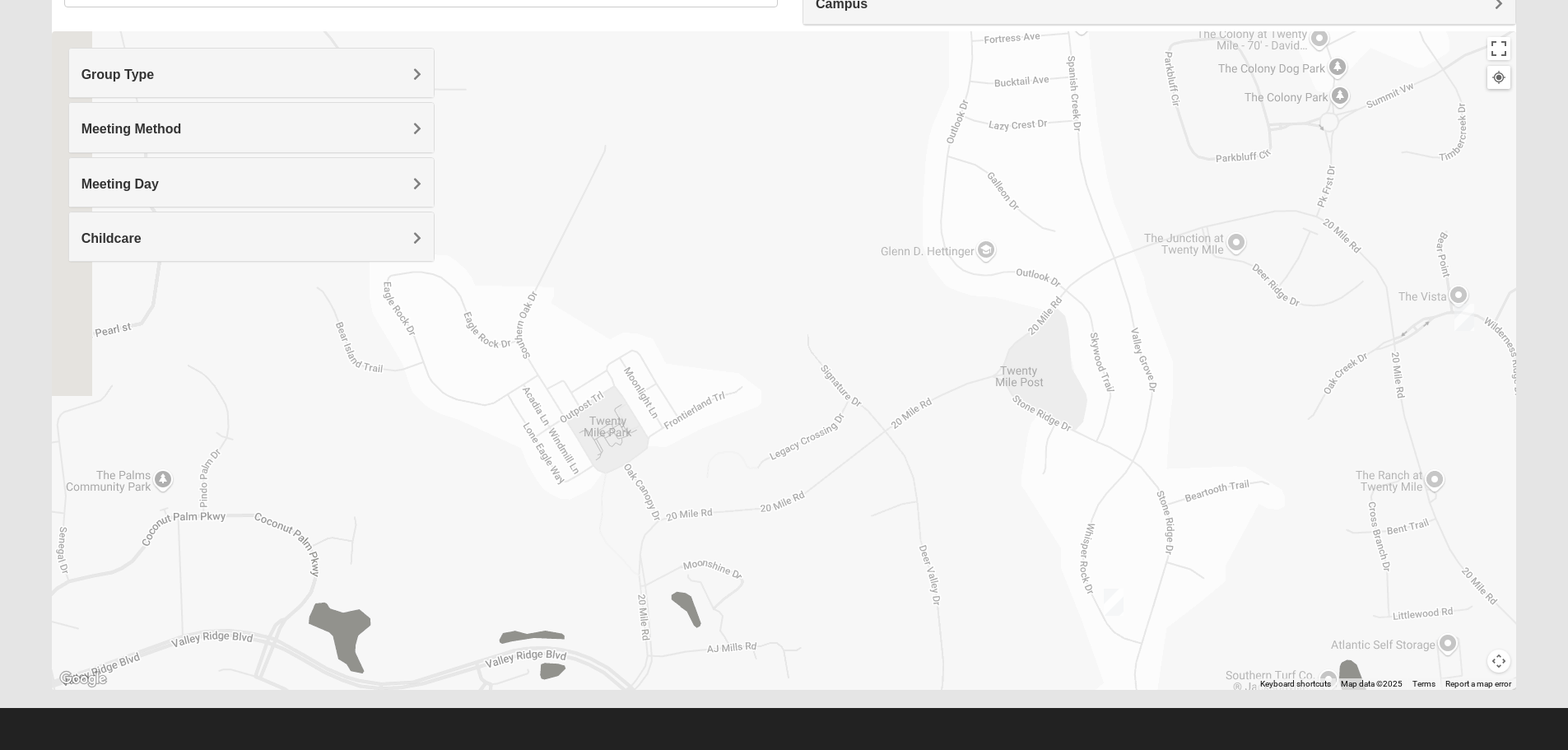
drag, startPoint x: 800, startPoint y: 469, endPoint x: 1144, endPoint y: 89, distance: 512.6
click at [1144, 89] on div "Womens [PERSON_NAME] 32081 [DATE] AM Women Only In Person No Childcare Learn Mo…" at bounding box center [784, 360] width 1466 height 659
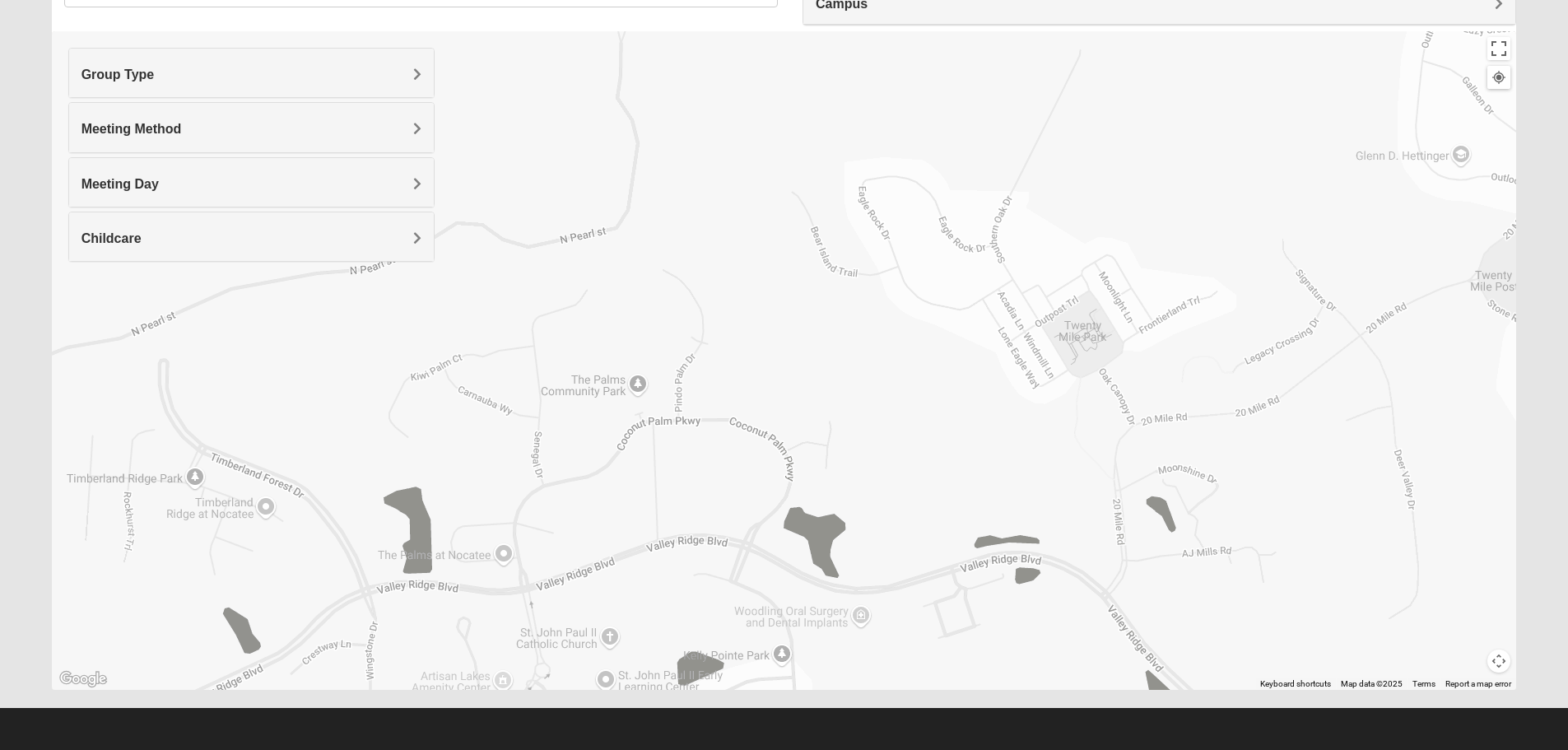
drag, startPoint x: 710, startPoint y: 420, endPoint x: 1148, endPoint y: 407, distance: 438.2
click at [1148, 407] on div "Womens [PERSON_NAME] 32081 [DATE] AM Women Only In Person No Childcare Learn Mo…" at bounding box center [784, 360] width 1466 height 659
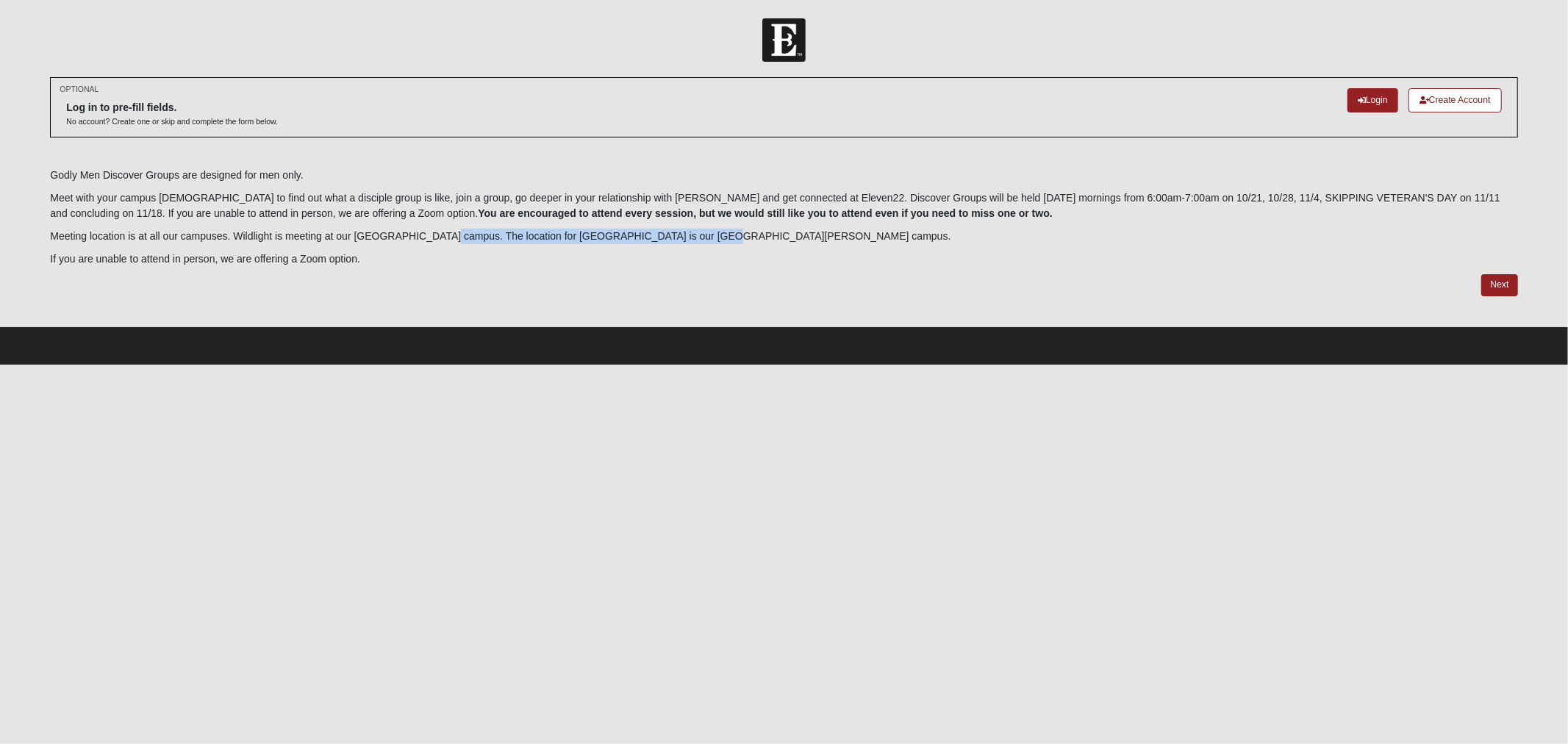
drag, startPoint x: 439, startPoint y: 238, endPoint x: 699, endPoint y: 235, distance: 260.0
click at [699, 235] on p "Meeting location is at all our campuses. Wildlight is meeting at our [GEOGRAPHI…" at bounding box center [783, 236] width 1468 height 15
